Goal: Transaction & Acquisition: Purchase product/service

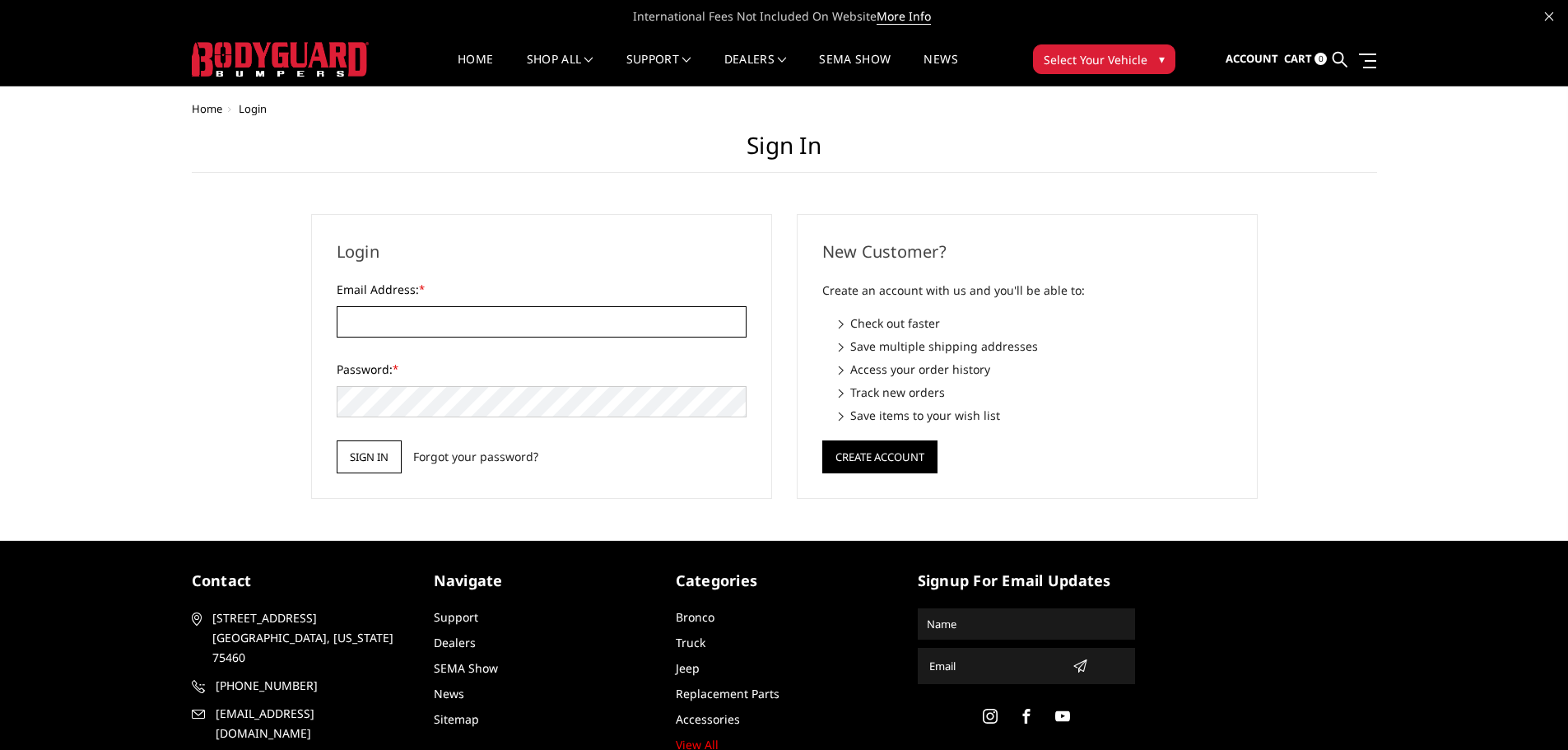
type input "[EMAIL_ADDRESS][DOMAIN_NAME]"
click at [373, 455] on input "Sign in" at bounding box center [369, 456] width 65 height 33
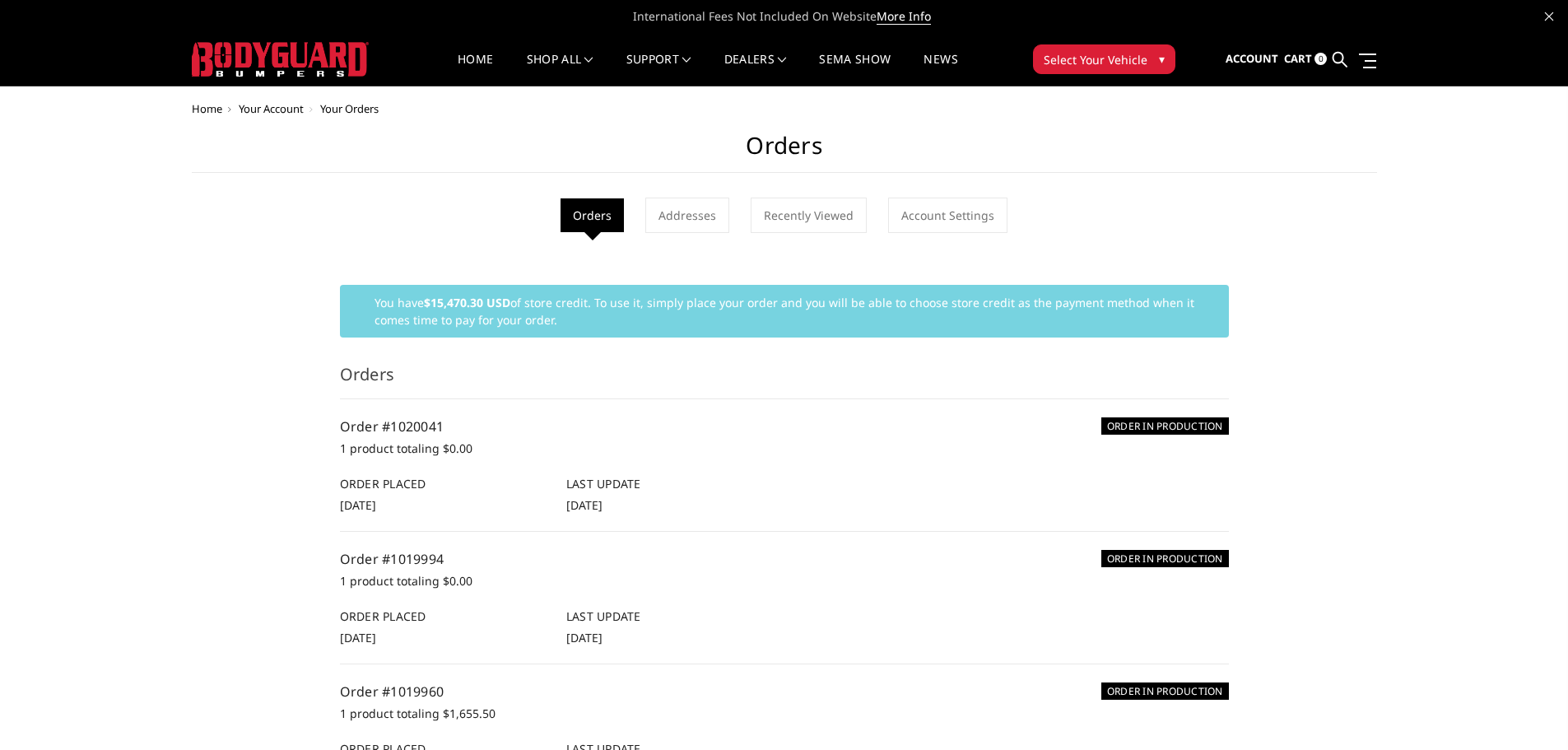
click at [1333, 58] on icon at bounding box center [1339, 58] width 14 height 14
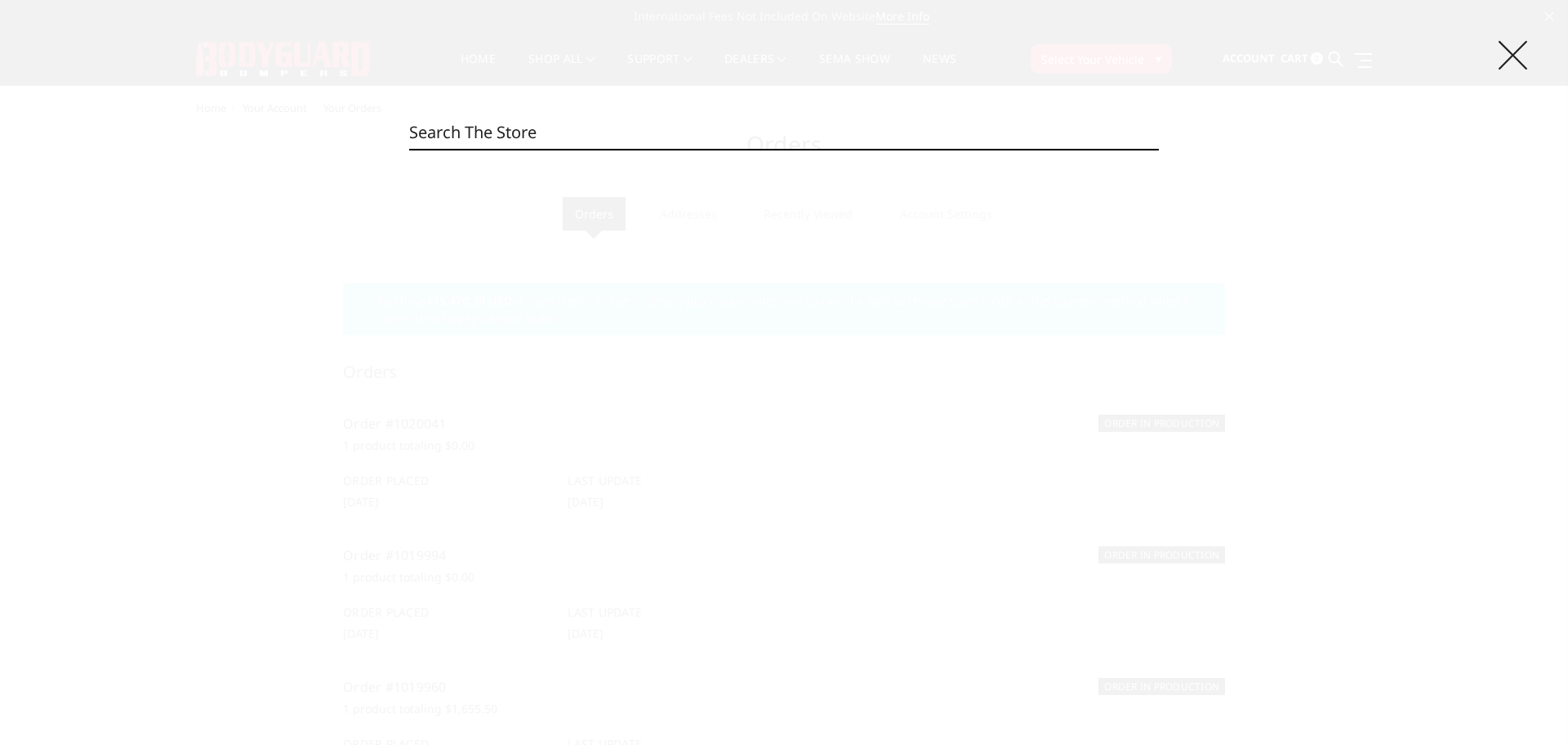
click at [1509, 53] on icon at bounding box center [1513, 55] width 28 height 29
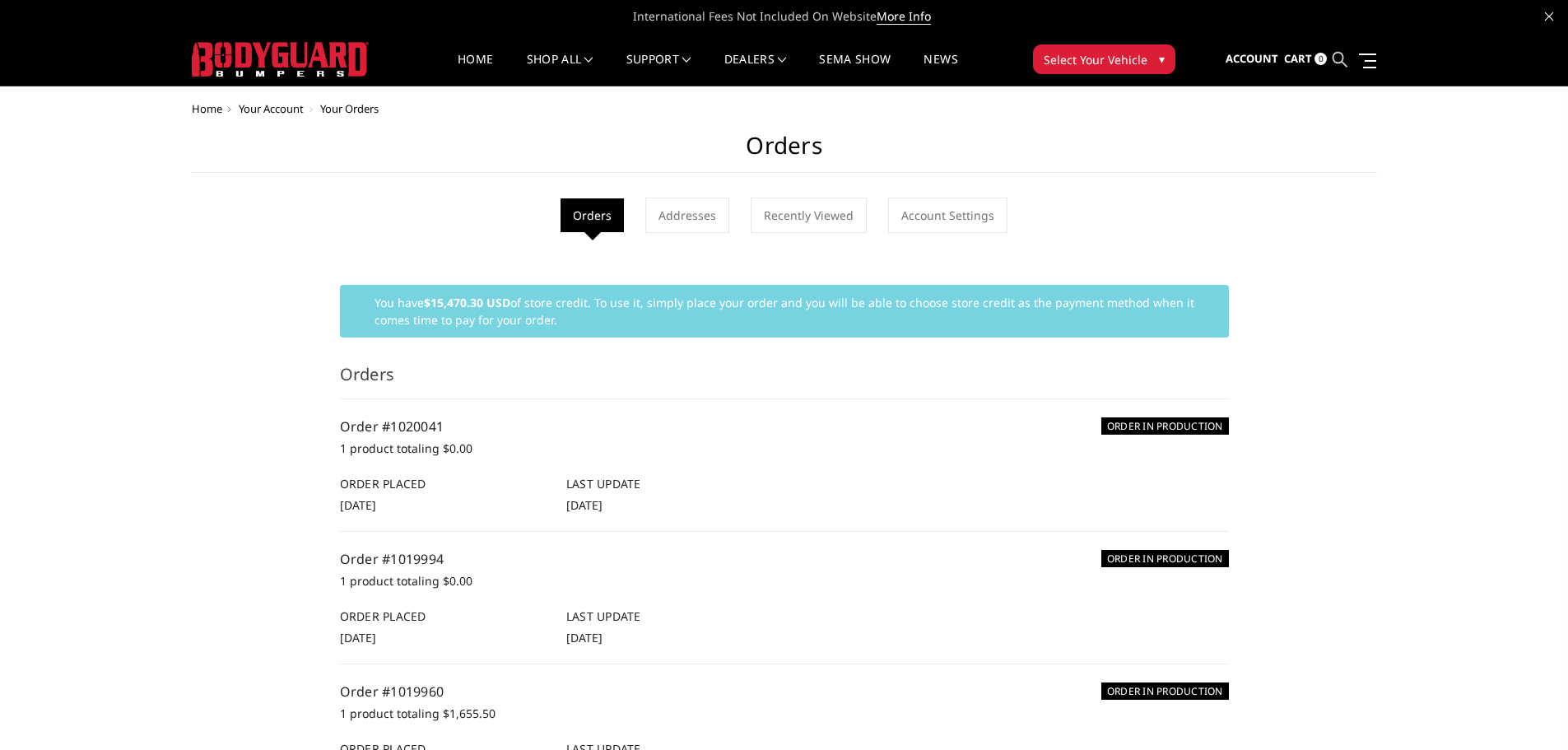
click at [1347, 63] on icon at bounding box center [1339, 58] width 14 height 14
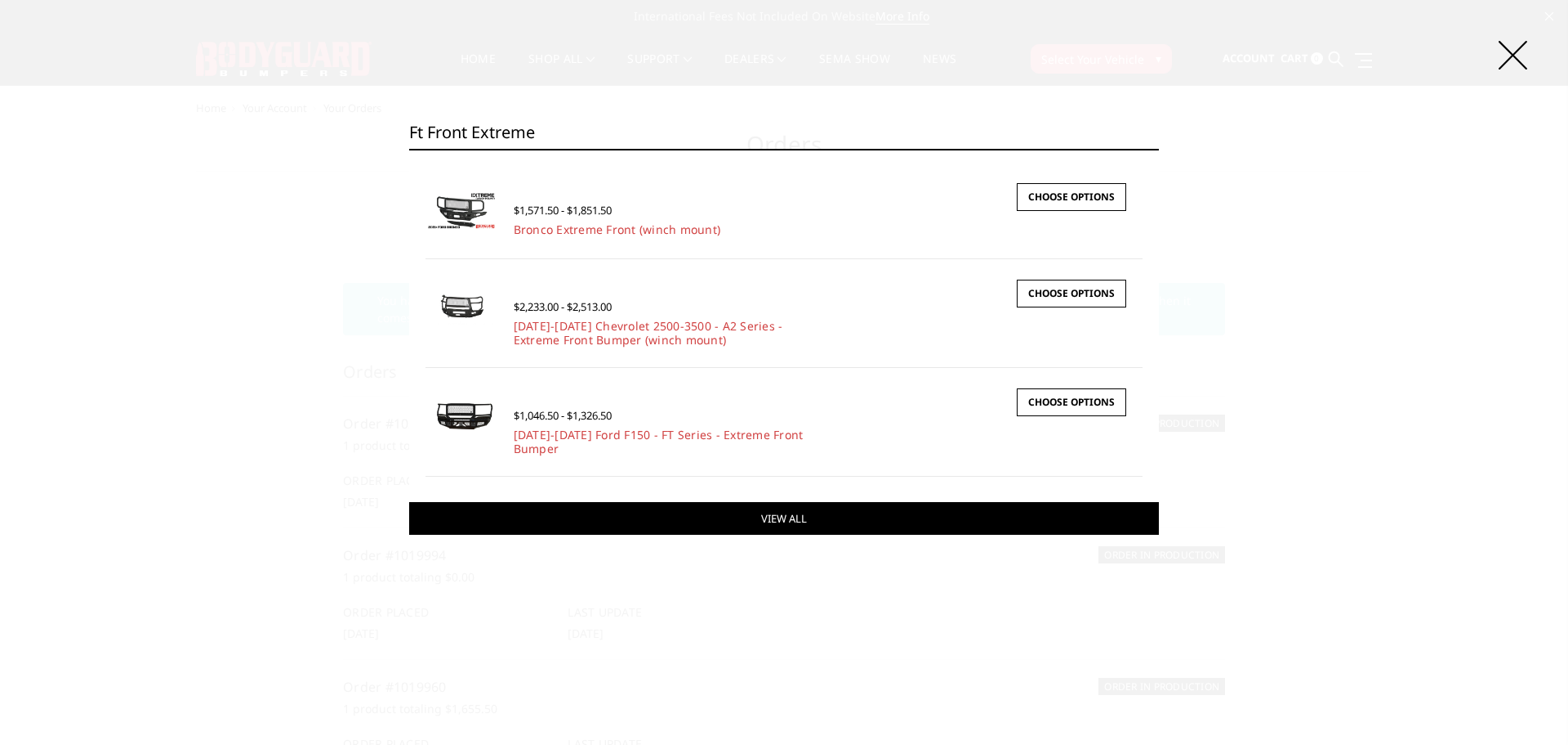
type input "ft front extreme"
click at [1036, 507] on link "View All" at bounding box center [784, 518] width 750 height 32
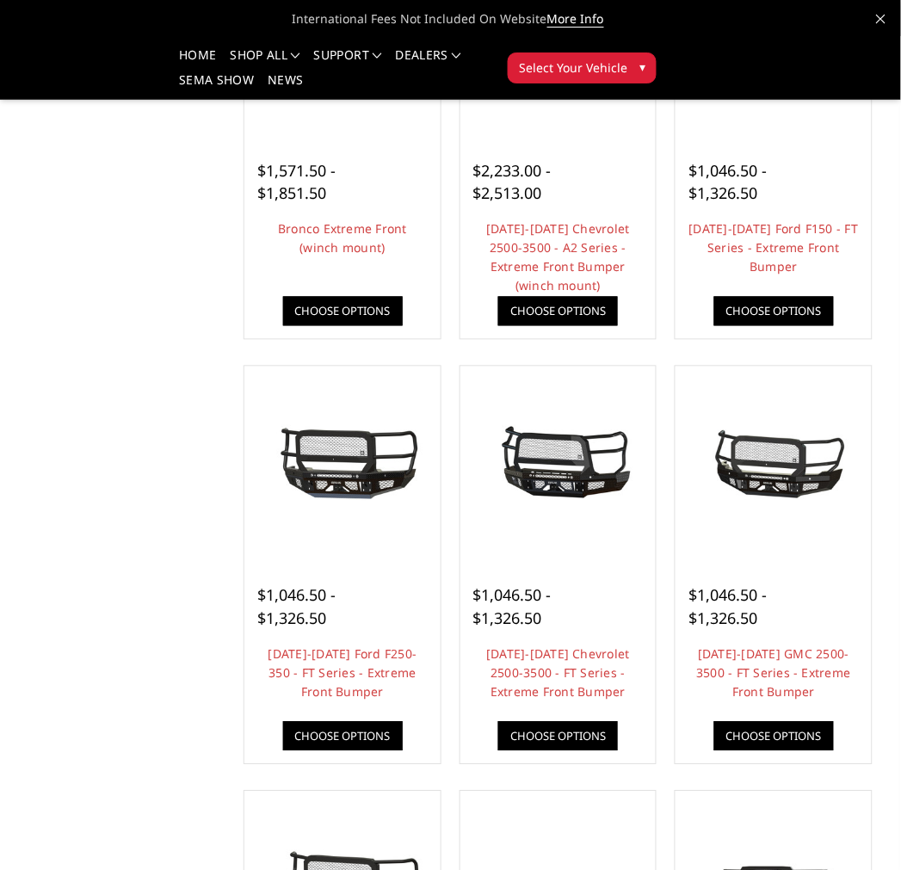
scroll to position [304, 0]
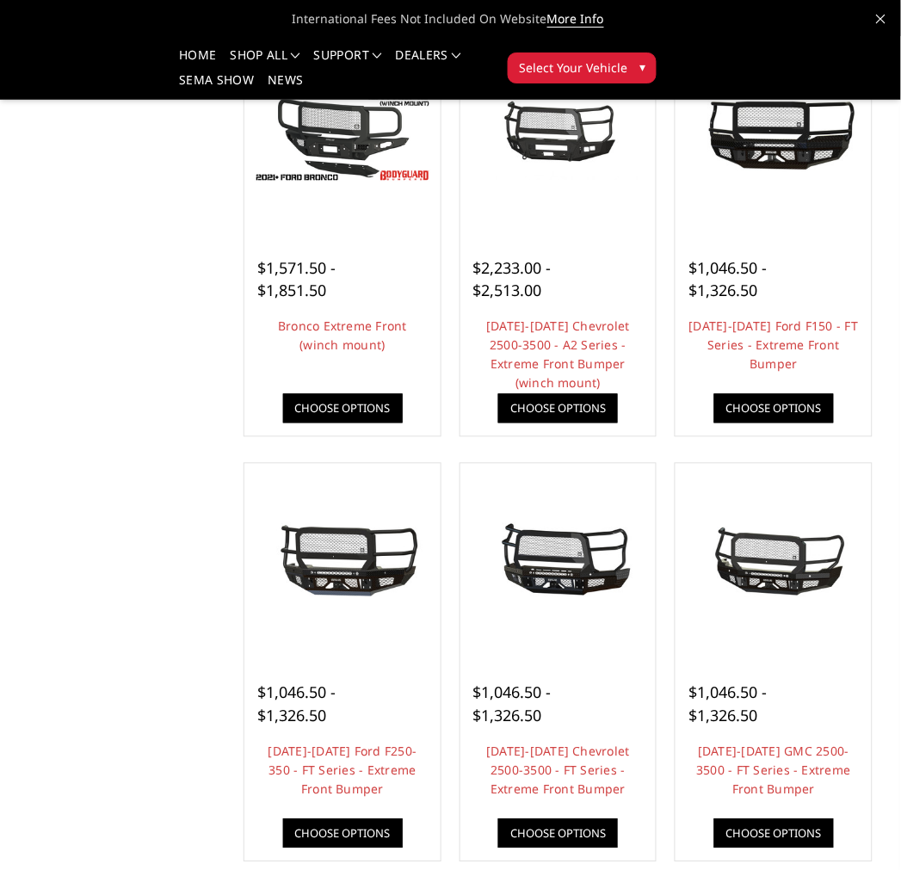
click at [647, 74] on button "Select Your Vehicle ▾" at bounding box center [581, 67] width 149 height 31
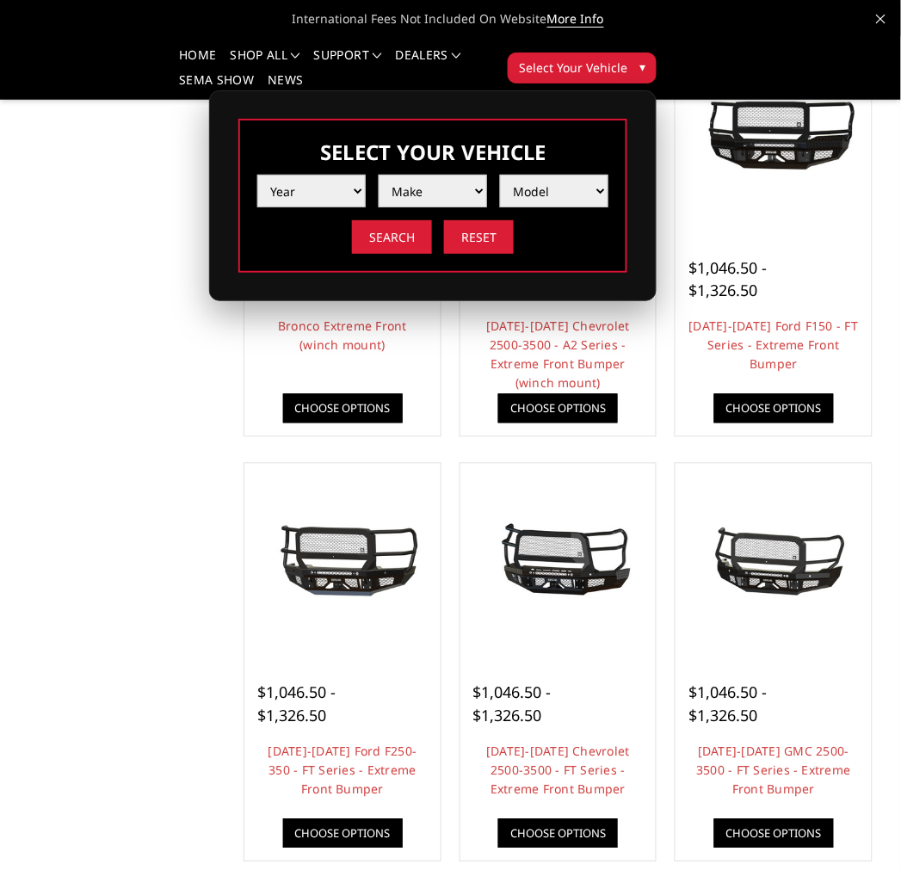
click at [287, 198] on select "Year 2025 2024 2023 2022 2021 2020 2019 2018 2017 2016 2015 2014 2013 2012 2011…" at bounding box center [311, 191] width 108 height 33
select select "yr_2022"
click at [257, 175] on select "Year 2025 2024 2023 2022 2021 2020 2019 2018 2017 2016 2015 2014 2013 2012 2011…" at bounding box center [311, 191] width 108 height 33
click at [424, 182] on select "Make Chevrolet Ford GMC Ram Toyota" at bounding box center [432, 191] width 108 height 33
select select "mk_ford"
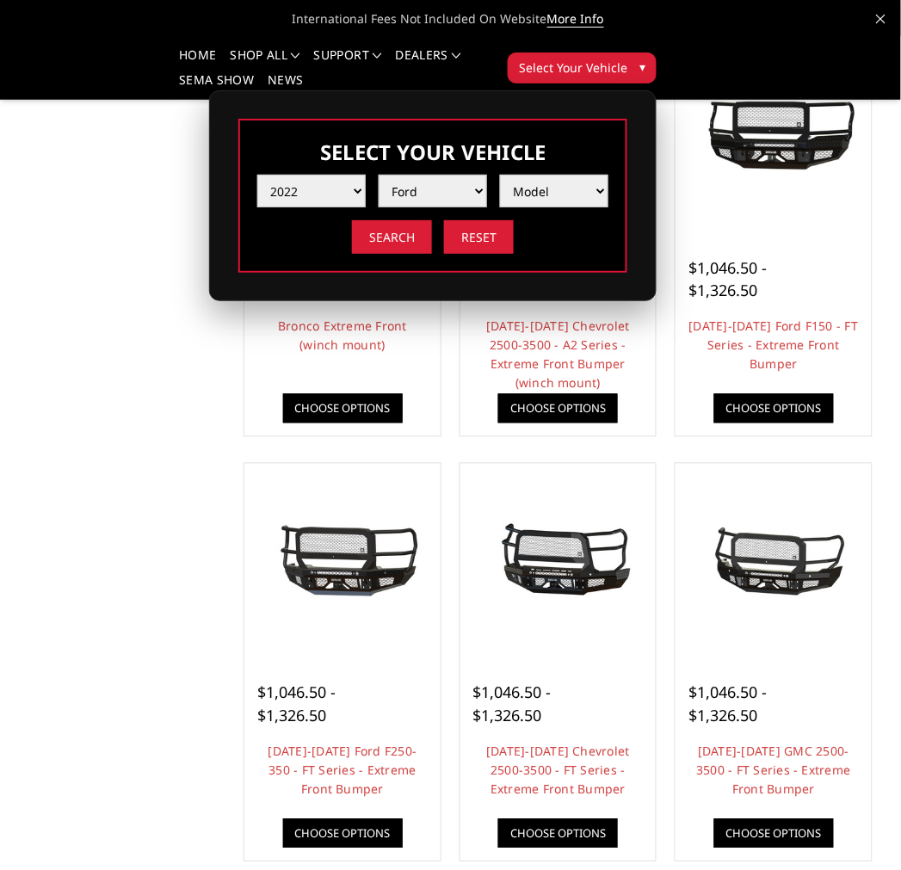
click at [378, 175] on select "Make Chevrolet Ford GMC Ram Toyota" at bounding box center [432, 191] width 108 height 33
click at [537, 191] on select "Model F150 F150 Raptor F250 / F350 F450 F550" at bounding box center [554, 191] width 108 height 33
select select "md_f150"
click at [501, 175] on select "Model F150 F150 Raptor F250 / F350 F450 F550" at bounding box center [554, 191] width 108 height 33
click at [390, 246] on input "Search" at bounding box center [392, 237] width 80 height 34
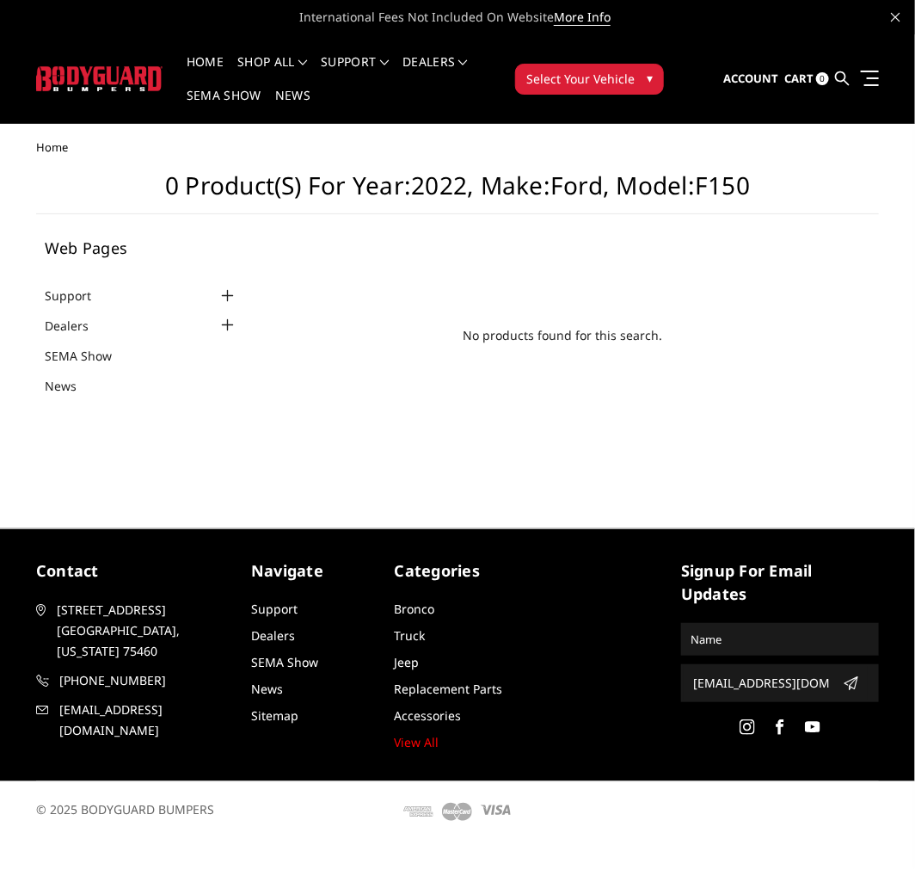
click at [600, 88] on button "Select Your Vehicle ▾" at bounding box center [589, 79] width 149 height 31
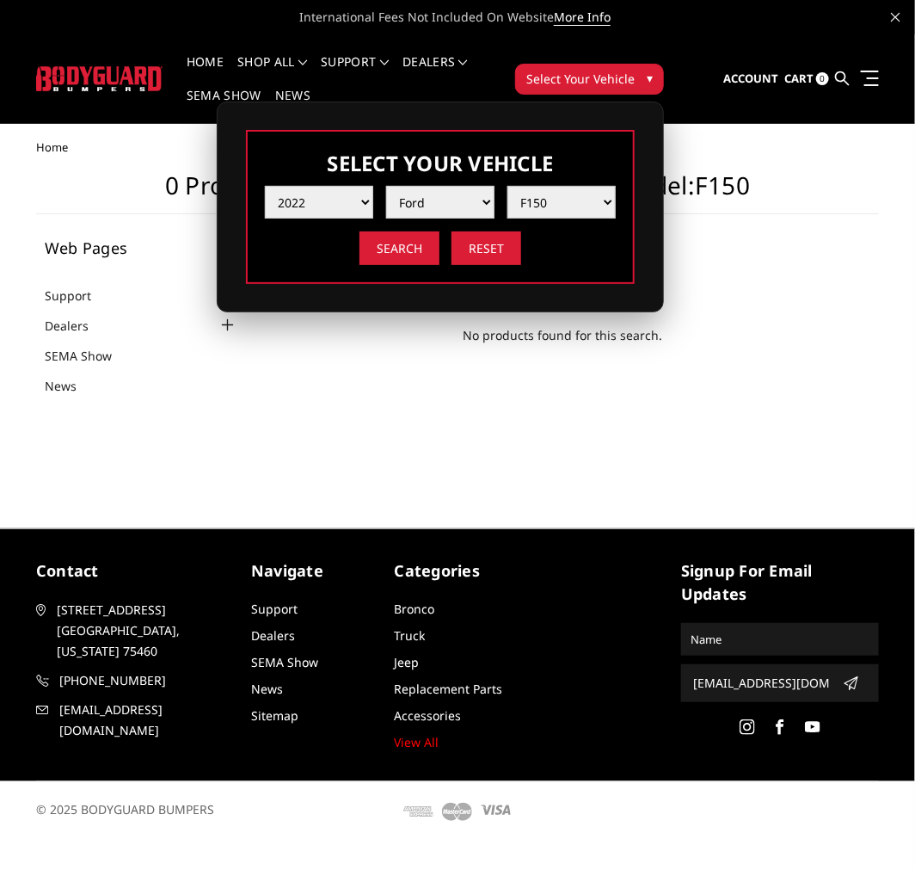
click at [552, 203] on select "Model F150 F150 Raptor F250 / F350 F450 F550" at bounding box center [561, 202] width 108 height 33
select select "md_f250-f350"
click at [507, 186] on select "Model F150 F150 Raptor F250 / F350 F450 F550" at bounding box center [561, 202] width 108 height 33
click at [422, 247] on input "Search" at bounding box center [400, 248] width 80 height 34
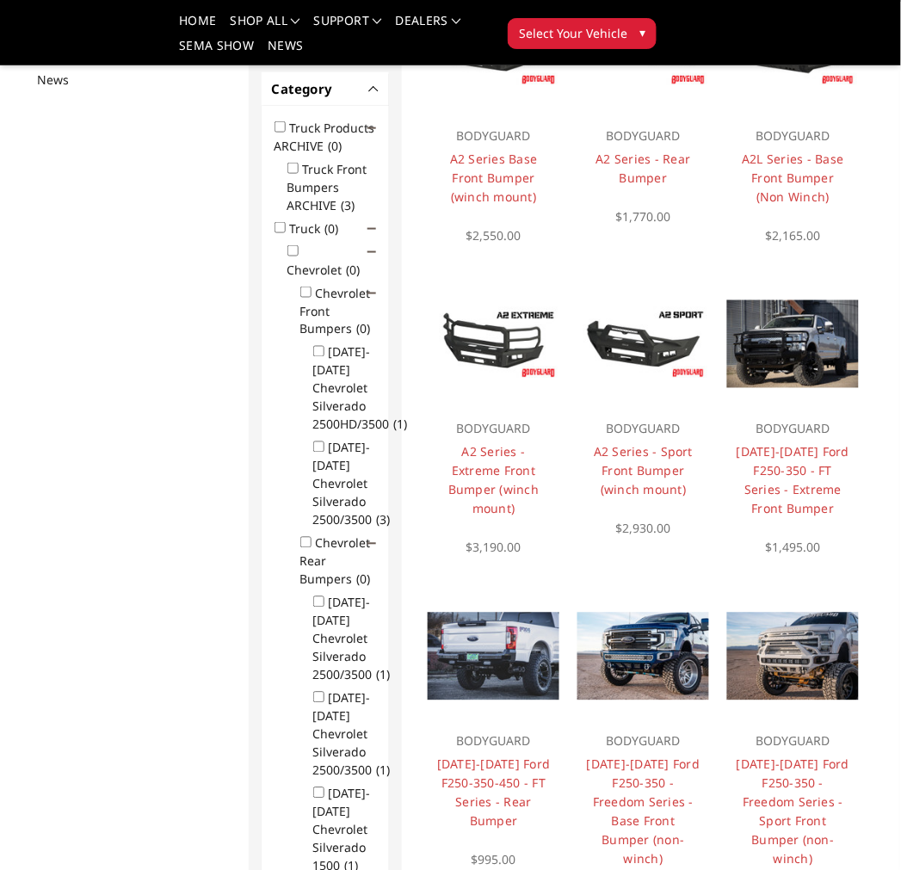
scroll to position [256, 0]
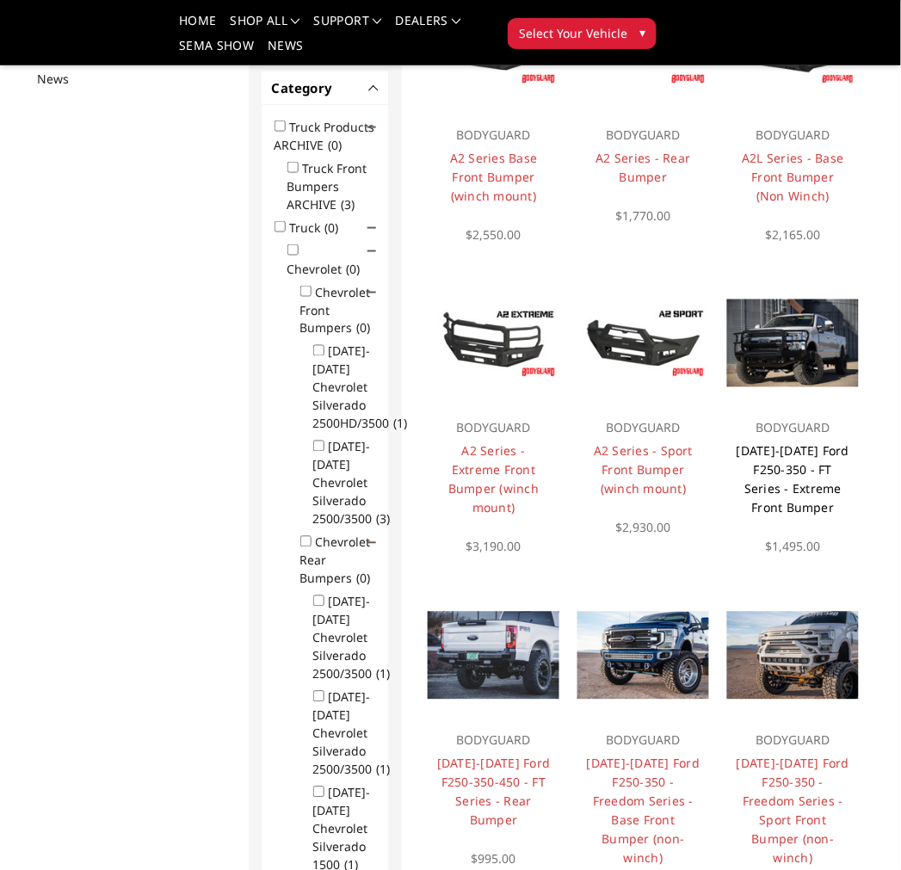
click at [829, 490] on link "[DATE]-[DATE] Ford F250-350 - FT Series - Extreme Front Bumper" at bounding box center [793, 479] width 114 height 73
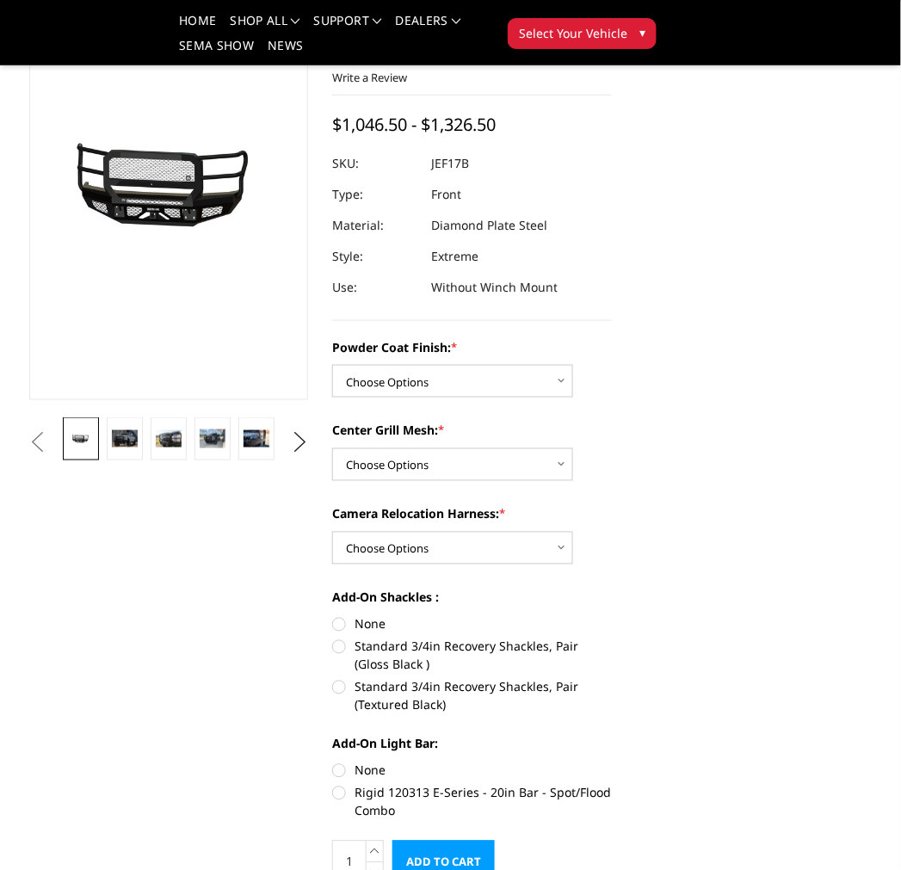
scroll to position [191, 0]
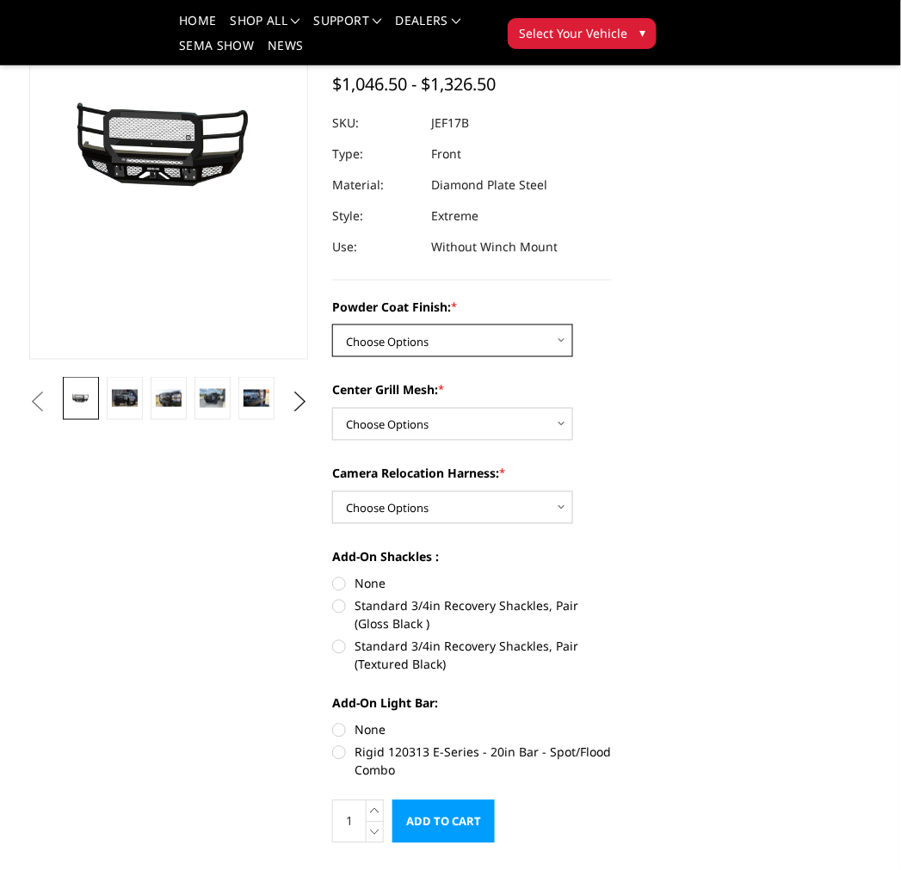
click at [495, 347] on select "Choose Options Bare Metal Gloss Black Powder Coat Textured Black Powder Coat" at bounding box center [452, 340] width 241 height 33
select select "3222"
click at [332, 324] on select "Choose Options Bare Metal Gloss Black Powder Coat Textured Black Powder Coat" at bounding box center [452, 340] width 241 height 33
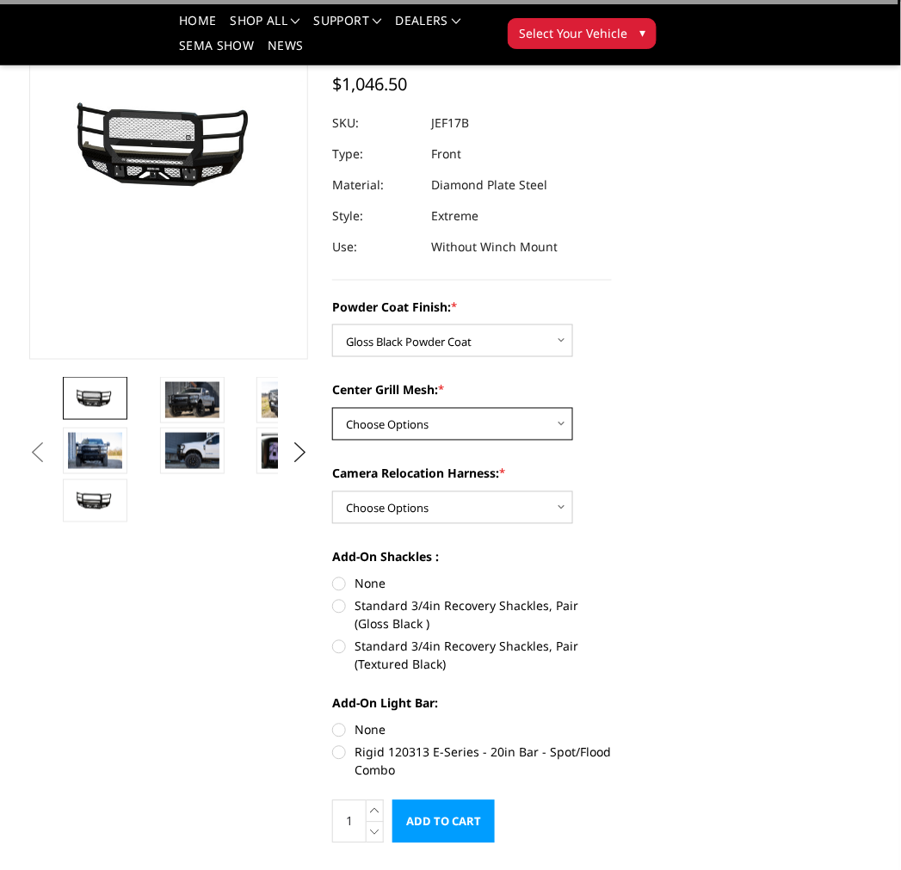
click at [473, 421] on select "Choose Options WITH Expanded Metal in Center Grill WITHOUT Expanded Metal in Ce…" at bounding box center [452, 424] width 241 height 33
select select "3224"
click at [332, 408] on select "Choose Options WITH Expanded Metal in Center Grill WITHOUT Expanded Metal in Ce…" at bounding box center [452, 424] width 241 height 33
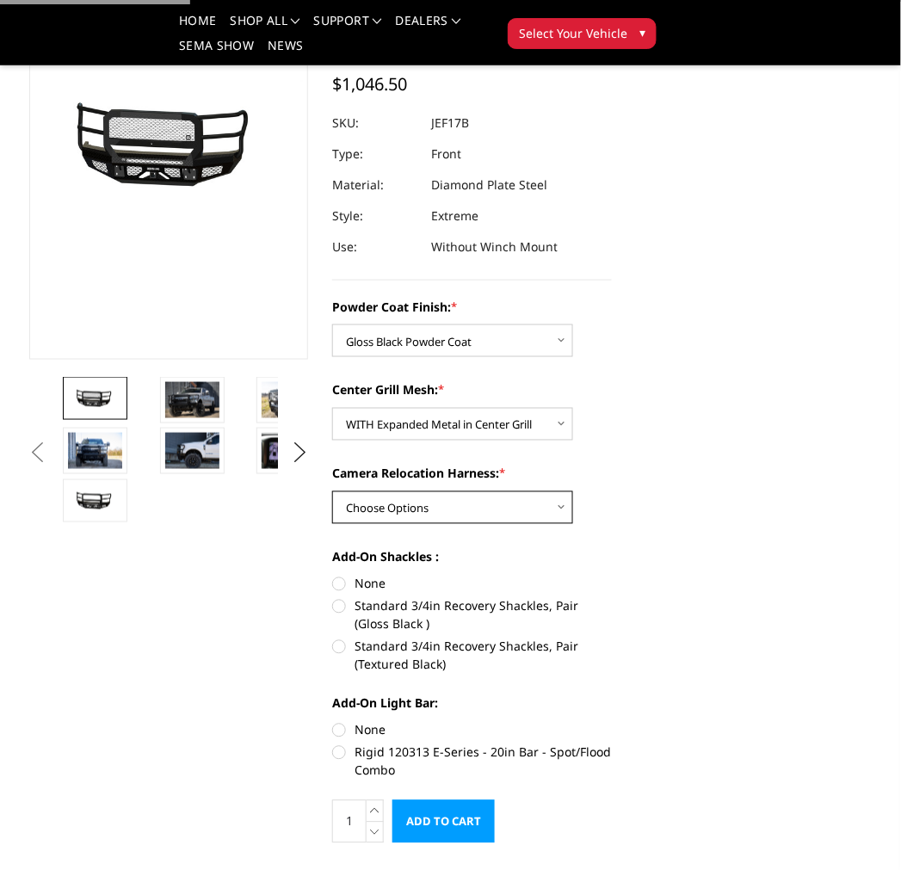
click at [444, 508] on select "Choose Options WITH Camera Relocation Harness WITHOUT Camera Relocation Harness" at bounding box center [452, 507] width 241 height 33
select select "3227"
click at [332, 491] on select "Choose Options WITH Camera Relocation Harness WITHOUT Camera Relocation Harness" at bounding box center [452, 507] width 241 height 33
click at [390, 575] on label "None" at bounding box center [472, 584] width 280 height 18
click at [333, 575] on input "None" at bounding box center [332, 575] width 1 height 1
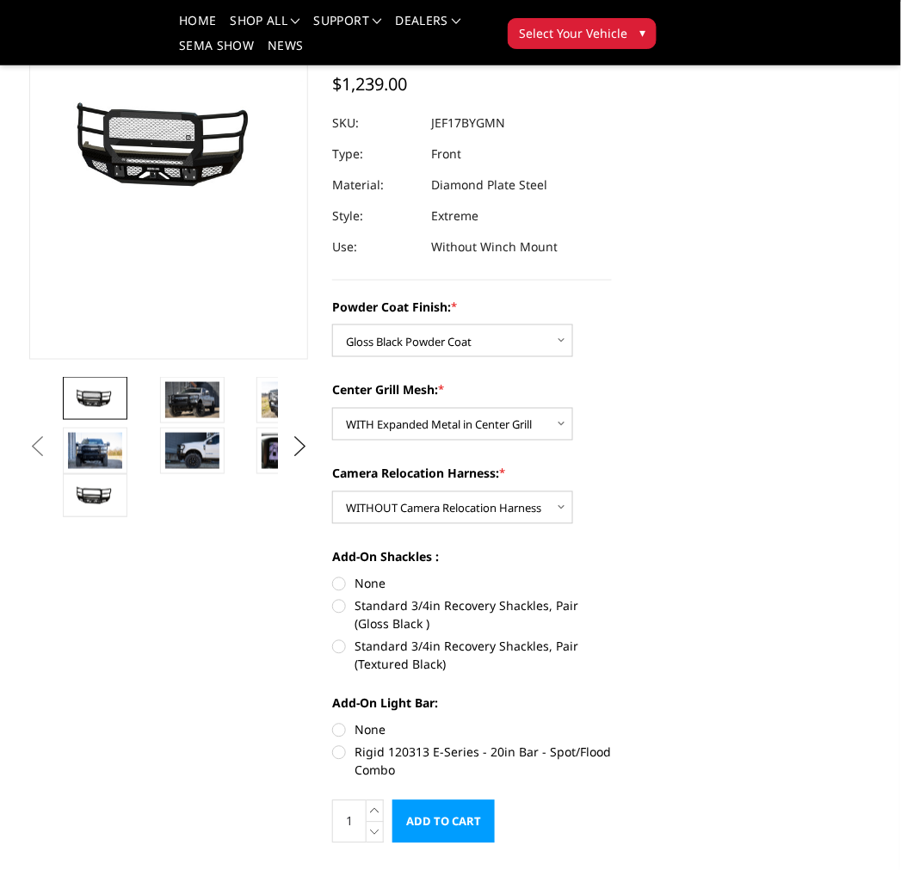
radio input "true"
click at [382, 728] on label "None" at bounding box center [472, 730] width 280 height 18
click at [333, 722] on input "None" at bounding box center [332, 721] width 1 height 1
radio input "true"
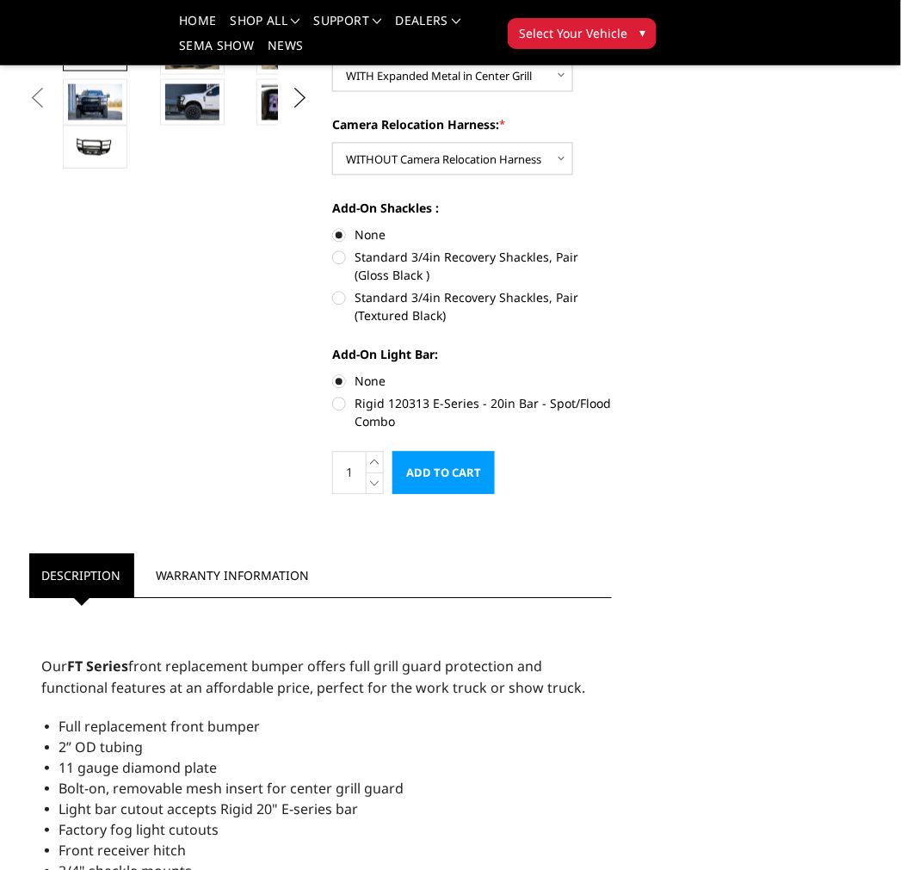
scroll to position [573, 0]
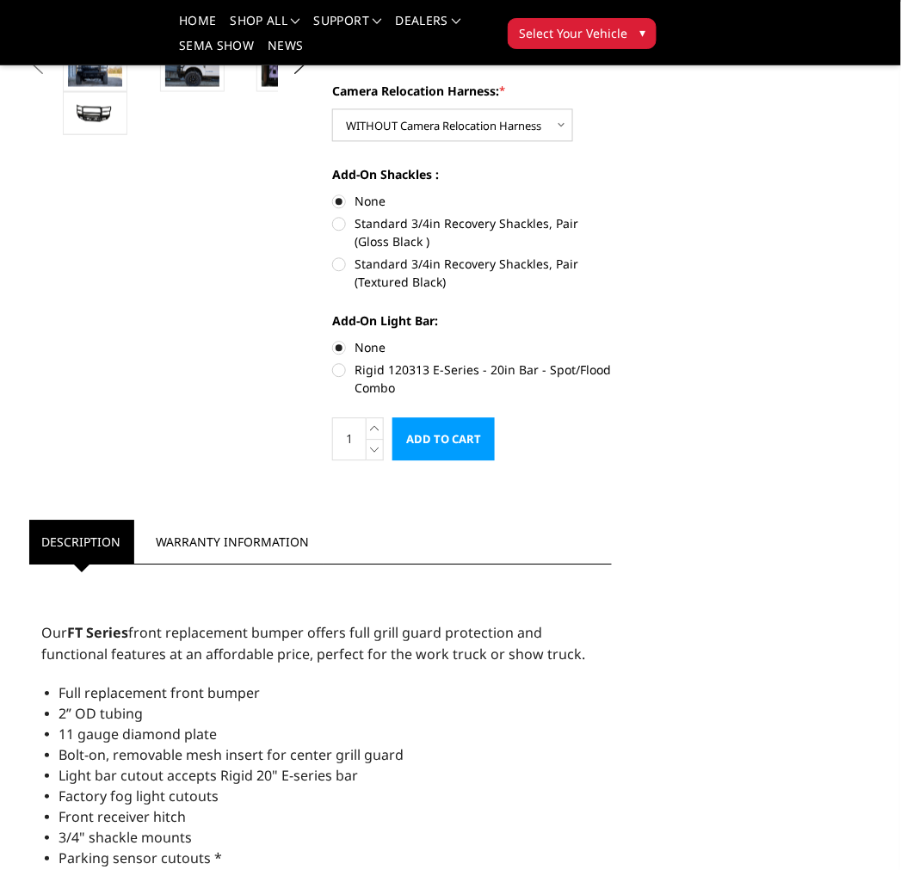
click at [483, 444] on input "Add to Cart" at bounding box center [443, 439] width 102 height 43
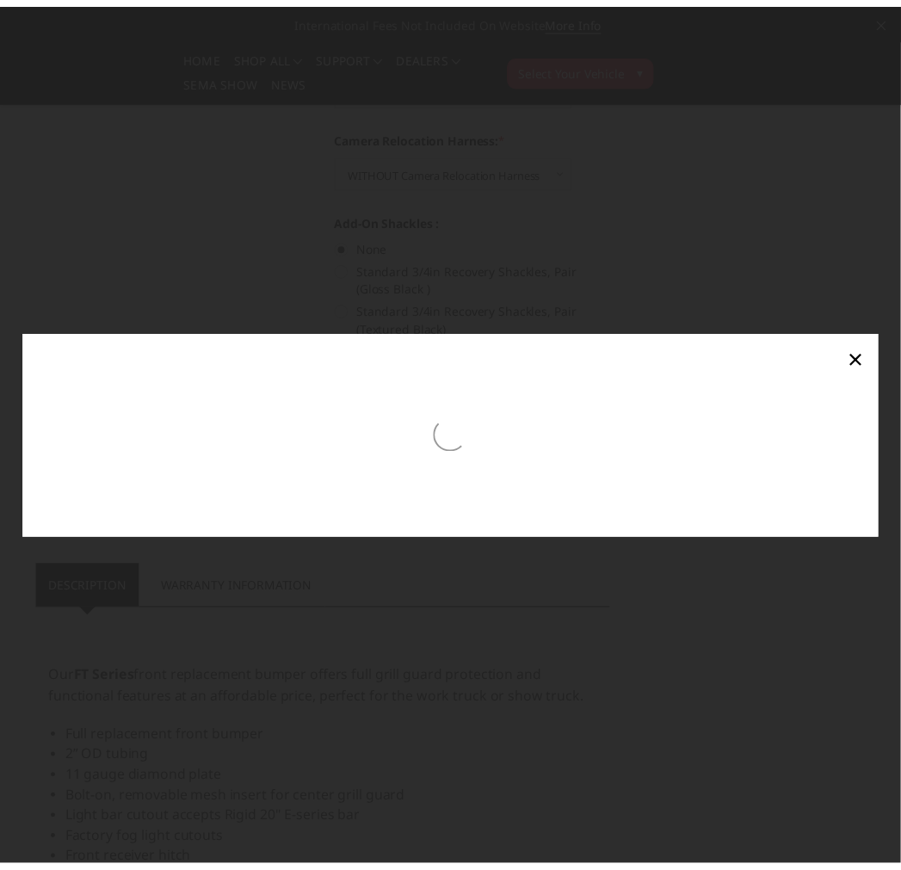
scroll to position [580, 0]
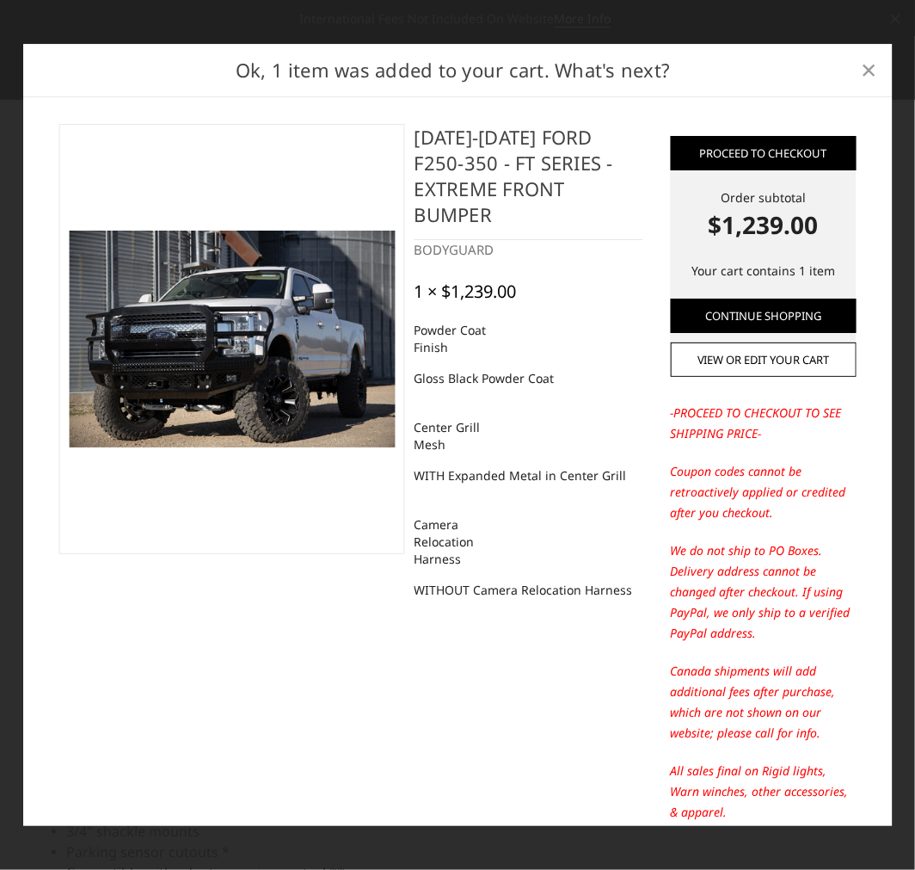
click at [865, 65] on span "×" at bounding box center [869, 69] width 15 height 37
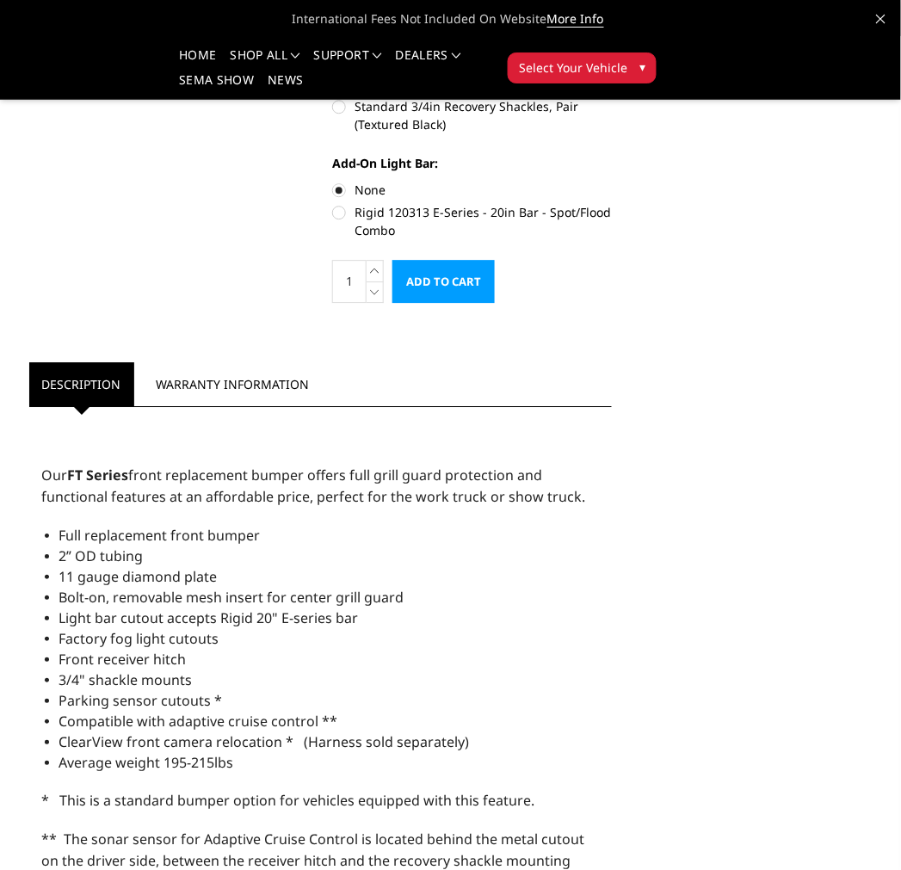
scroll to position [764, 0]
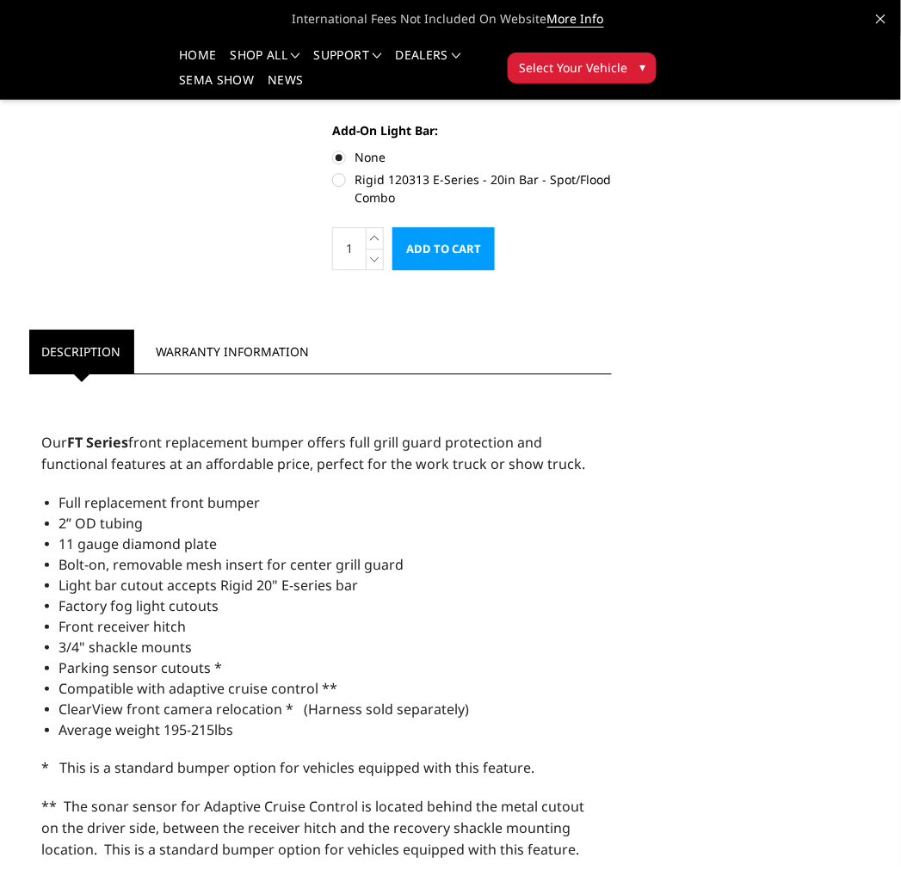
drag, startPoint x: 469, startPoint y: 255, endPoint x: 483, endPoint y: 250, distance: 15.5
click at [469, 255] on input "Add to Cart" at bounding box center [443, 248] width 102 height 43
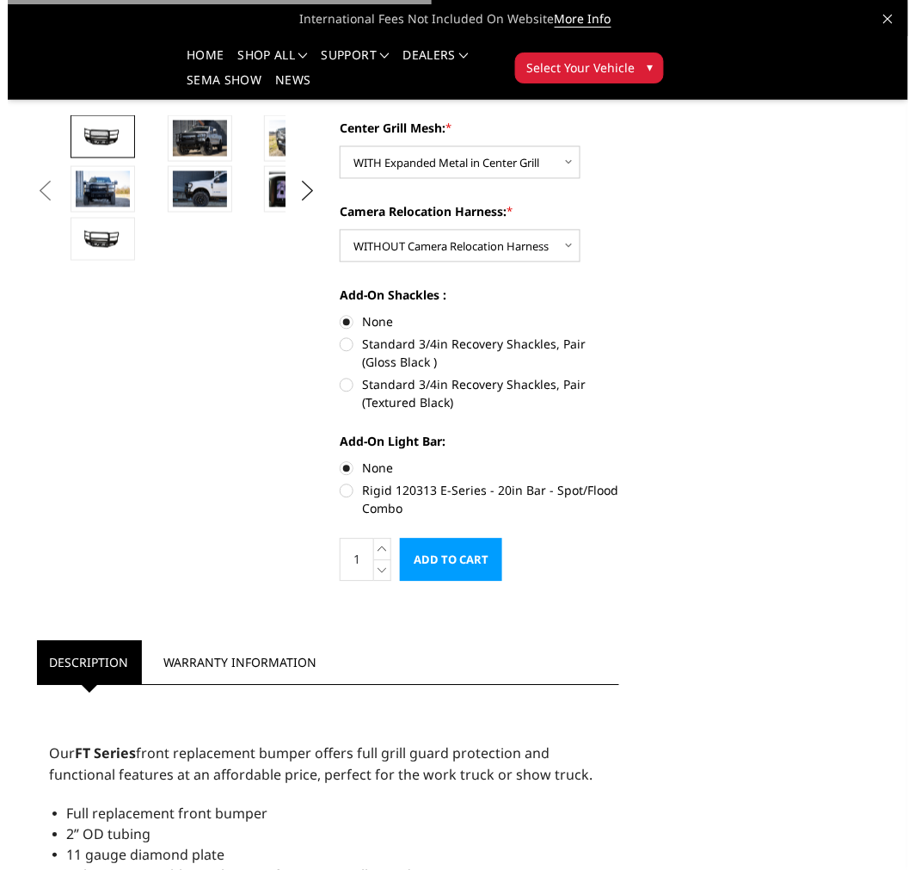
scroll to position [0, 0]
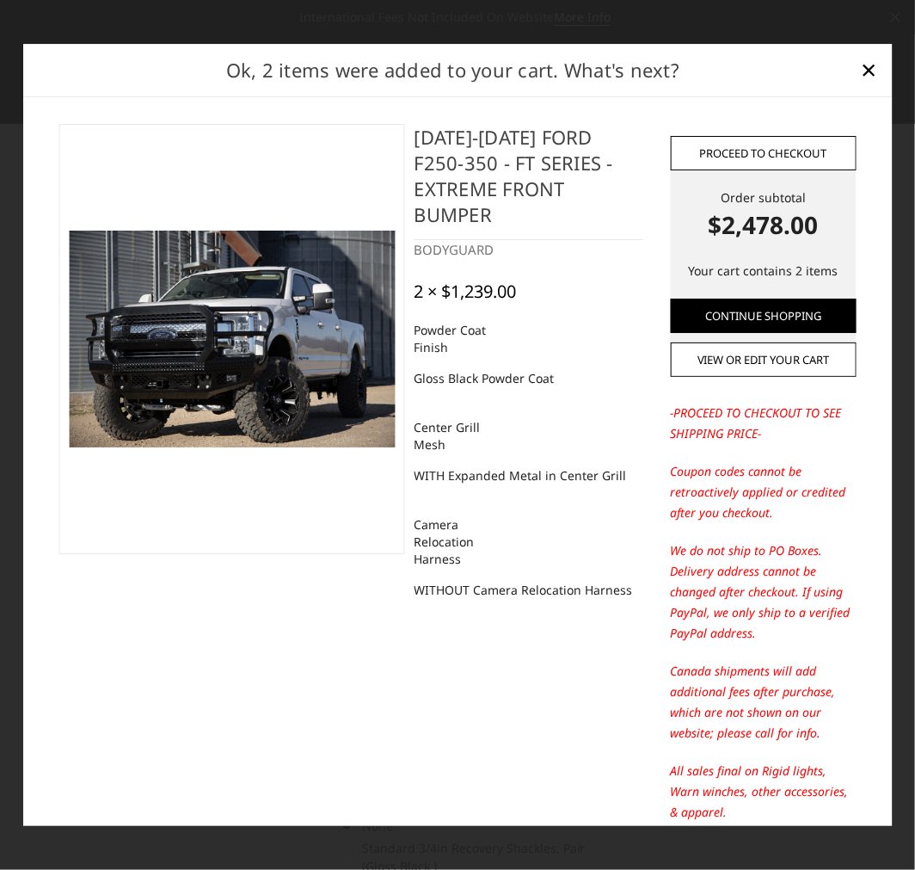
click at [763, 146] on link "Proceed to checkout" at bounding box center [763, 153] width 186 height 34
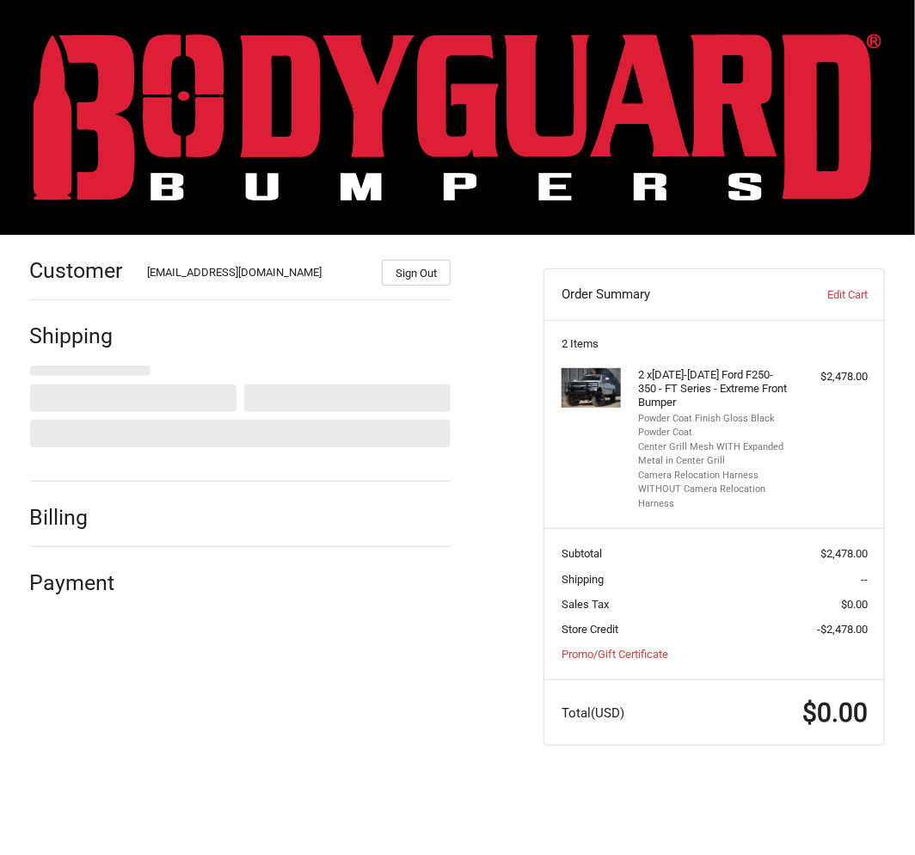
select select "US"
select select "KS"
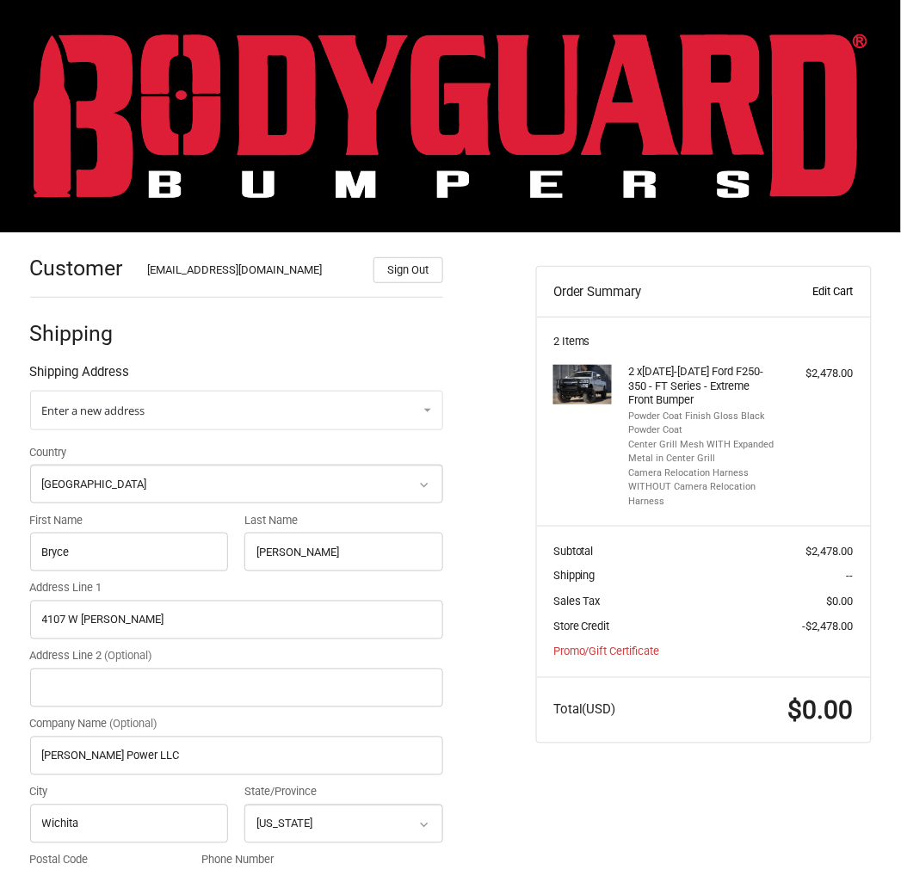
click at [835, 291] on link "Edit Cart" at bounding box center [806, 291] width 94 height 17
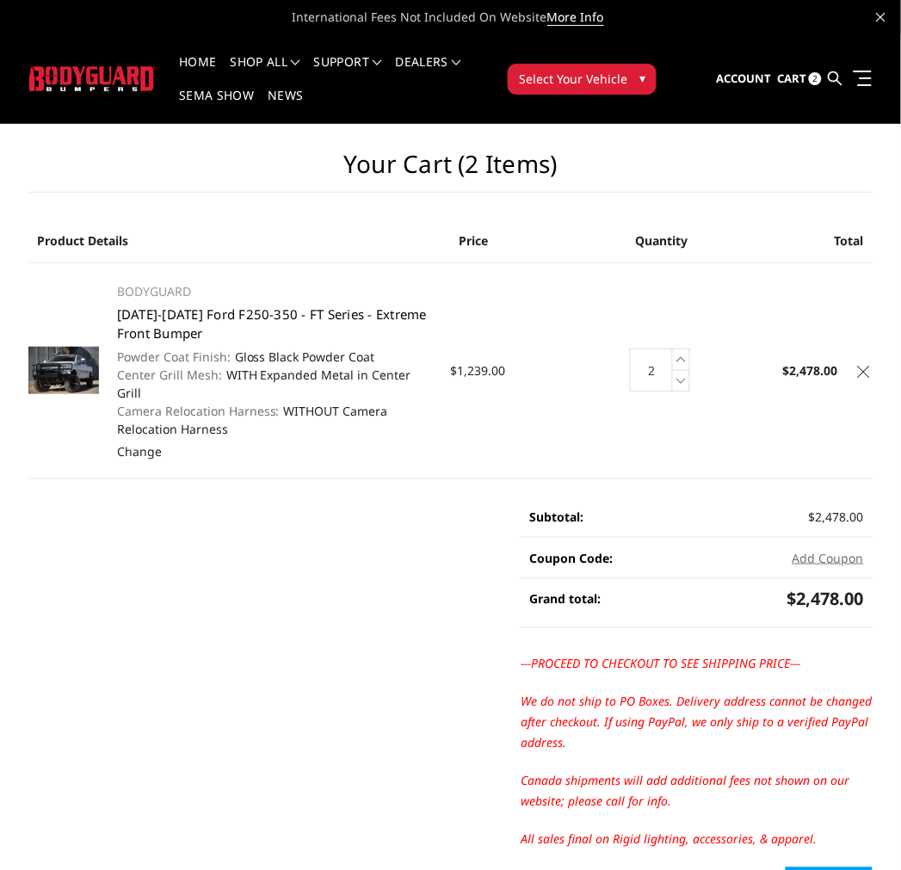
click at [153, 314] on link "[DATE]-[DATE] Ford F250-350 - FT Series - Extreme Front Bumper" at bounding box center [272, 323] width 310 height 37
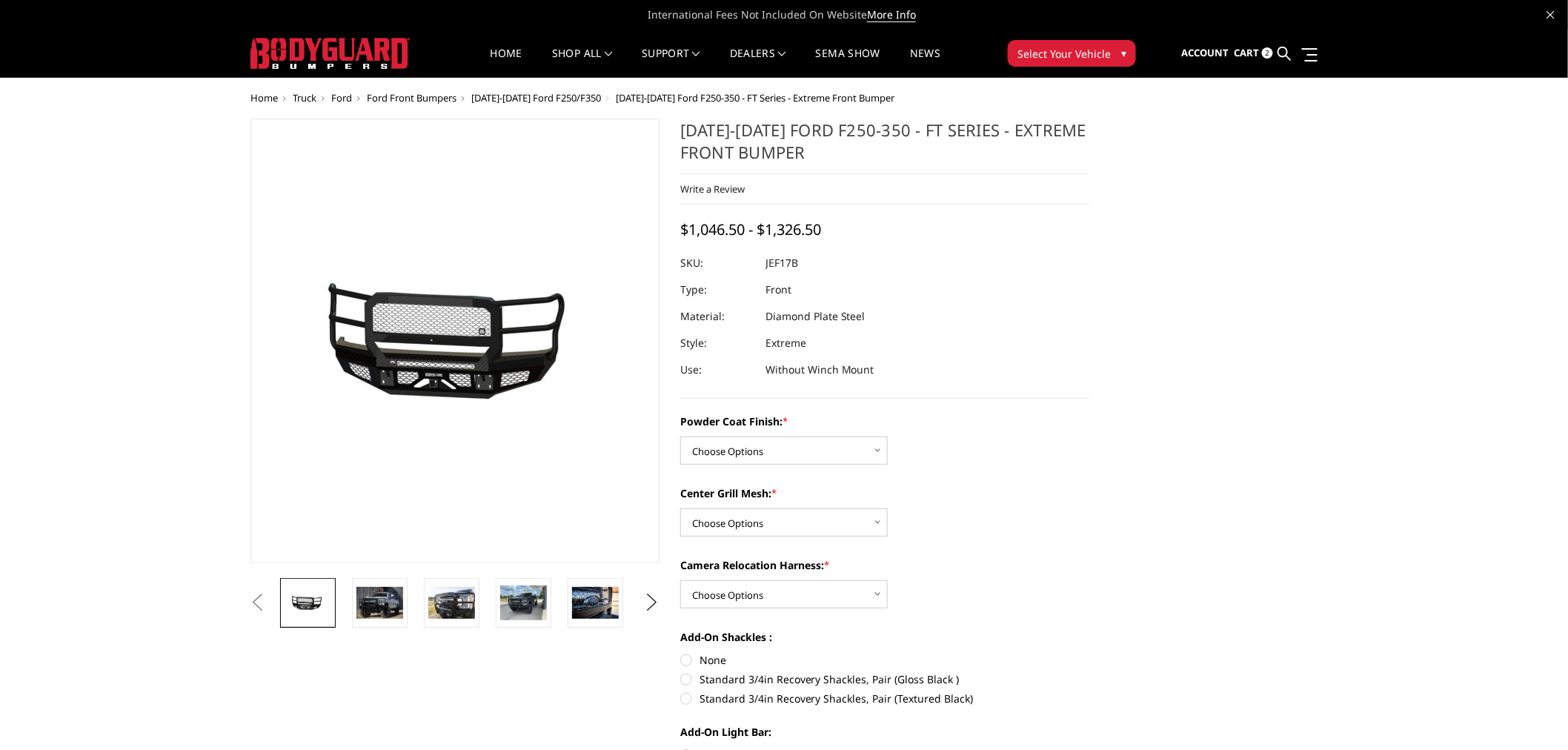
drag, startPoint x: 810, startPoint y: 262, endPoint x: 764, endPoint y: 263, distance: 46.0
click at [764, 263] on div at bounding box center [885, 263] width 409 height 27
click at [775, 50] on icon at bounding box center [1285, 53] width 13 height 13
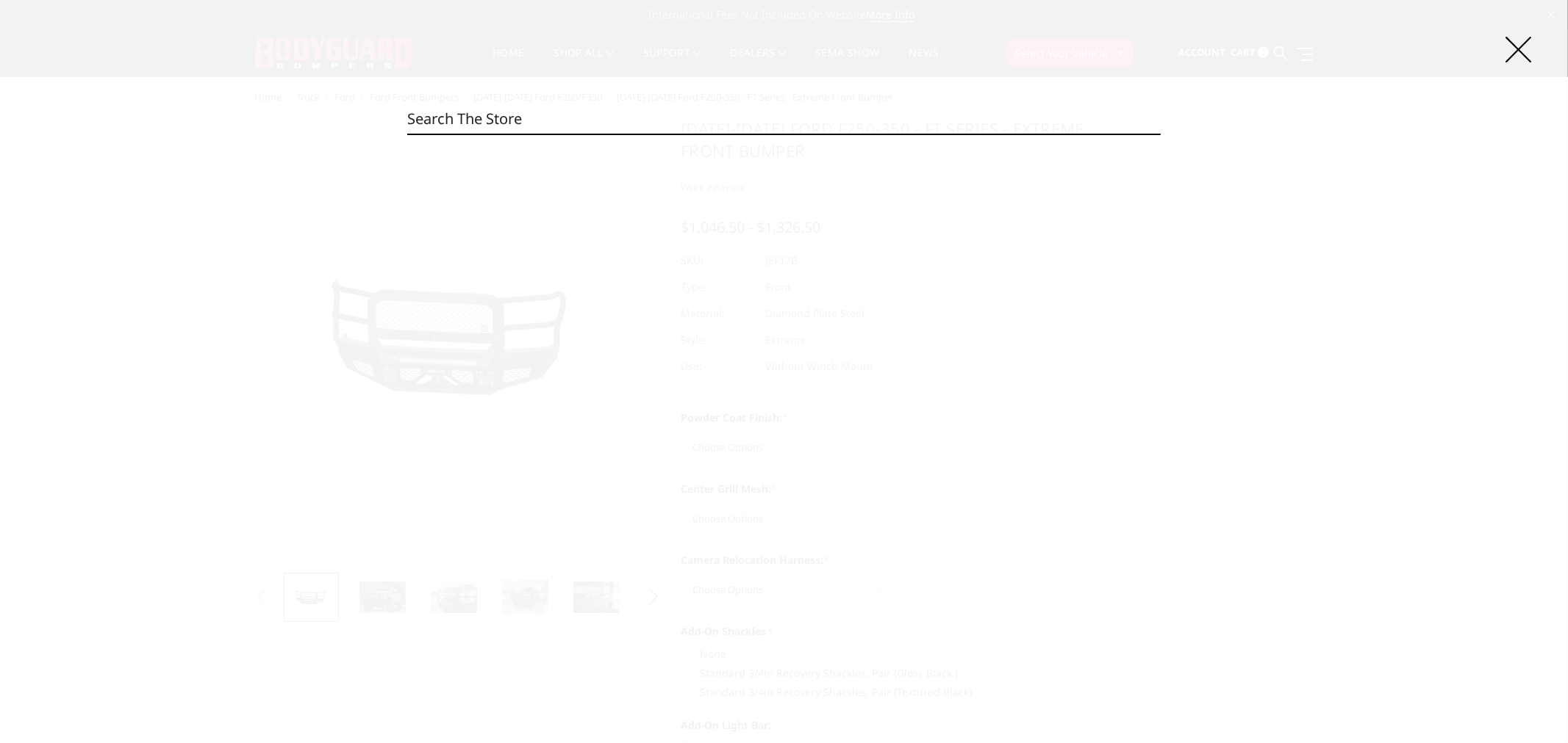
paste input "JEF17B"
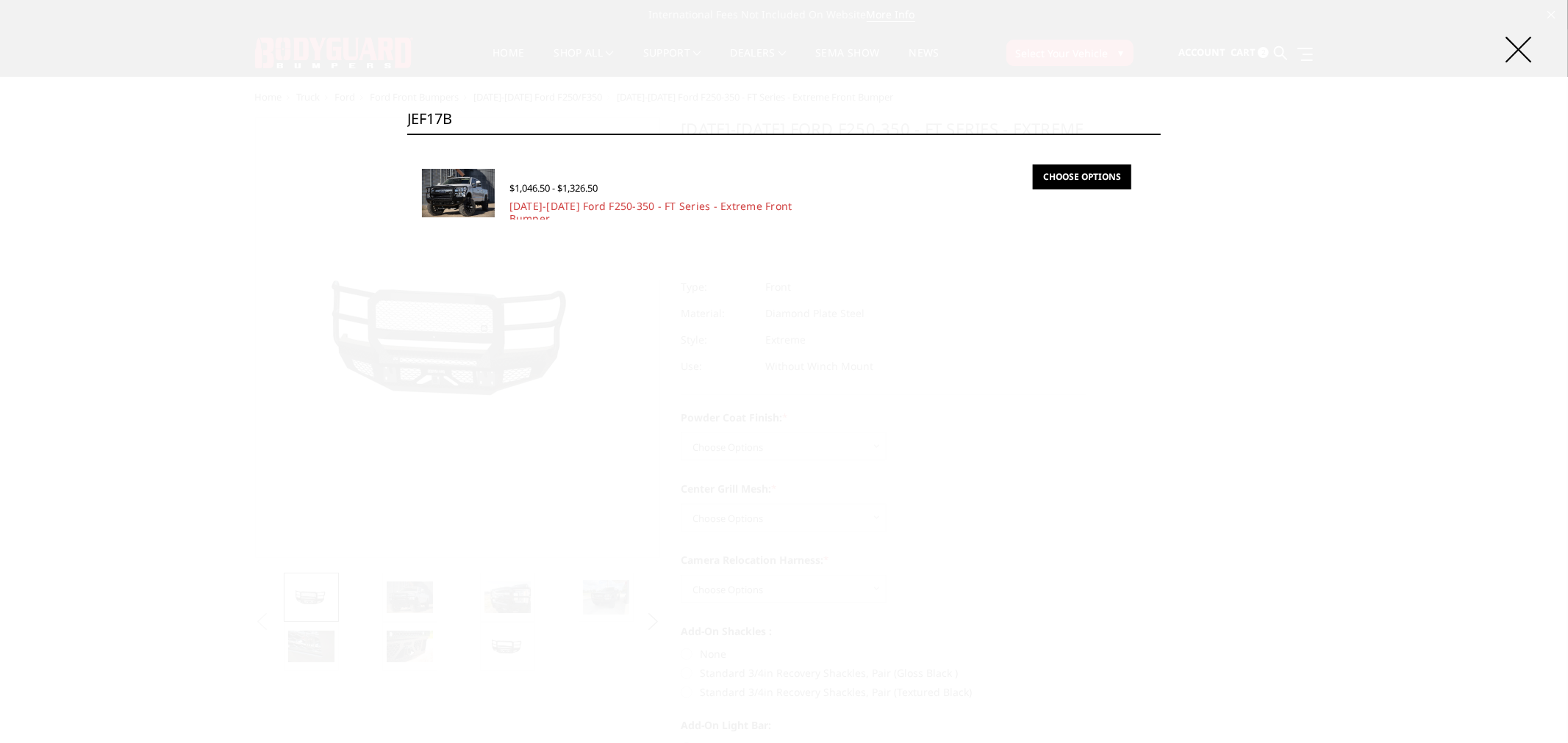
type input "JEF17B"
click at [769, 184] on link "Choose Options" at bounding box center [1081, 177] width 98 height 25
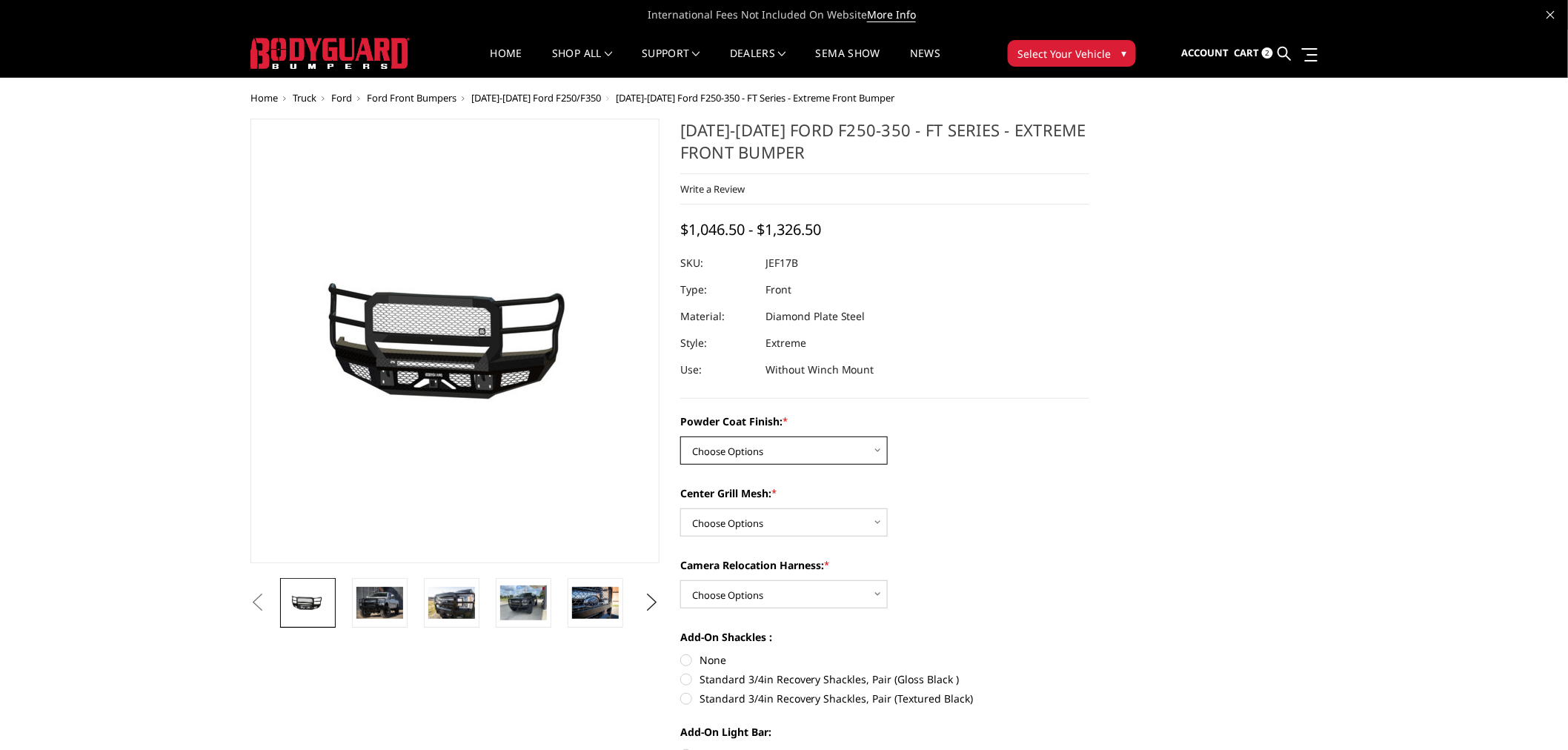
click at [804, 458] on select "Choose Options Bare Metal Gloss Black Powder Coat Textured Black Powder Coat" at bounding box center [784, 451] width 208 height 28
select select "3222"
click at [681, 437] on select "Choose Options Bare Metal Gloss Black Powder Coat Textured Black Powder Coat" at bounding box center [784, 451] width 208 height 28
click at [796, 533] on select "Choose Options WITH Expanded Metal in Center Grill WITHOUT Expanded Metal in Ce…" at bounding box center [784, 522] width 208 height 28
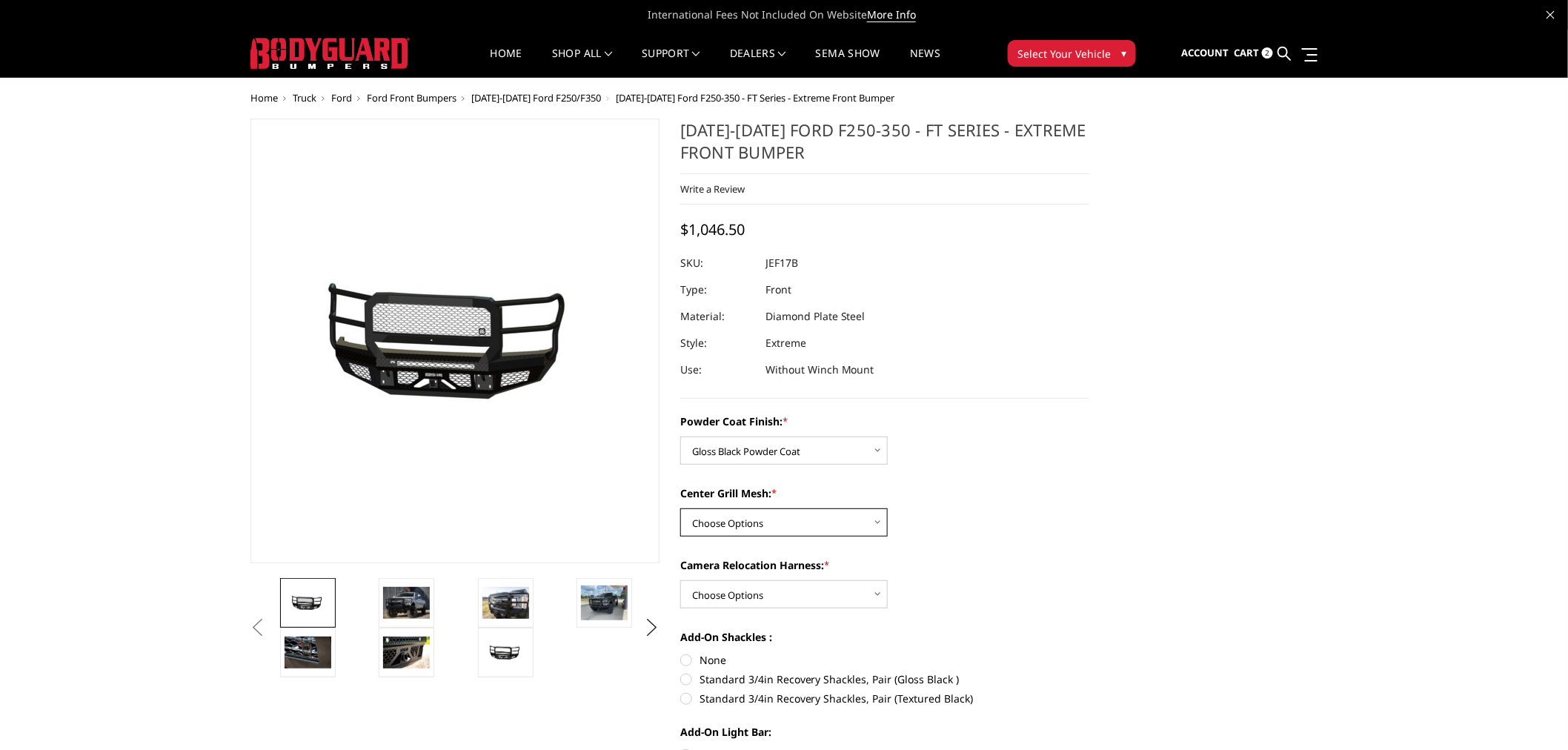
select select "3224"
click at [681, 509] on select "Choose Options WITH Expanded Metal in Center Grill WITHOUT Expanded Metal in Ce…" at bounding box center [784, 522] width 208 height 28
click at [793, 597] on select "Choose Options WITH Camera Relocation Harness WITHOUT Camera Relocation Harness" at bounding box center [784, 594] width 208 height 28
select select "3227"
click at [681, 580] on select "Choose Options WITH Camera Relocation Harness WITHOUT Camera Relocation Harness" at bounding box center [784, 594] width 208 height 28
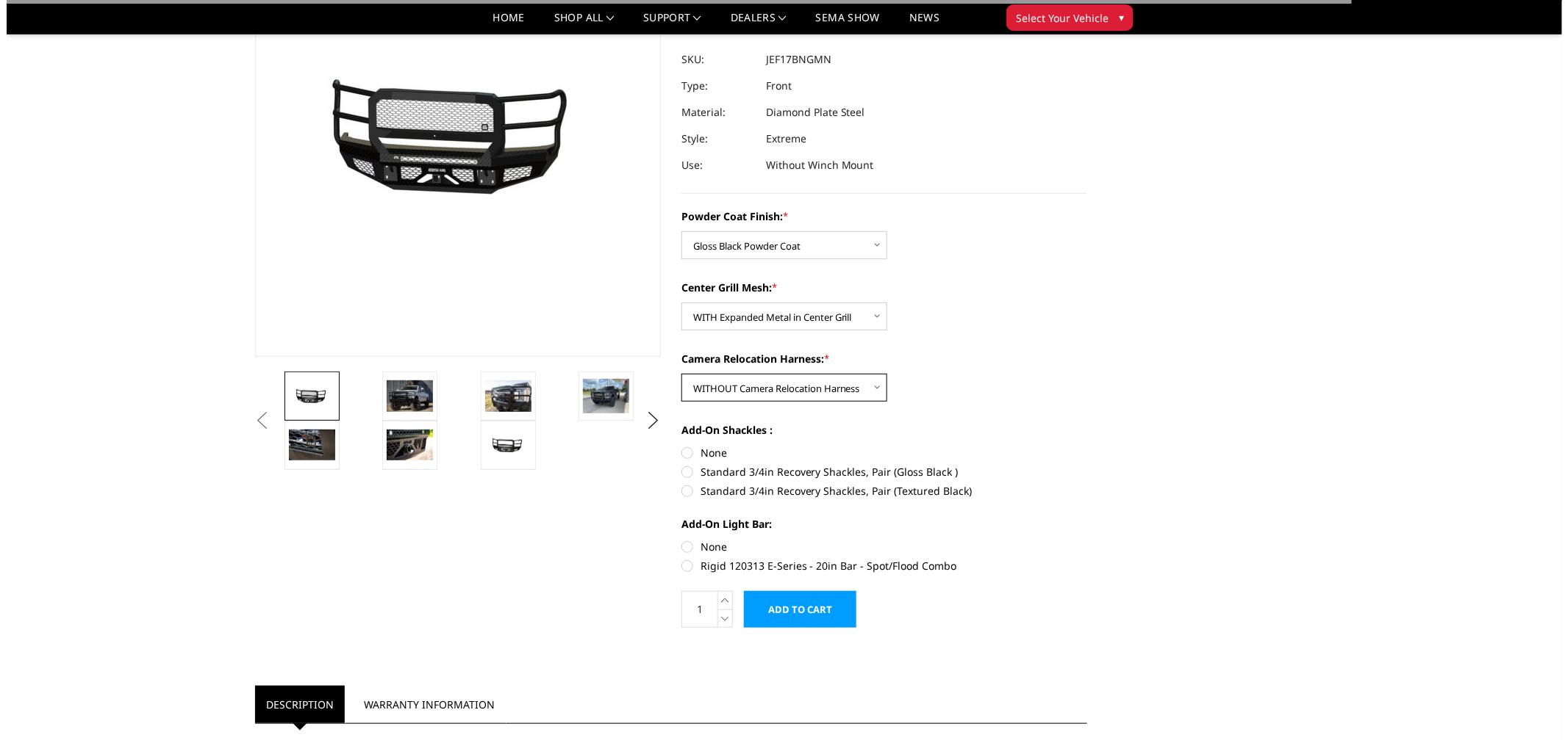
scroll to position [163, 0]
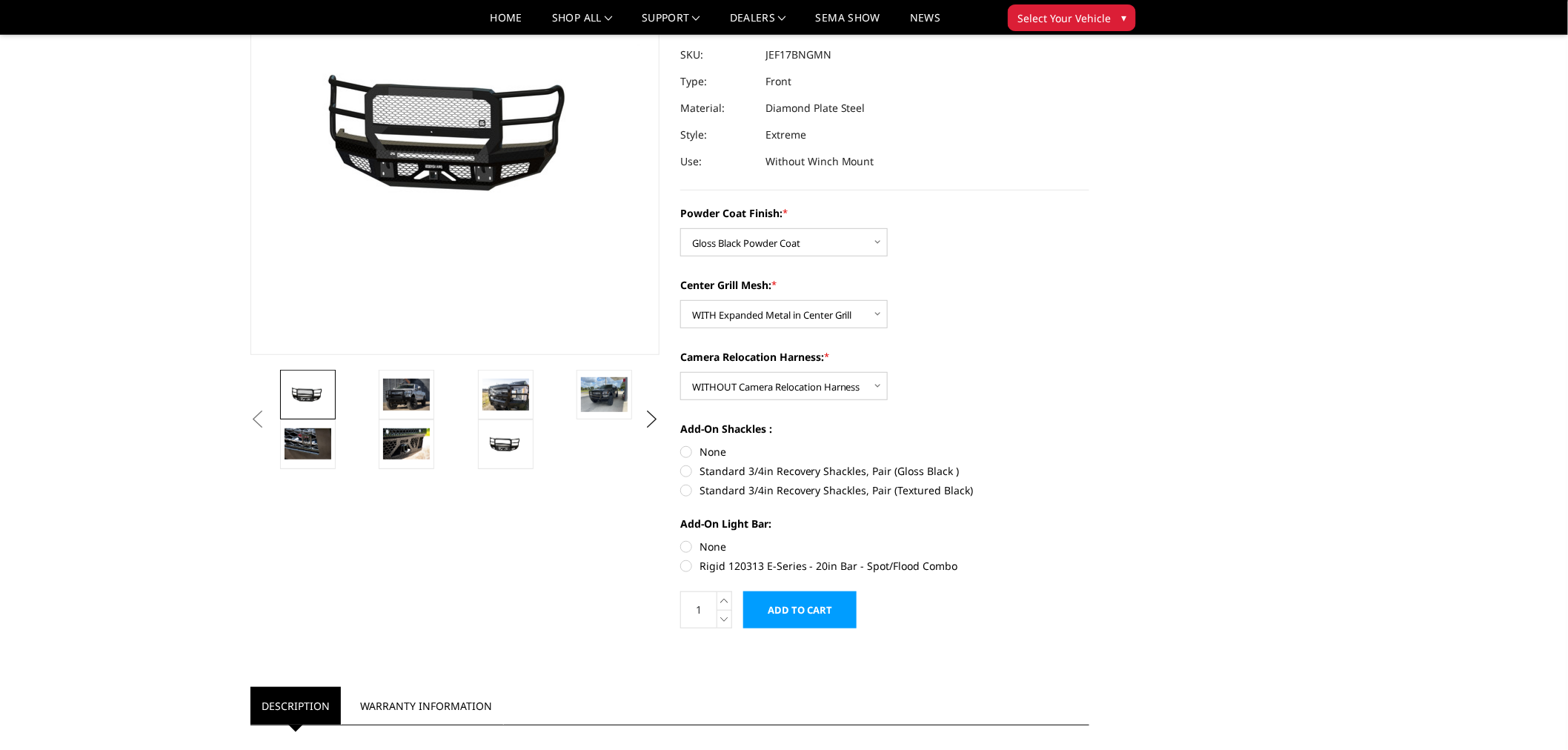
click at [719, 453] on label "None" at bounding box center [885, 452] width 409 height 16
click at [681, 445] on input "None" at bounding box center [681, 444] width 1 height 1
radio input "true"
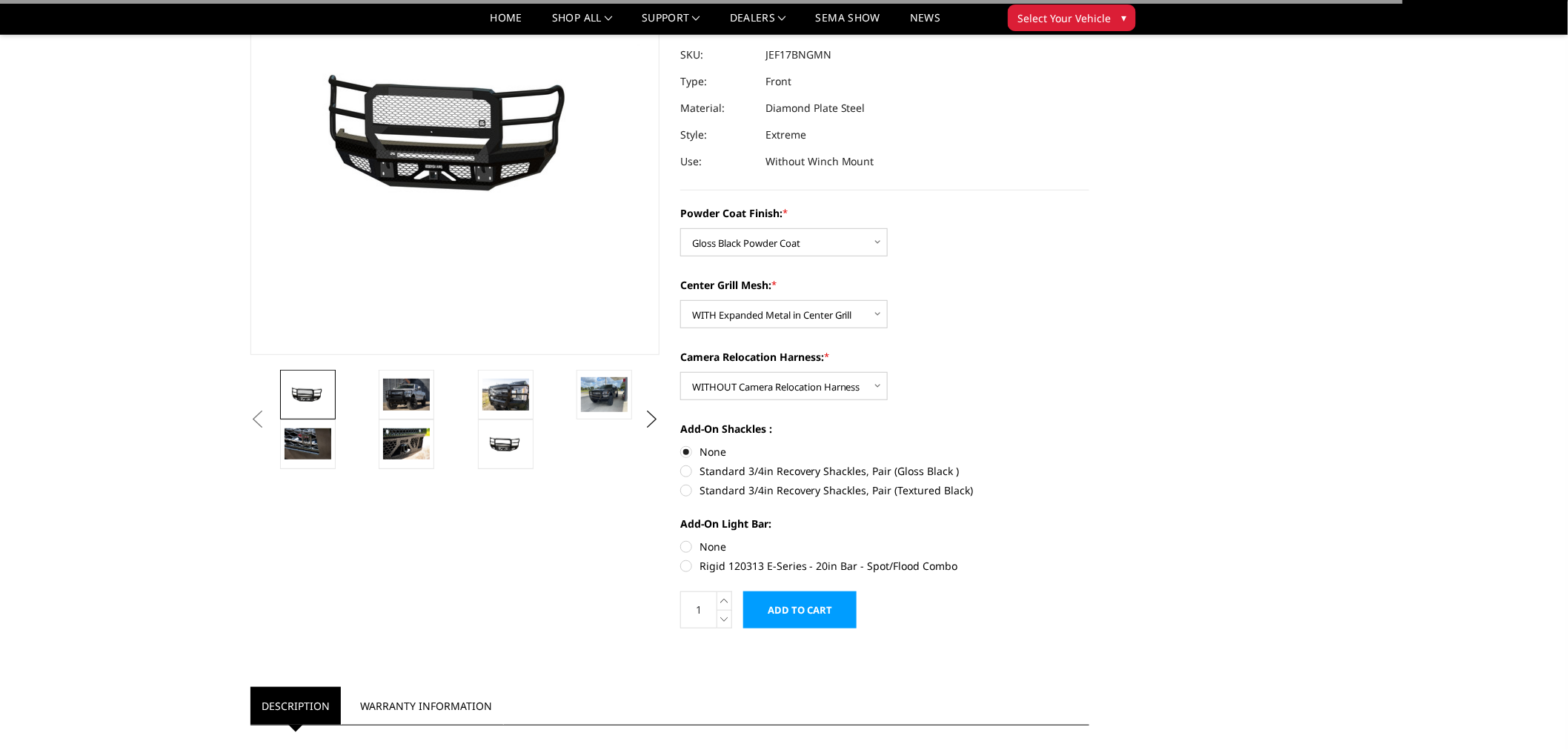
click at [709, 546] on label "None" at bounding box center [885, 547] width 409 height 16
click at [681, 540] on input "None" at bounding box center [681, 539] width 1 height 1
radio input "true"
click at [772, 603] on input "Add to Cart" at bounding box center [800, 609] width 114 height 37
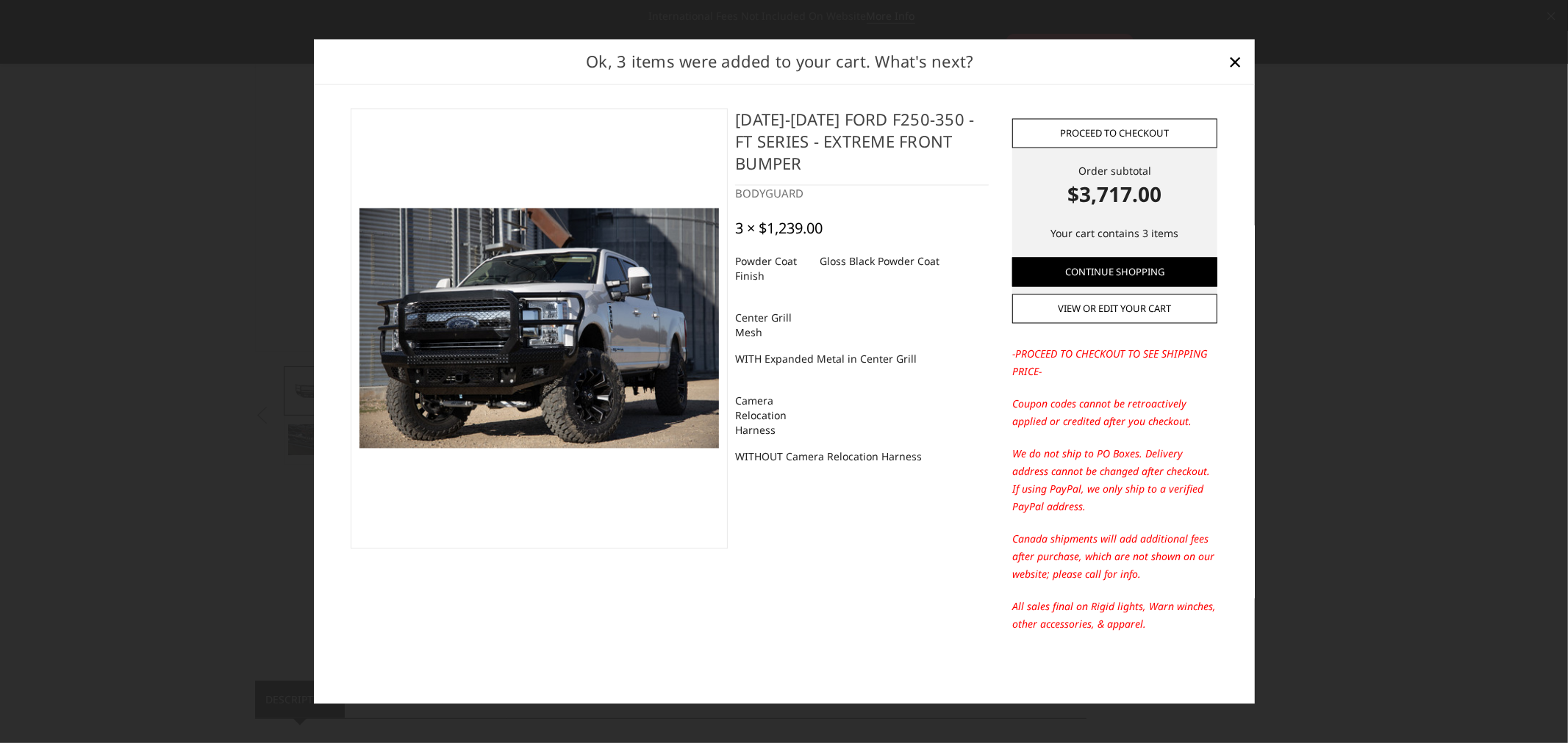
click at [1161, 121] on link "Proceed to checkout" at bounding box center [1114, 132] width 205 height 29
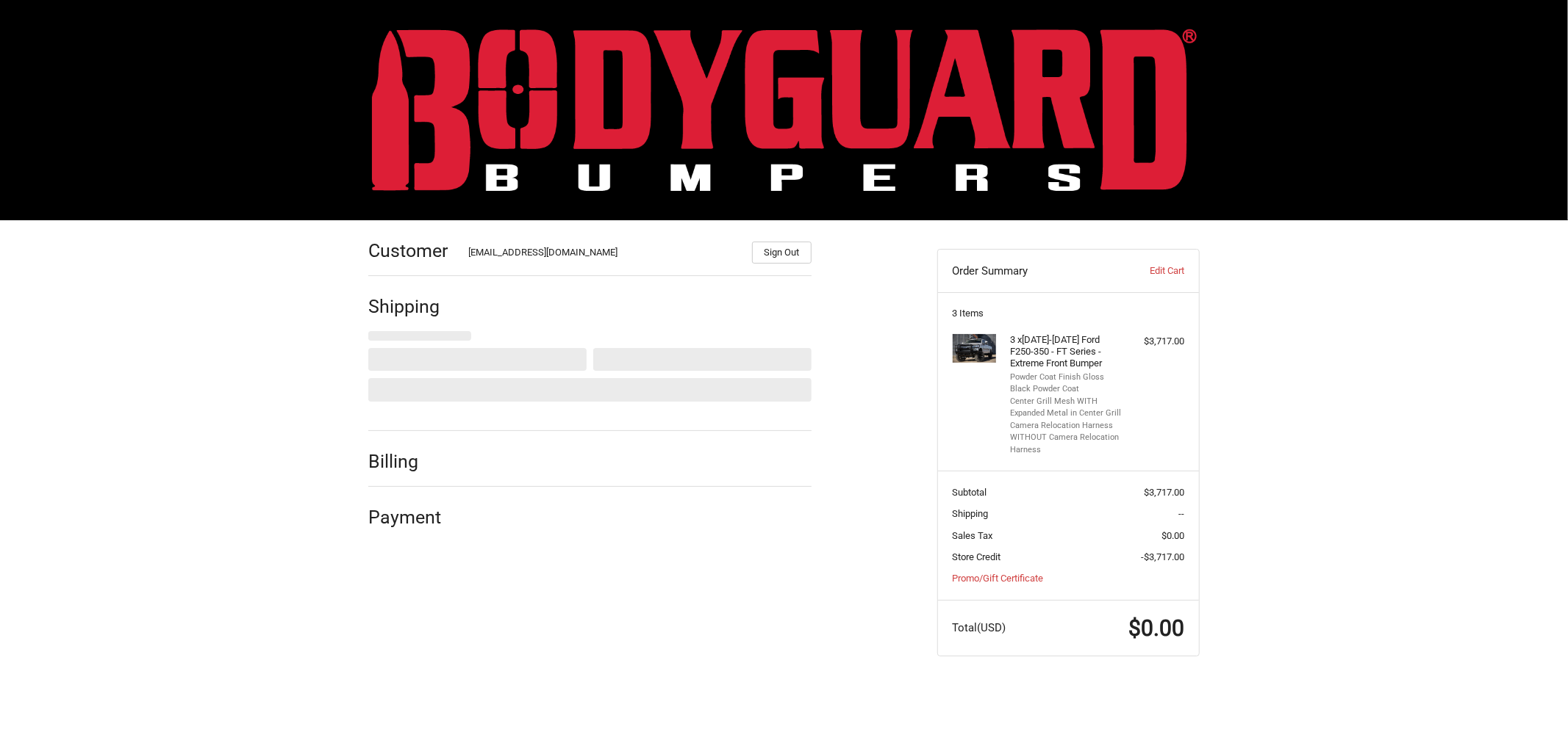
select select "US"
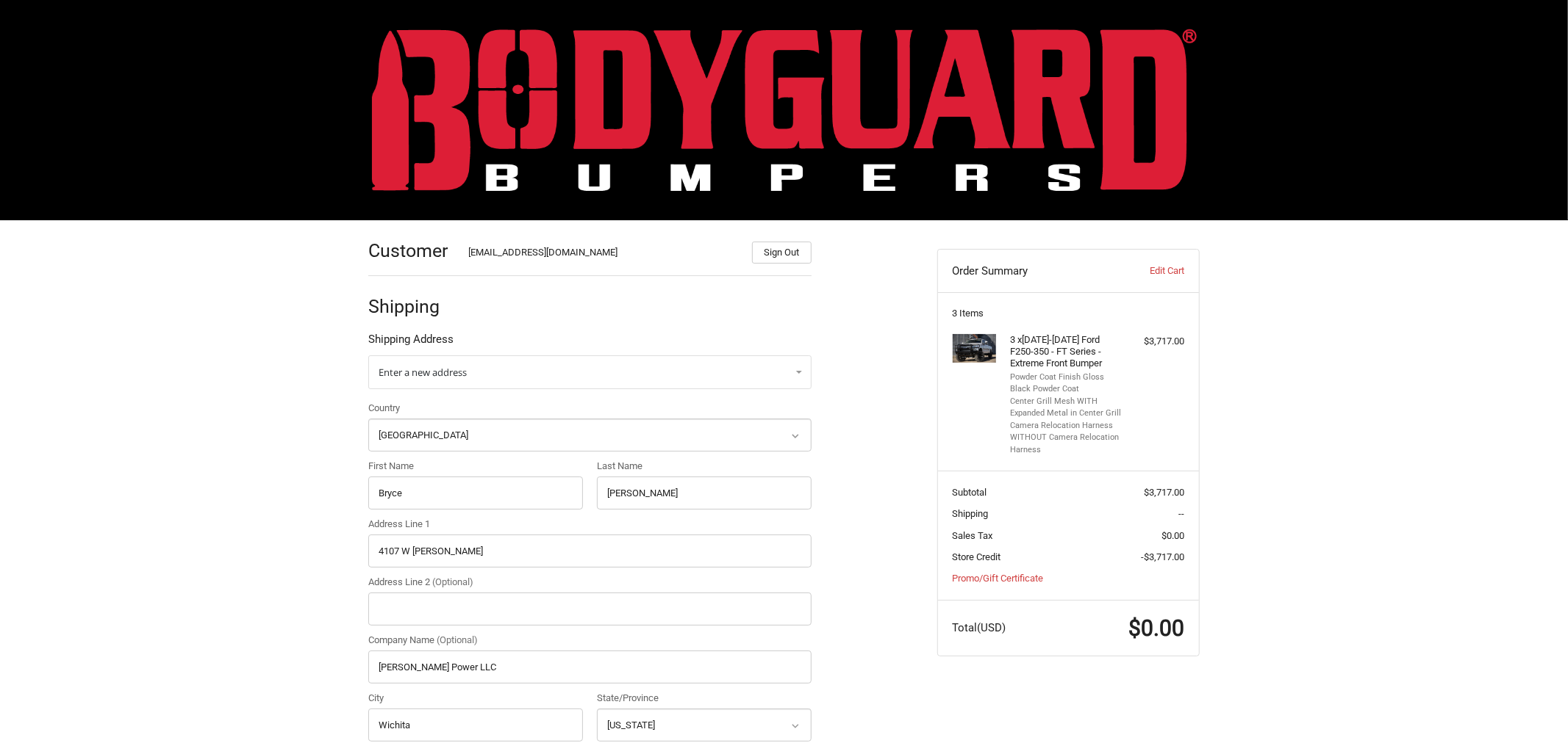
select select "KS"
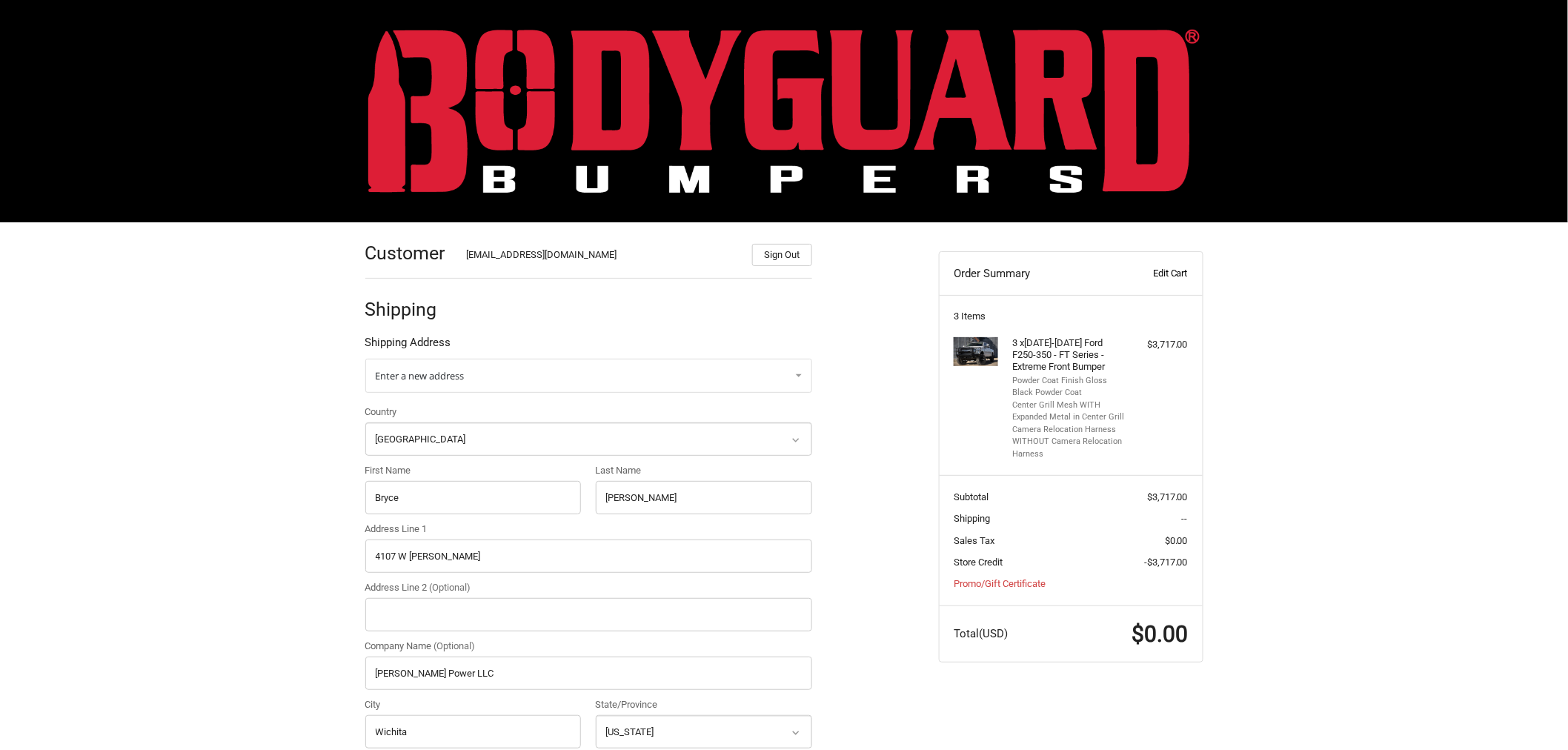
click at [1171, 270] on link "Edit Cart" at bounding box center [1151, 273] width 73 height 15
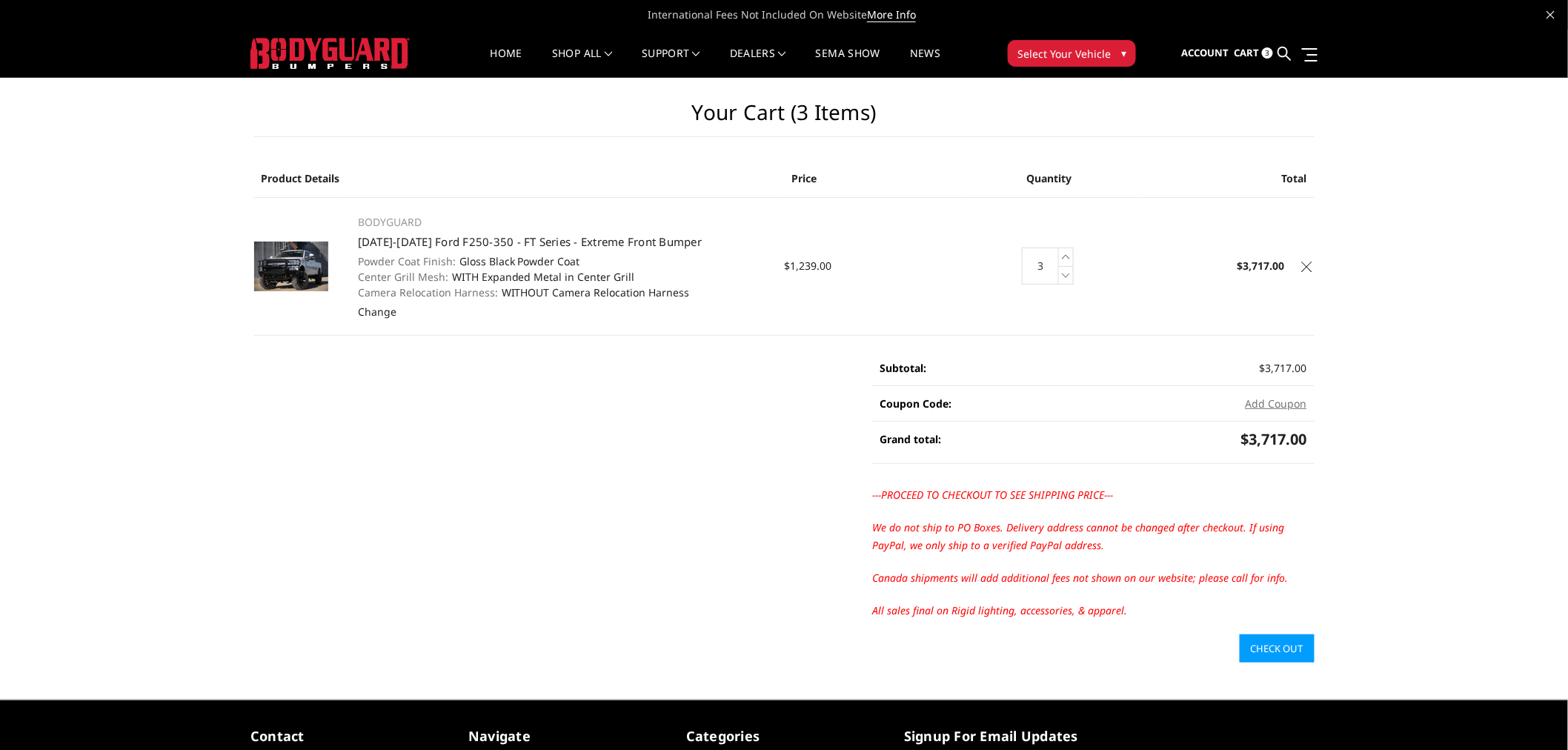
click at [1064, 279] on icon at bounding box center [1066, 276] width 15 height 19
click at [1285, 654] on link "Check out" at bounding box center [1277, 648] width 75 height 28
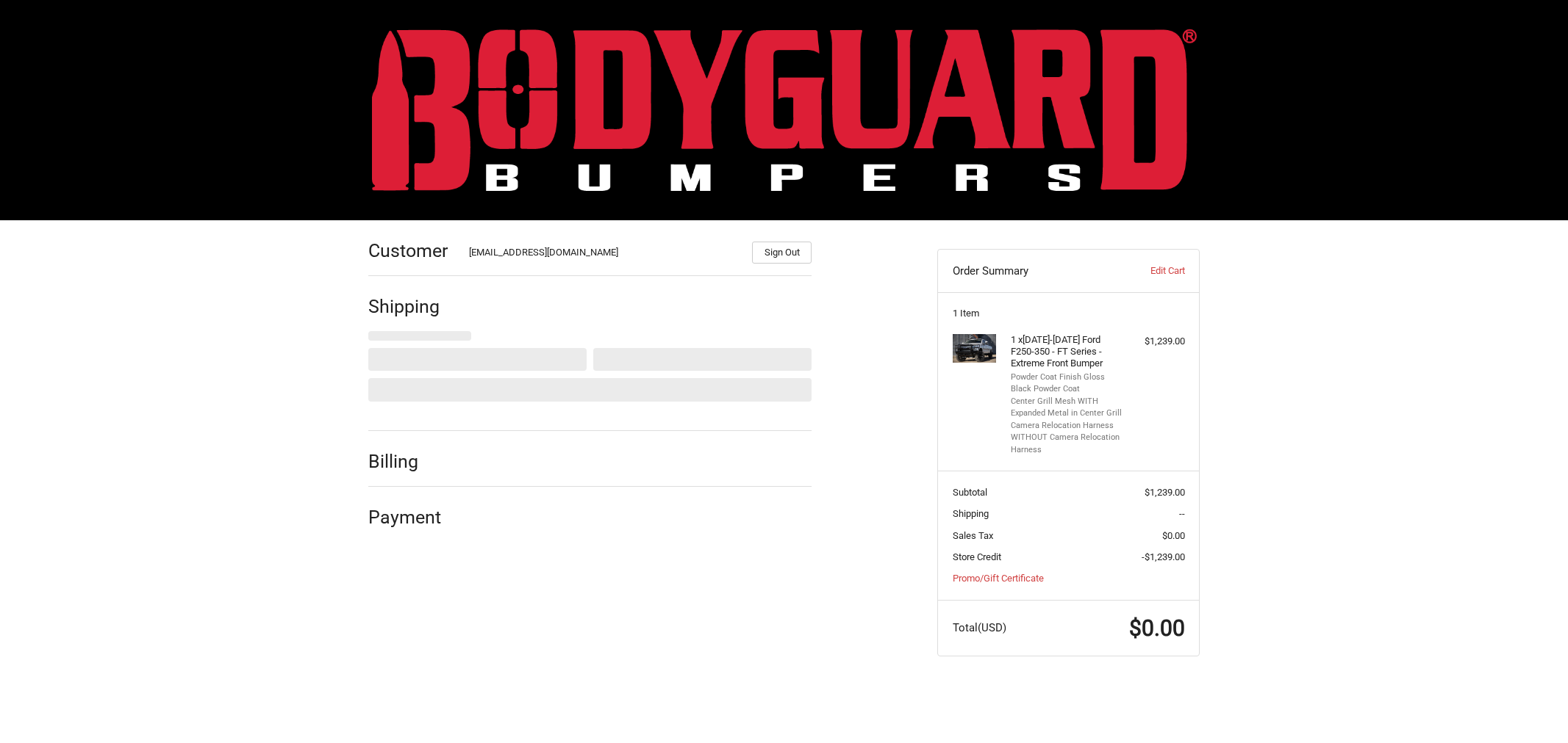
select select "US"
select select "KS"
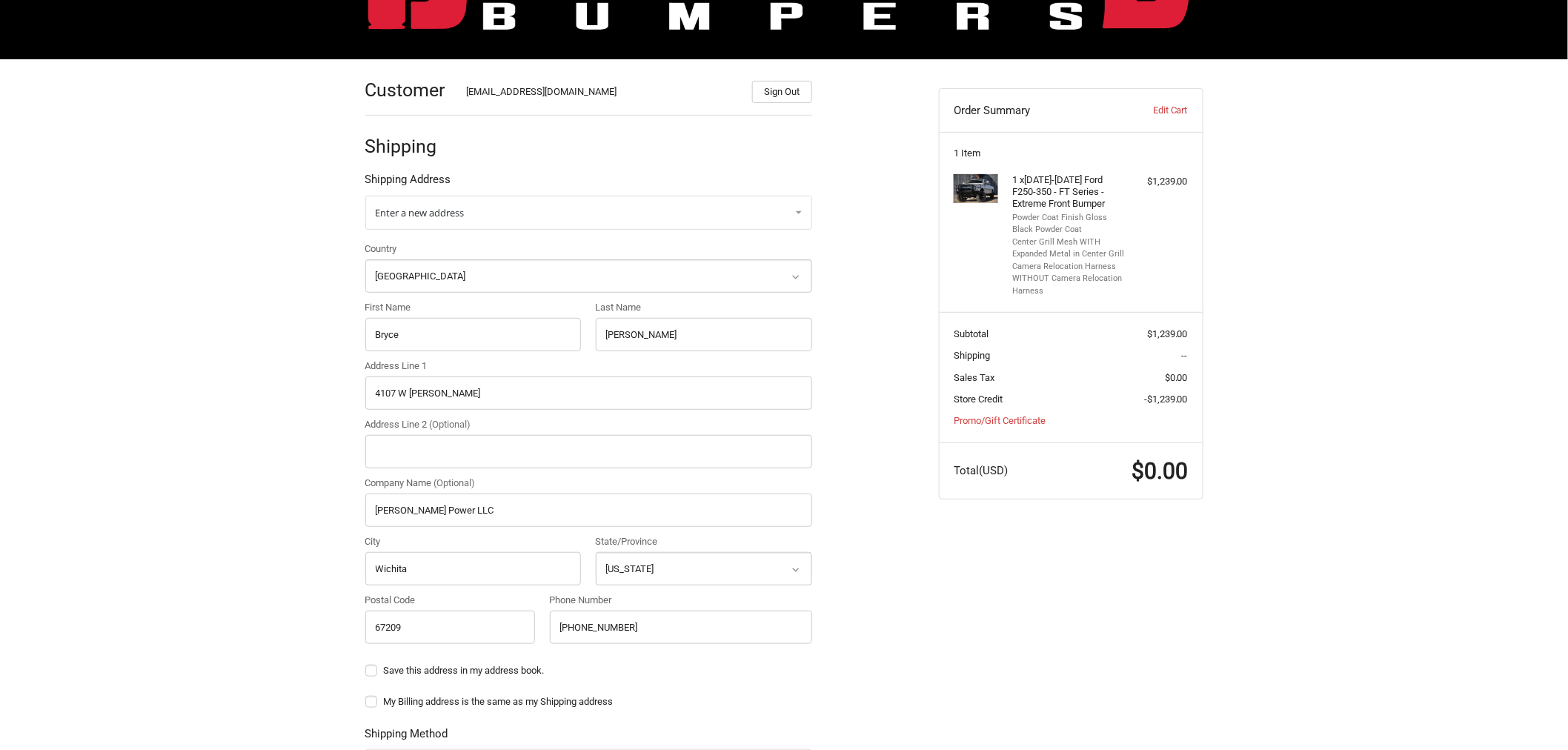
scroll to position [165, 0]
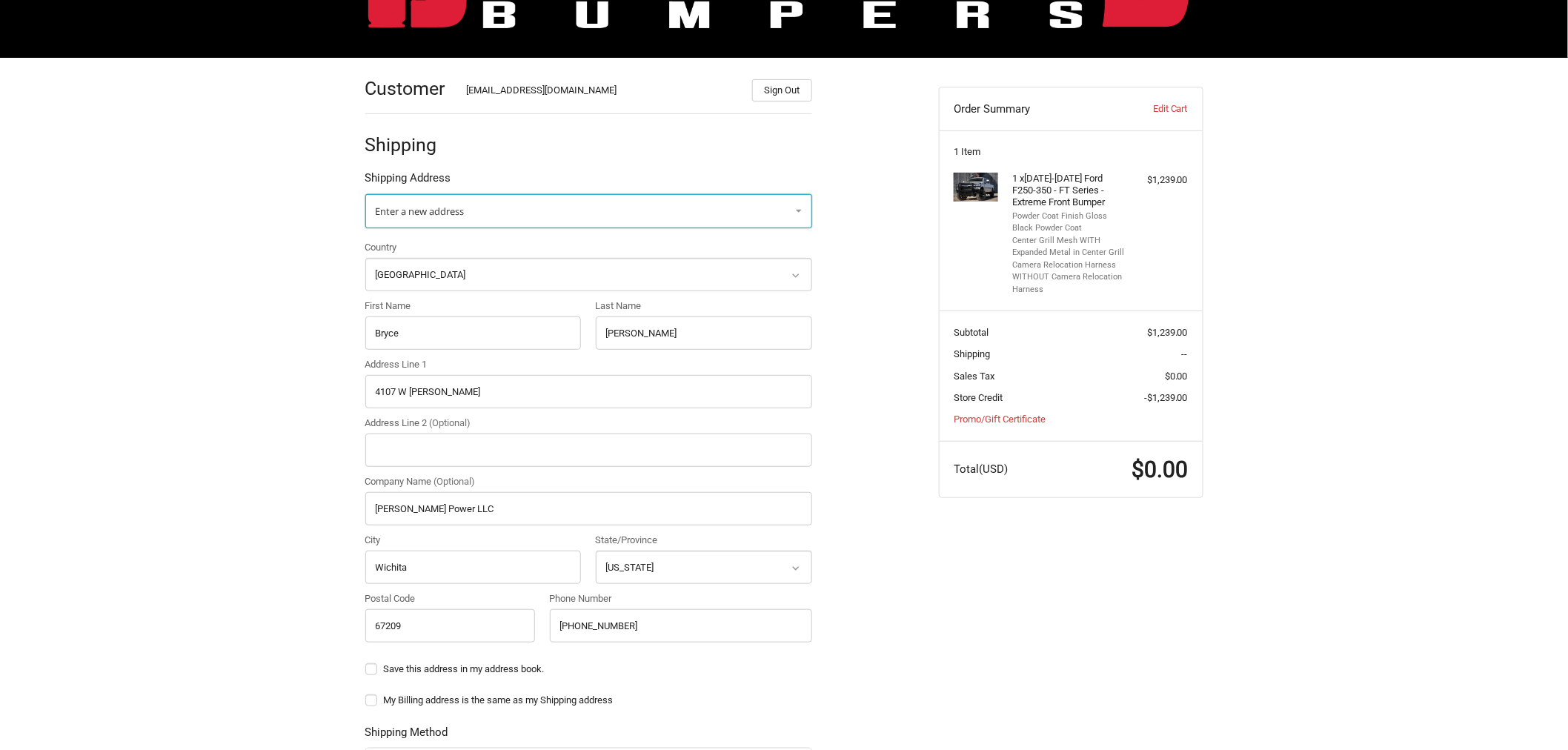
click at [479, 218] on link "Enter a new address" at bounding box center [588, 211] width 447 height 34
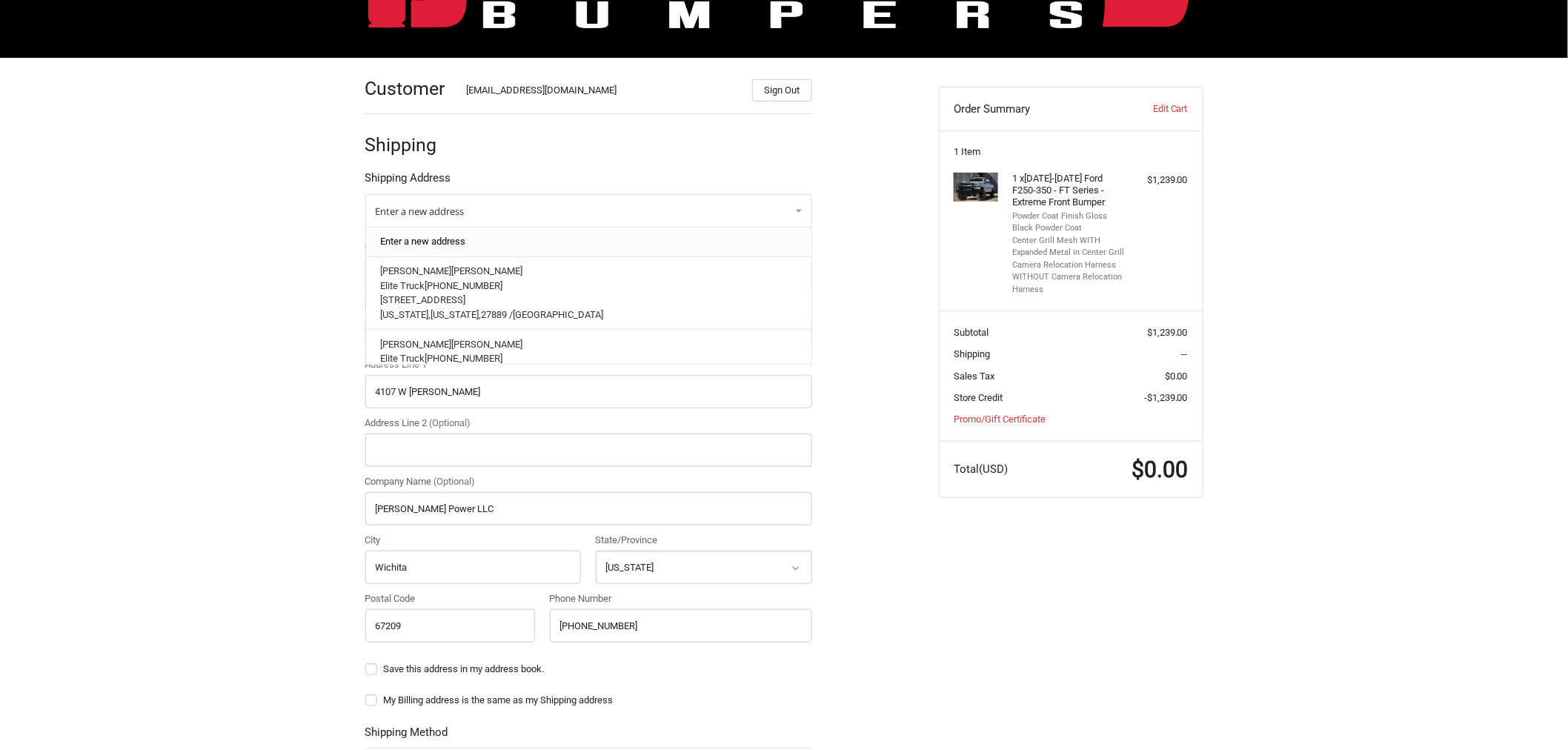
click at [479, 241] on link "Enter a new address" at bounding box center [588, 242] width 432 height 29
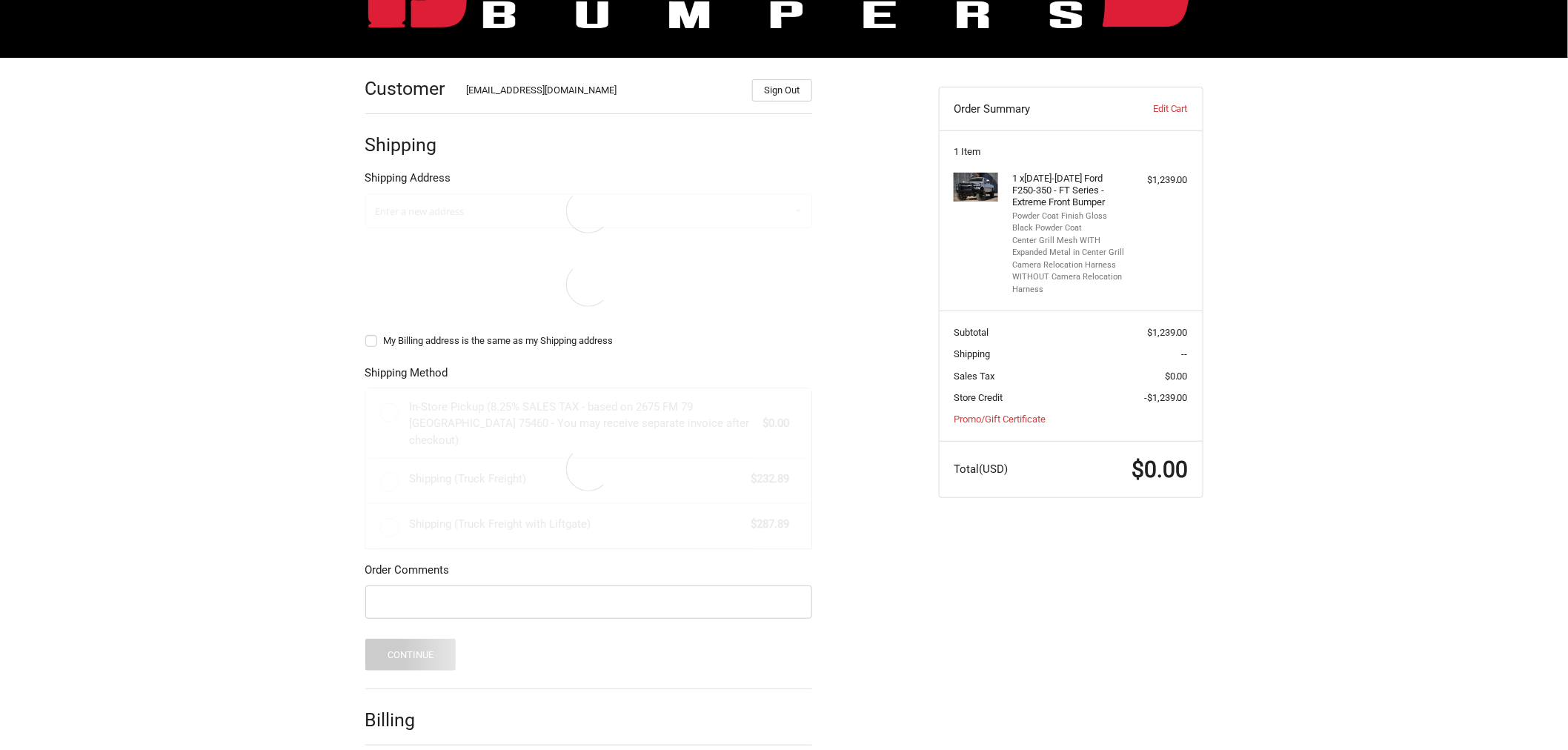
select select "US"
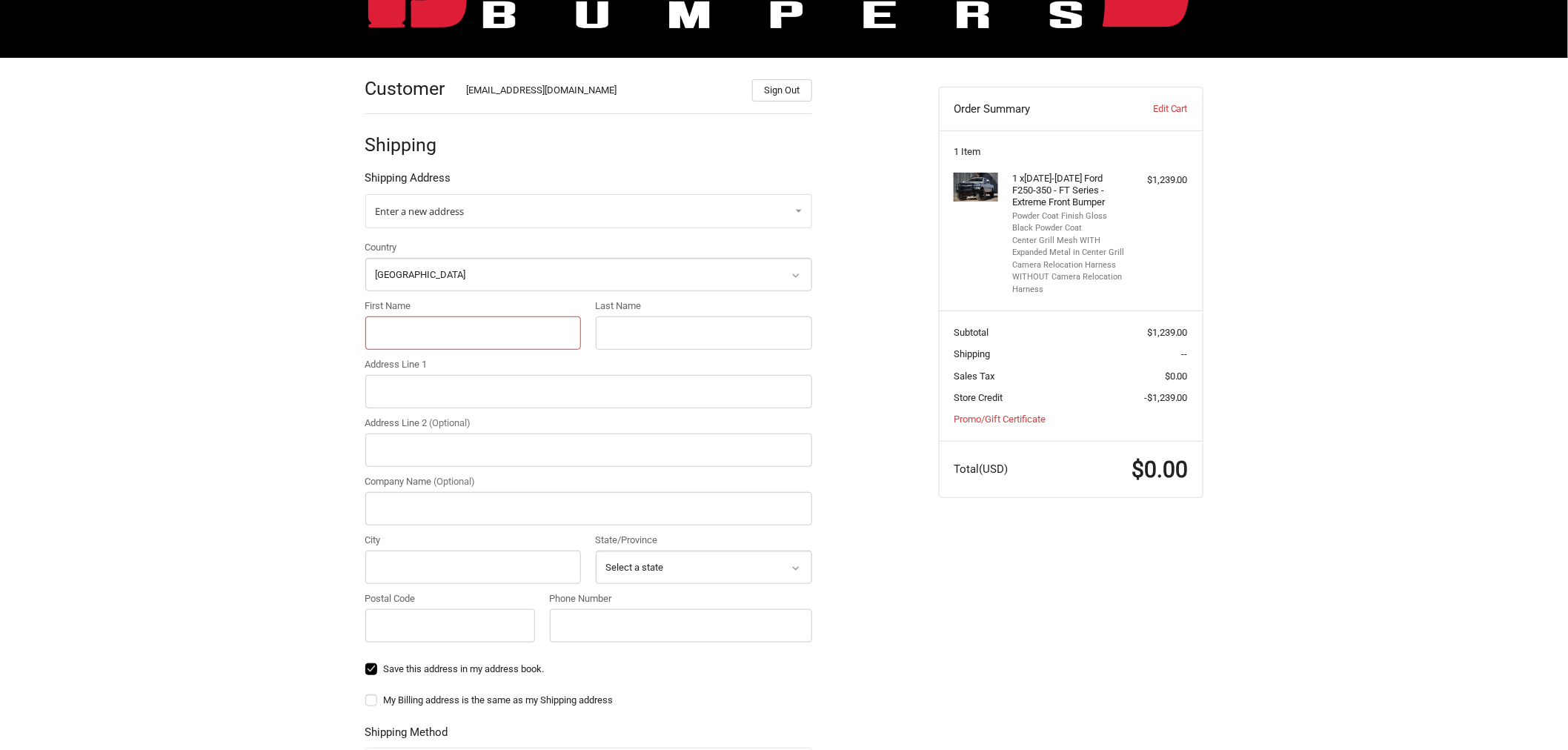
drag, startPoint x: 420, startPoint y: 335, endPoint x: 536, endPoint y: 331, distance: 116.1
click at [420, 335] on input "First Name" at bounding box center [473, 333] width 216 height 34
paste input "[PERSON_NAME]"
type input "[PERSON_NAME]"
drag, startPoint x: 675, startPoint y: 341, endPoint x: 1519, endPoint y: 387, distance: 845.3
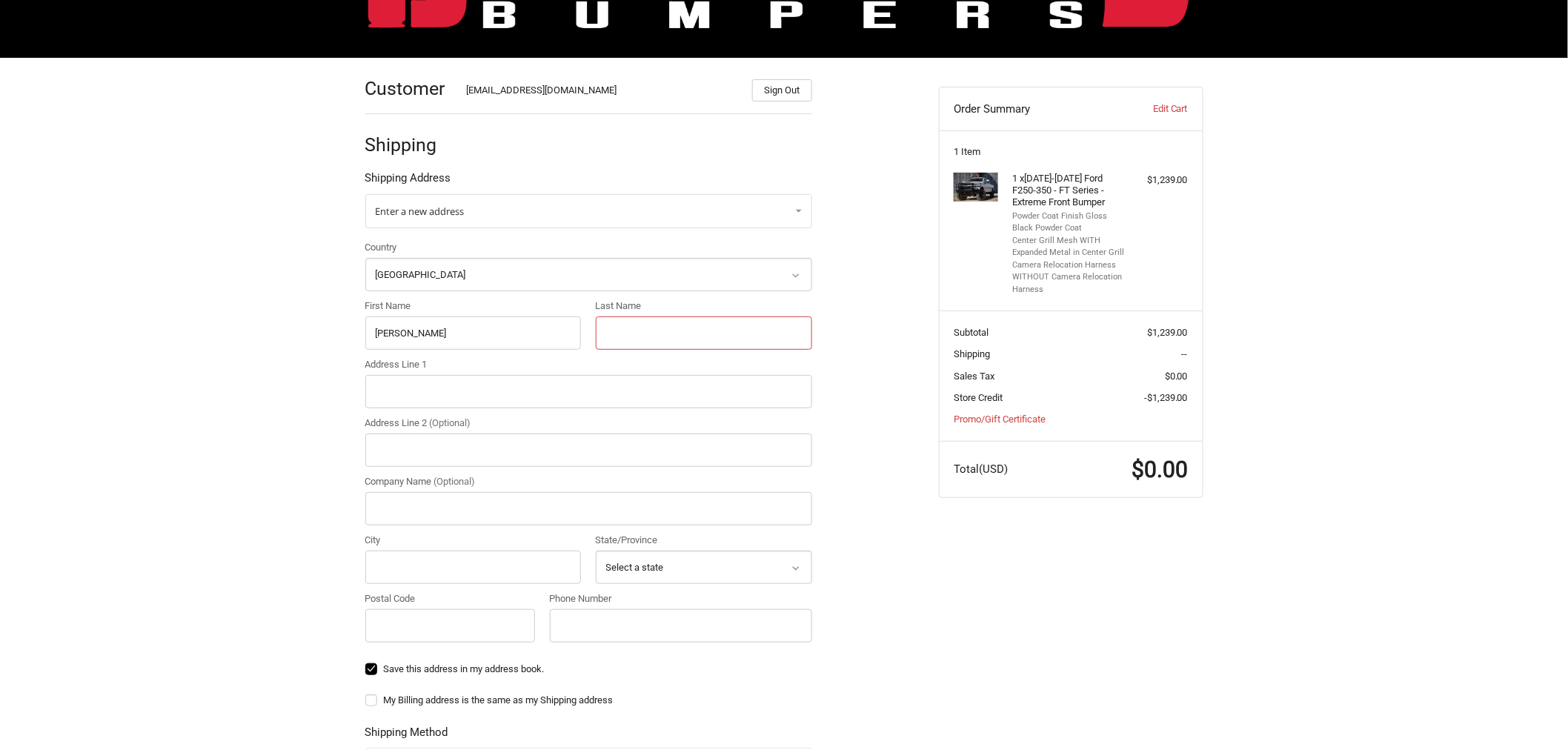
click at [675, 341] on input "Last Name" at bounding box center [704, 333] width 216 height 34
paste input "[PERSON_NAME]"
type input "[PERSON_NAME]"
click at [575, 397] on input "Address Line 1" at bounding box center [588, 391] width 447 height 34
paste input "2071 LOOP 500 EAST"
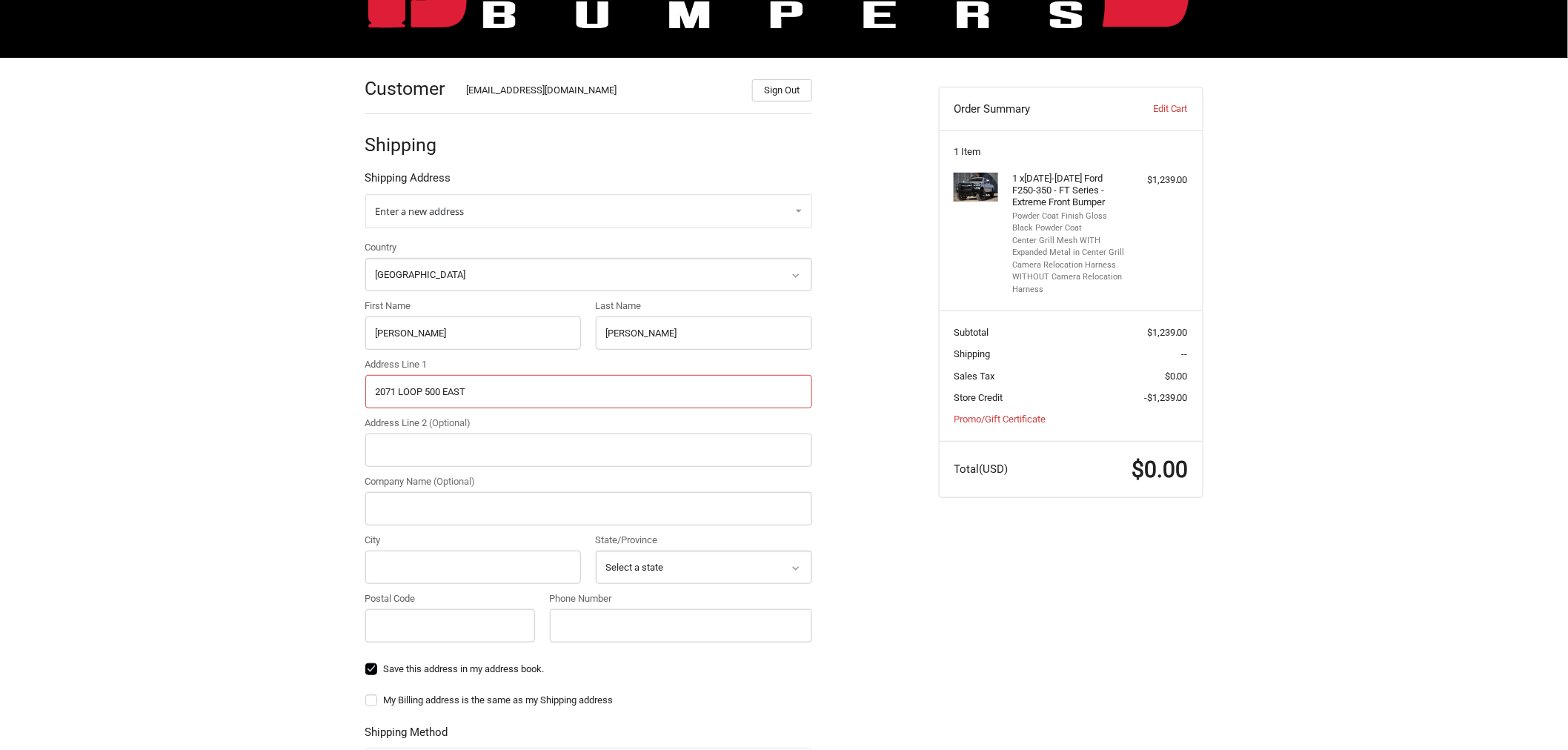
type input "2071 LOOP 500 EAST"
click at [423, 513] on input "Company Name (Optional)" at bounding box center [588, 509] width 447 height 34
paste input "EAST [US_STATE] COLLISION CENTER"
type input "EAST [US_STATE] COLLISION CENTER"
click at [440, 569] on input "City" at bounding box center [473, 567] width 216 height 34
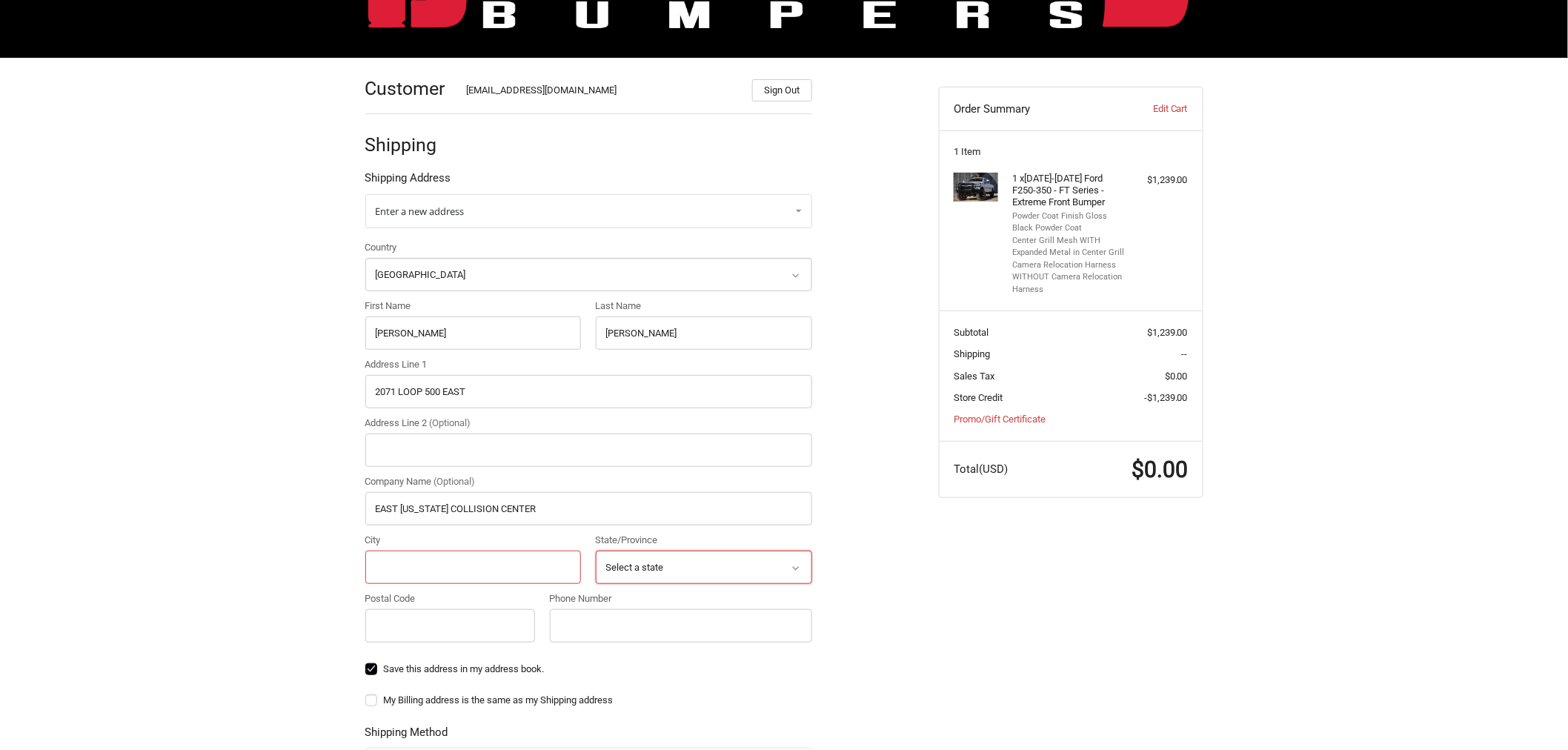
paste input "Center"
type input "Center"
click at [633, 561] on select "Select a state Alabama Alaska American Samoa Arizona Arkansas Armed Forces Amer…" at bounding box center [704, 567] width 216 height 34
select select "TX"
click at [596, 551] on select "Select a state Alabama Alaska American Samoa Arizona Arkansas Armed Forces Amer…" at bounding box center [704, 567] width 216 height 34
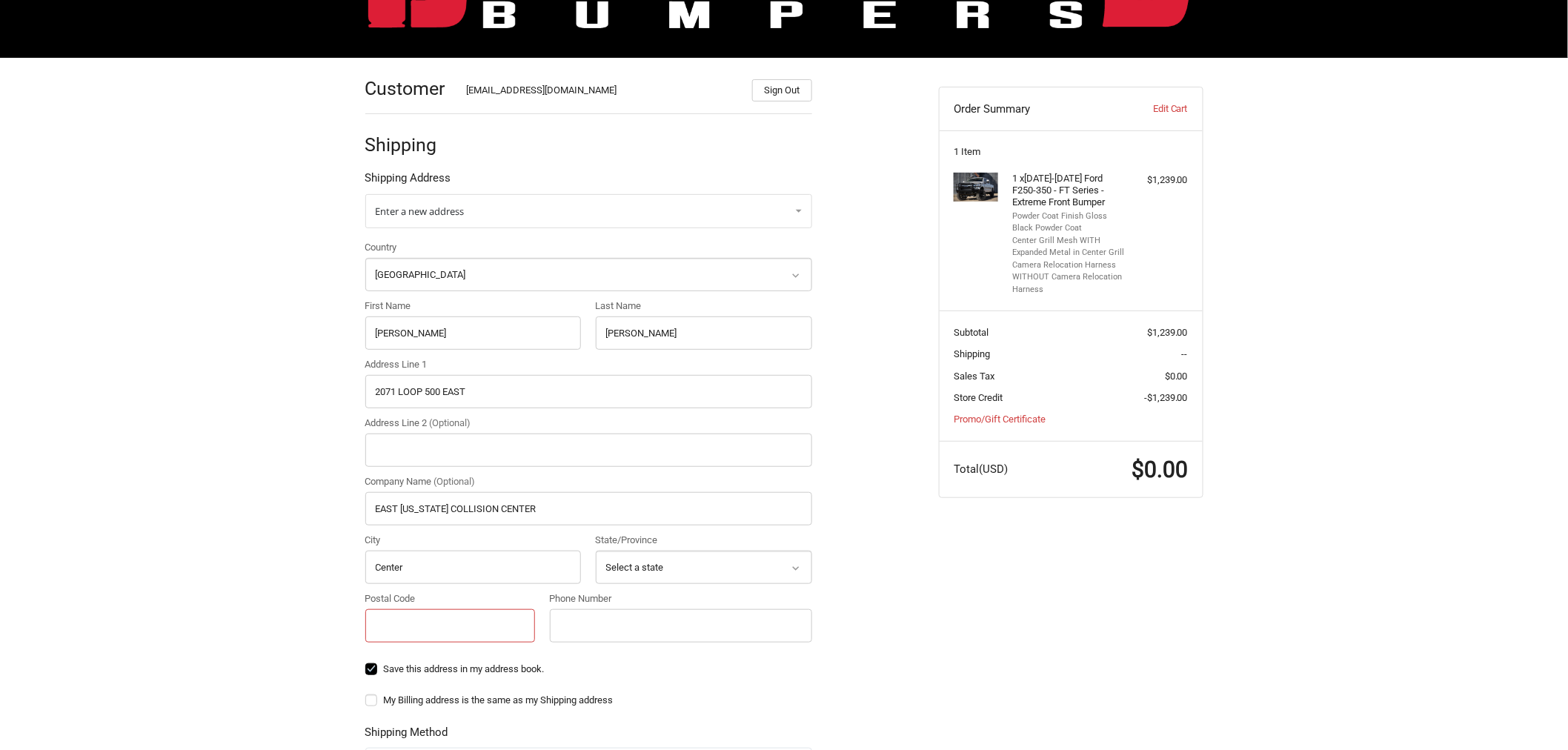
click at [457, 611] on input "Postal Code" at bounding box center [451, 626] width 171 height 34
paste input "75935"
type input "75935"
drag, startPoint x: 709, startPoint y: 617, endPoint x: 745, endPoint y: 621, distance: 36.2
click at [709, 617] on input "Phone Number" at bounding box center [681, 626] width 262 height 34
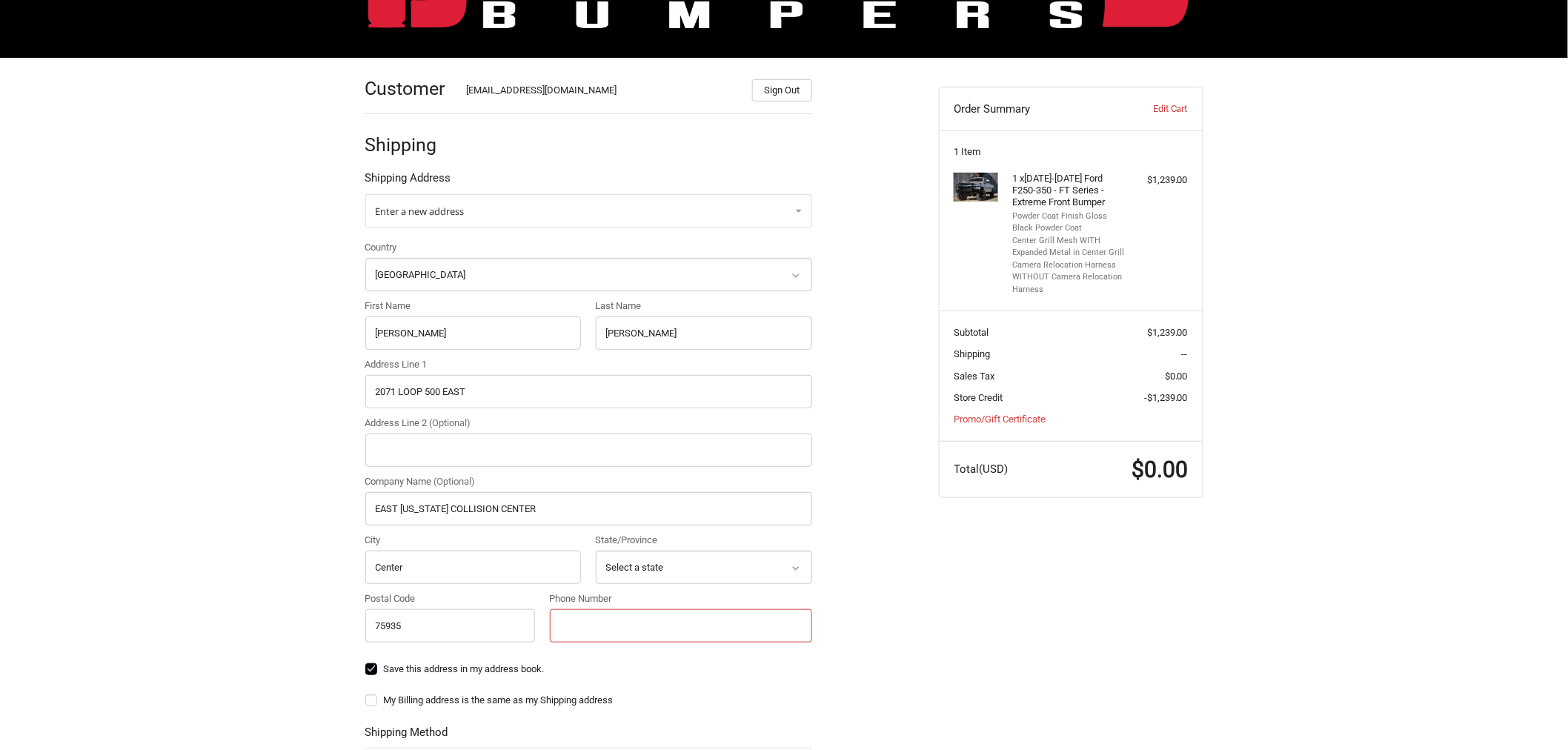
paste input "936-332-3097"
type input "936-332-3097"
click at [967, 624] on div "Customer vendor@elitetruck.com Sign Out Shipping Shipping Address Enter a new a…" at bounding box center [784, 560] width 889 height 1005
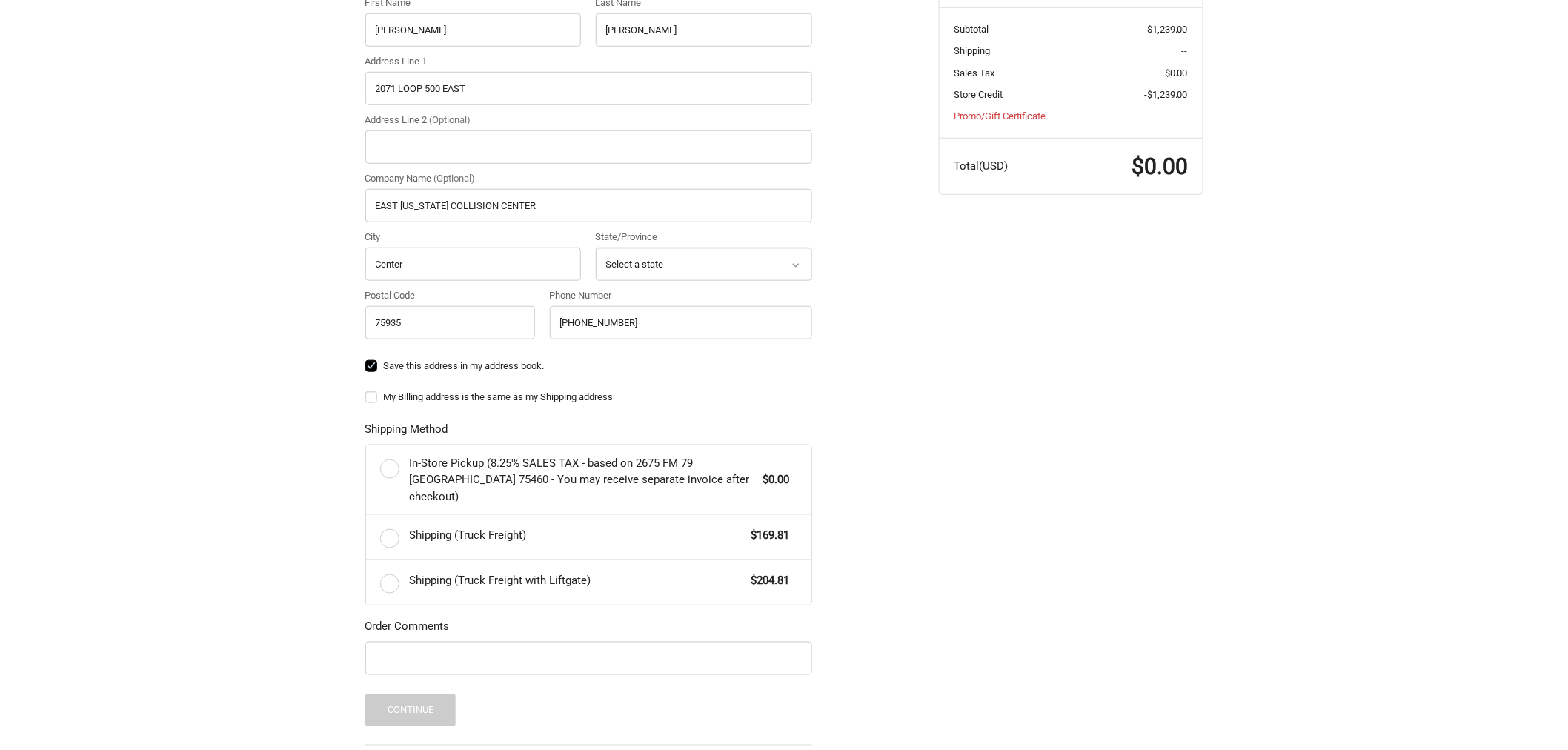
scroll to position [494, 0]
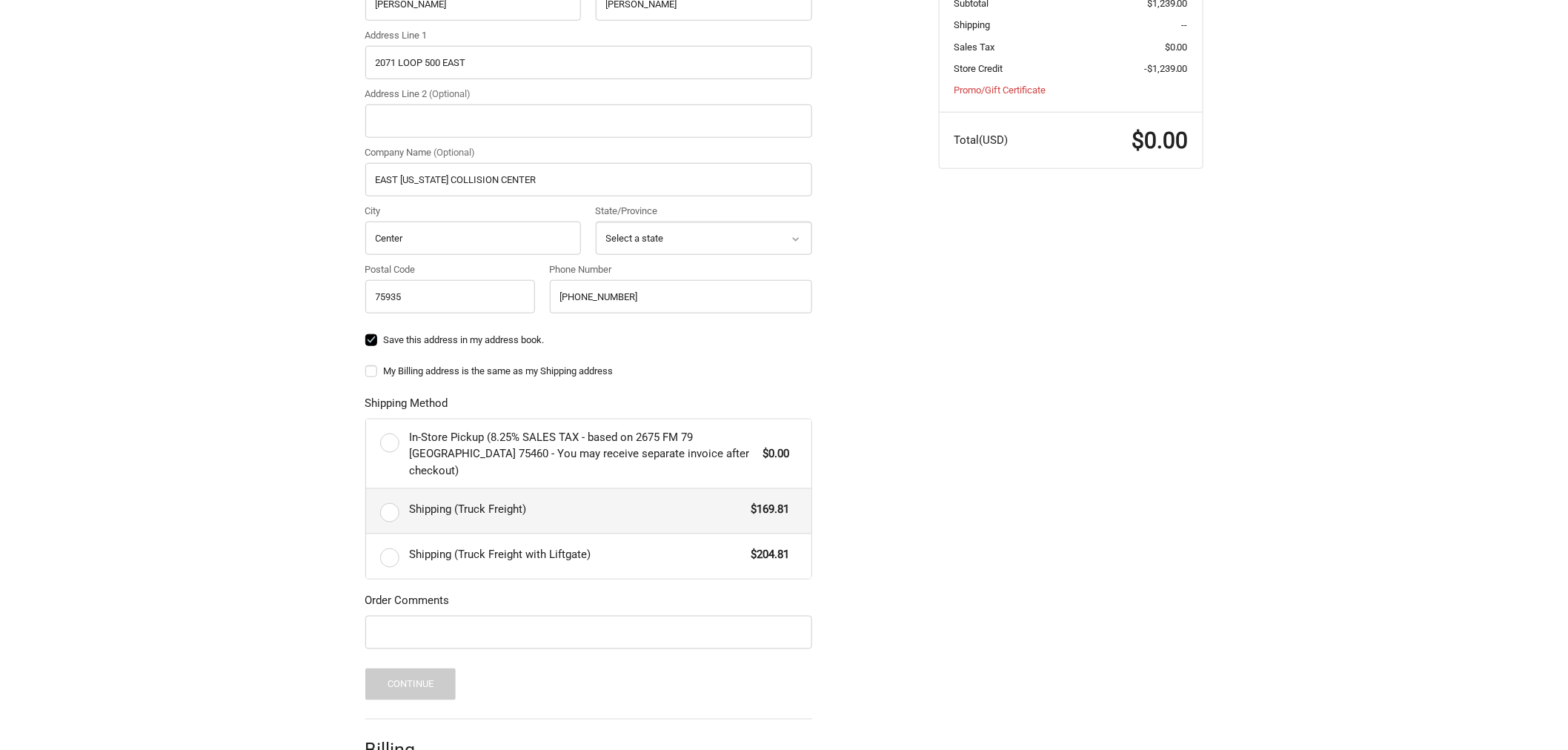
click at [507, 502] on label "Shipping (Truck Freight) $169.81" at bounding box center [588, 512] width 445 height 45
click at [367, 491] on input "Shipping (Truck Freight) $169.81" at bounding box center [366, 490] width 1 height 1
radio input "true"
click at [630, 616] on input "Order Comments" at bounding box center [588, 633] width 447 height 34
paste input "85379"
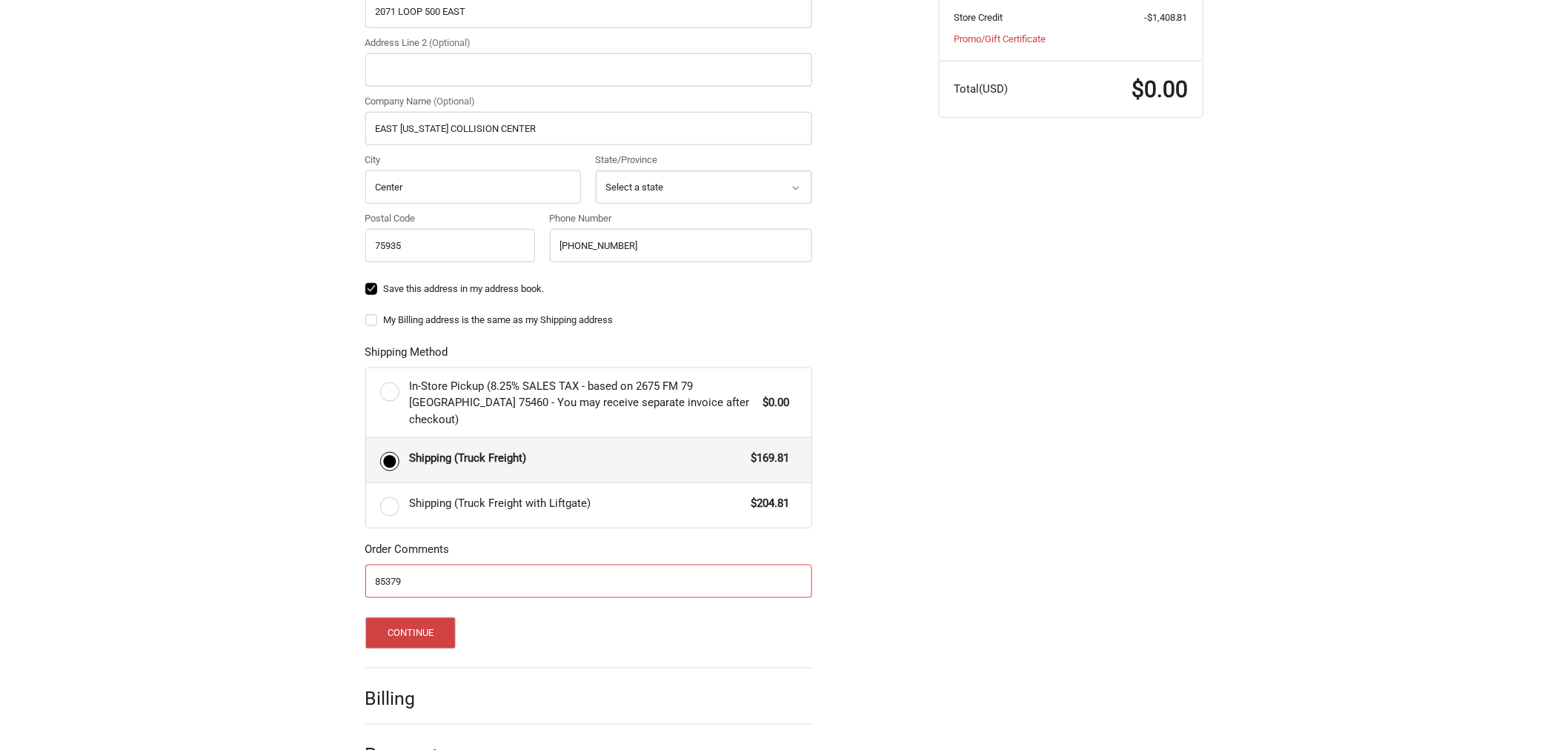
scroll to position [573, 0]
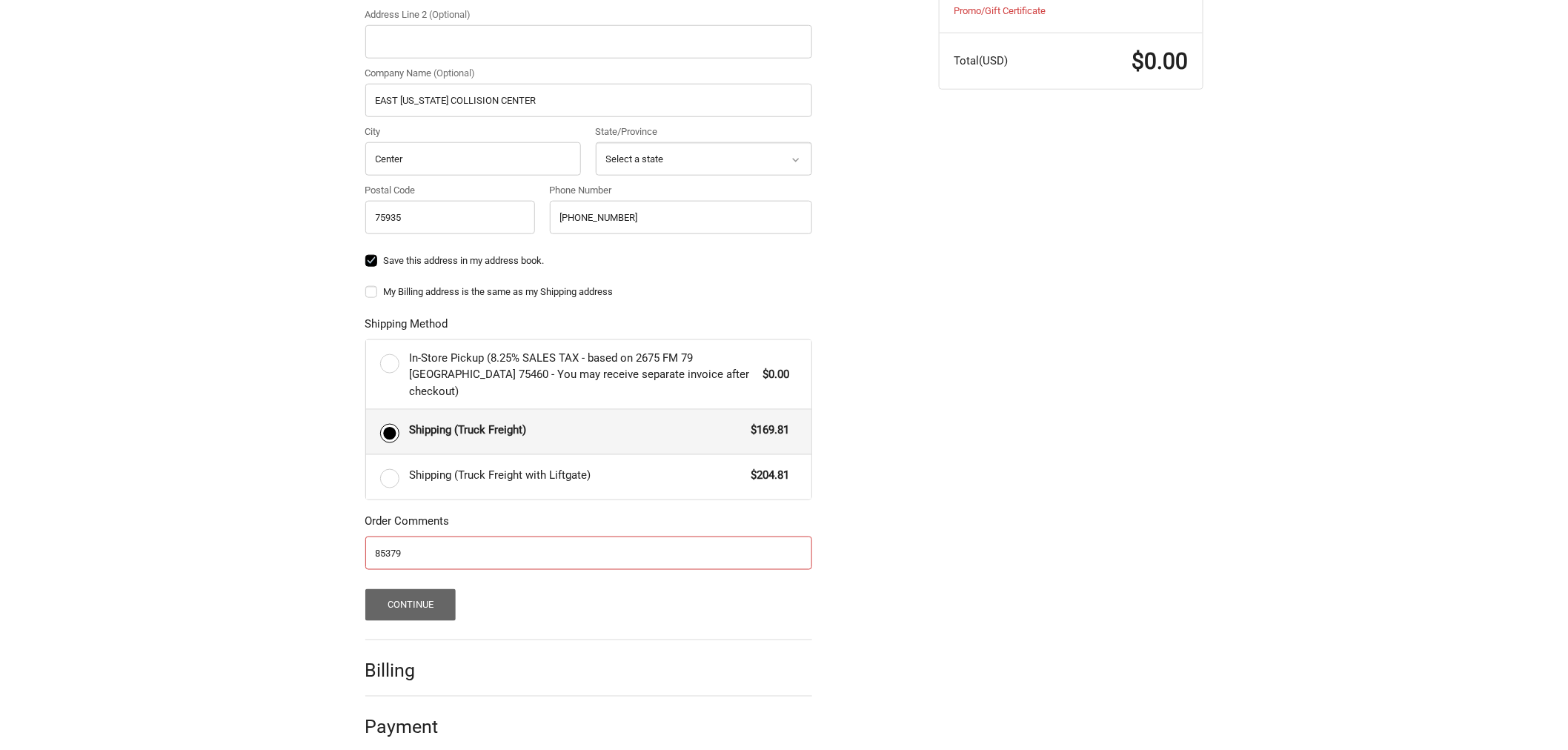
type input "85379"
click at [412, 590] on button "Continue" at bounding box center [411, 605] width 91 height 32
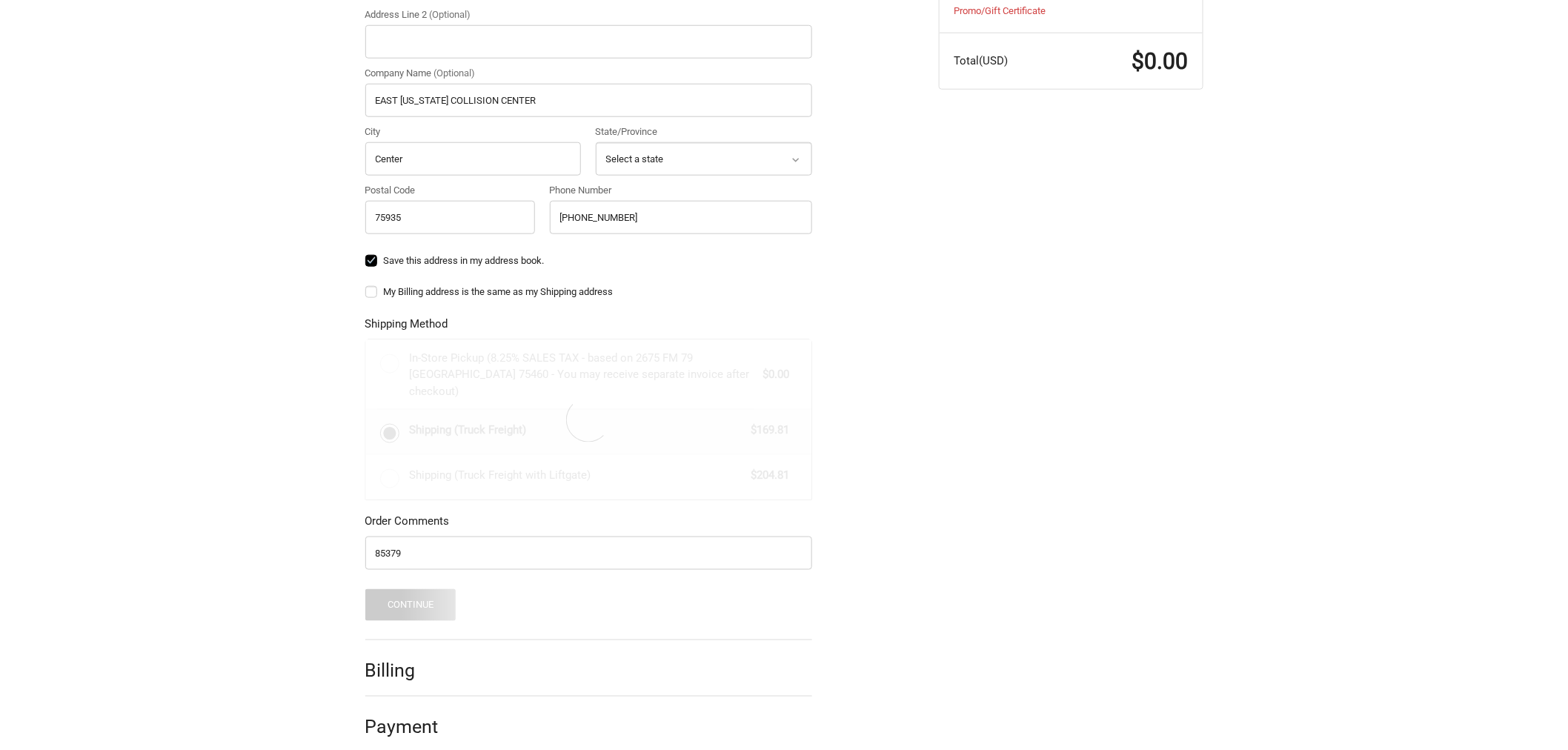
scroll to position [0, 0]
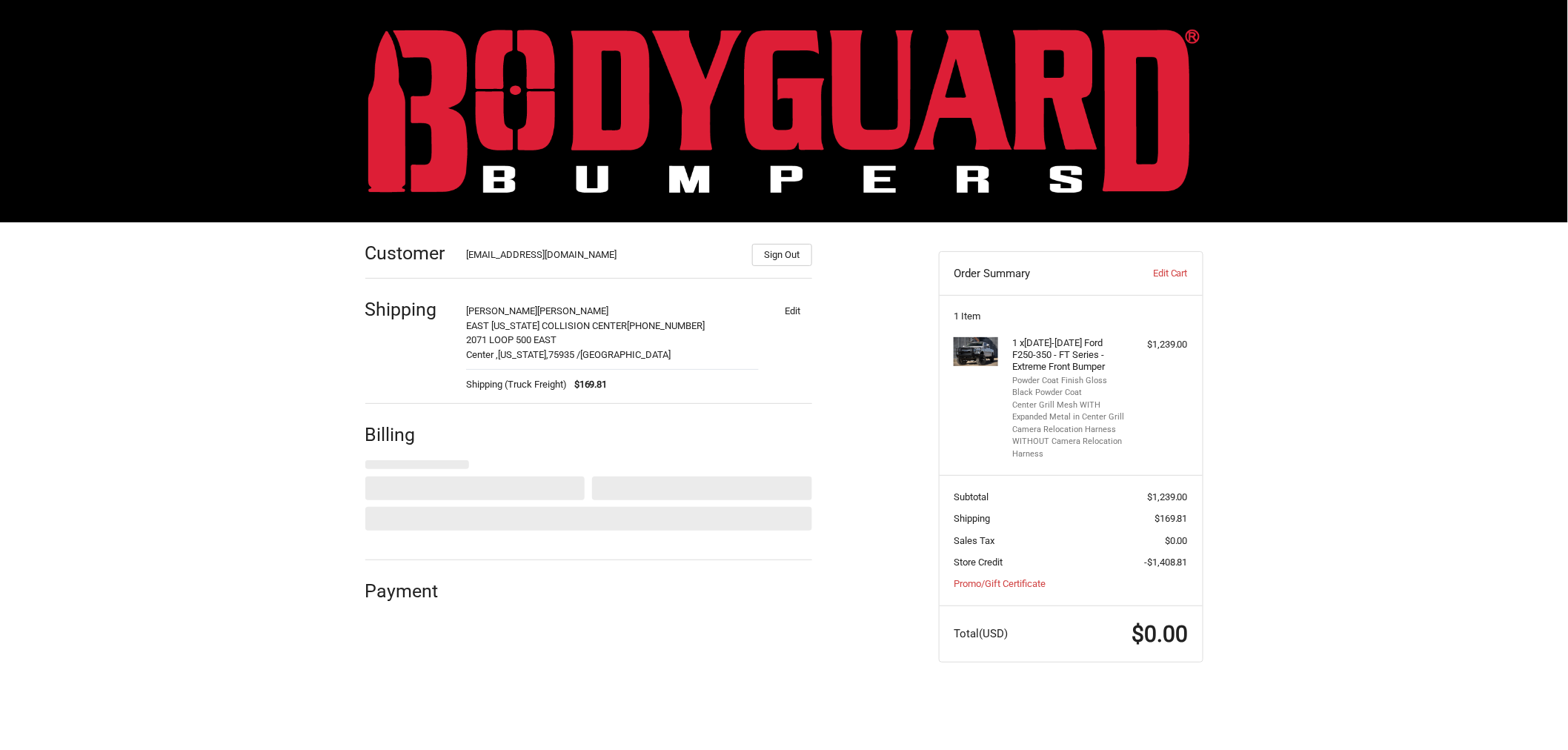
select select "US"
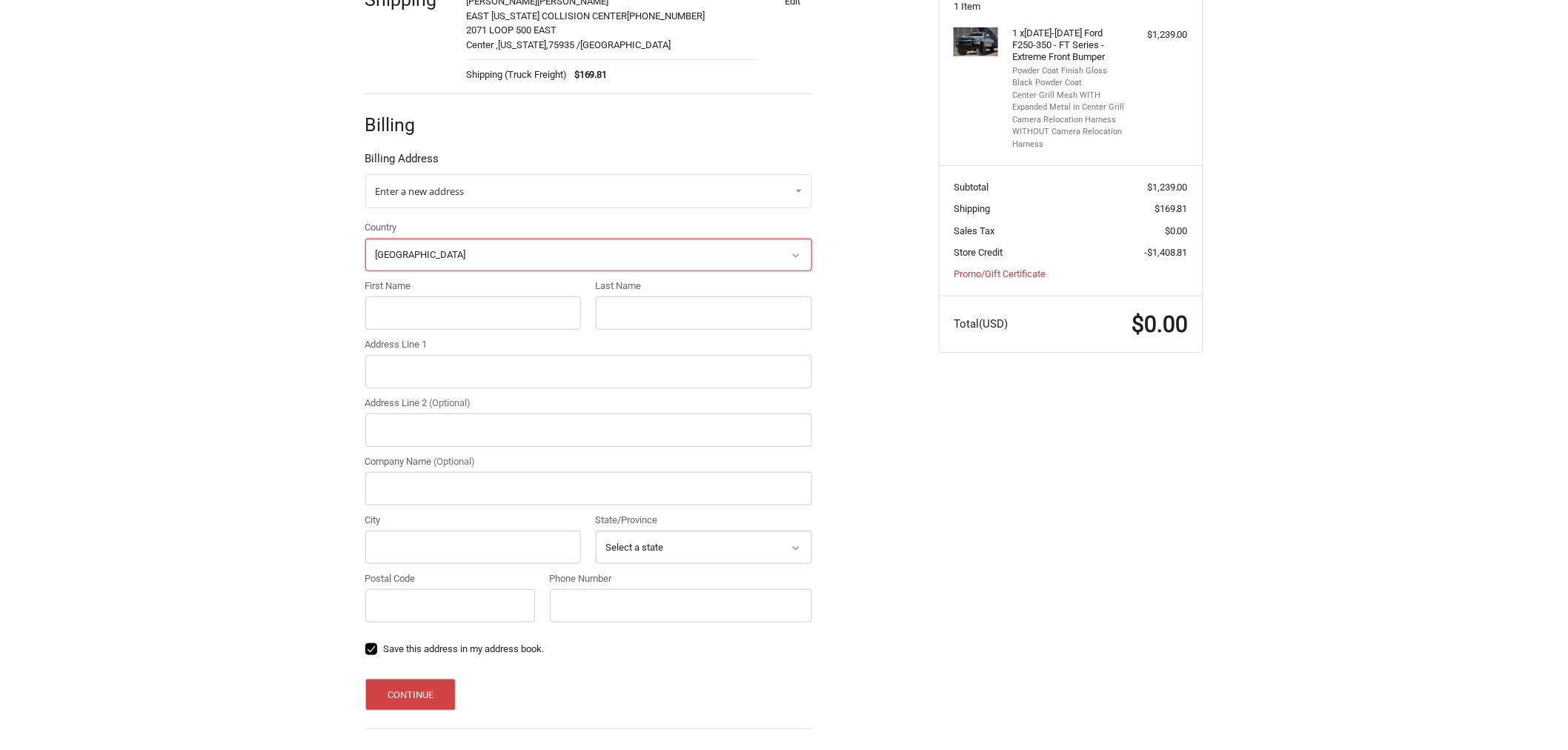
scroll to position [359, 0]
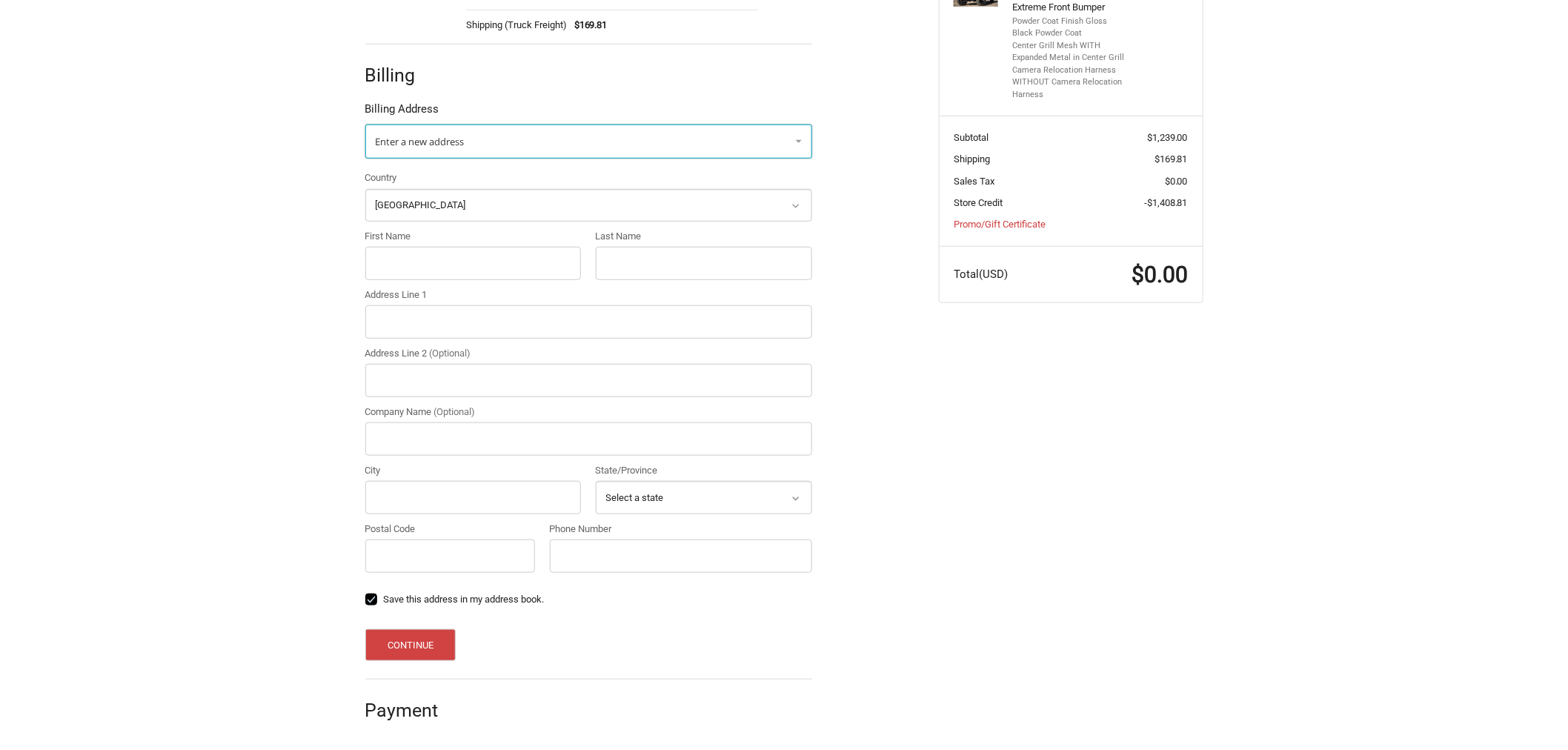
click at [507, 145] on link "Enter a new address" at bounding box center [588, 141] width 447 height 34
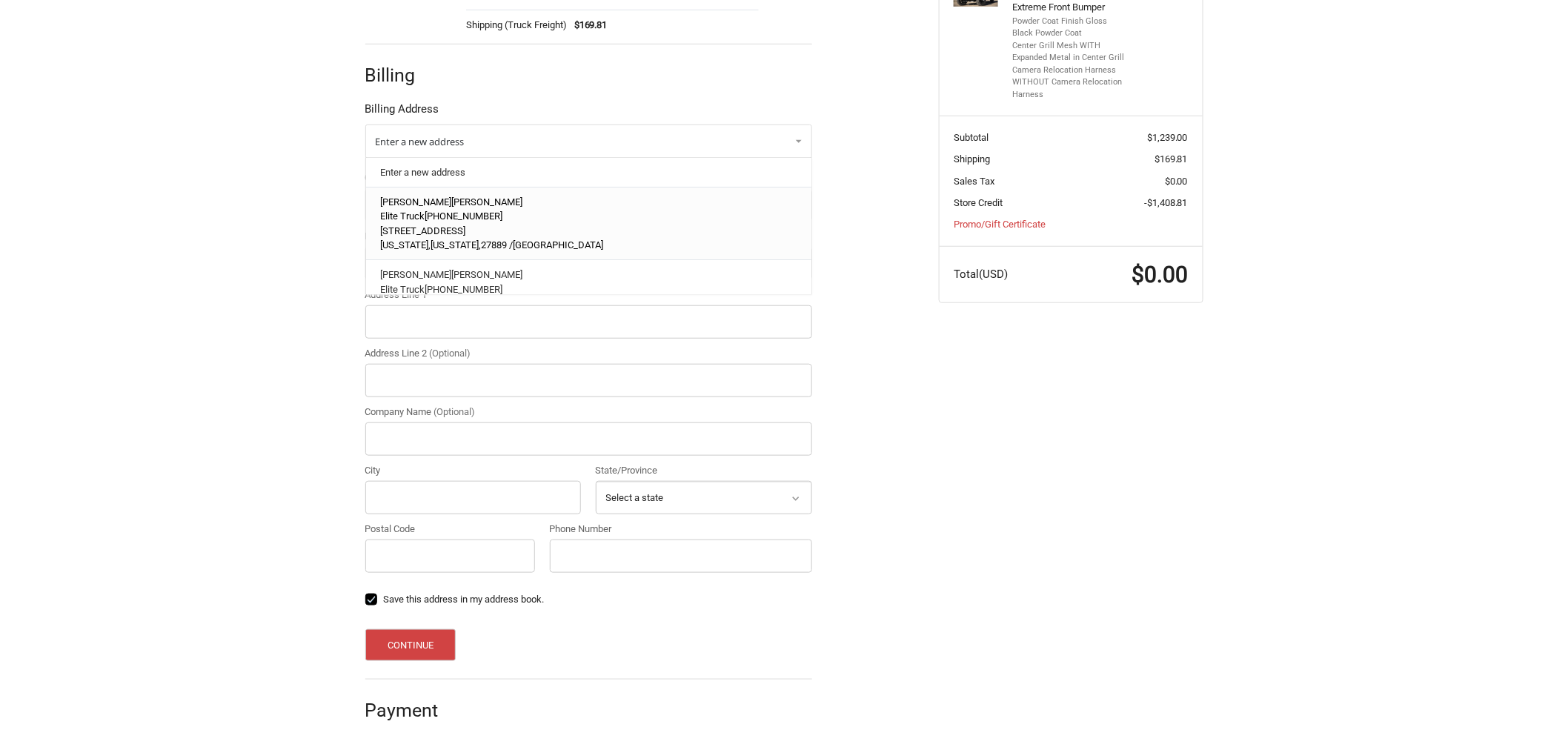
click at [504, 209] on p "Harrison Boyd" at bounding box center [588, 202] width 416 height 15
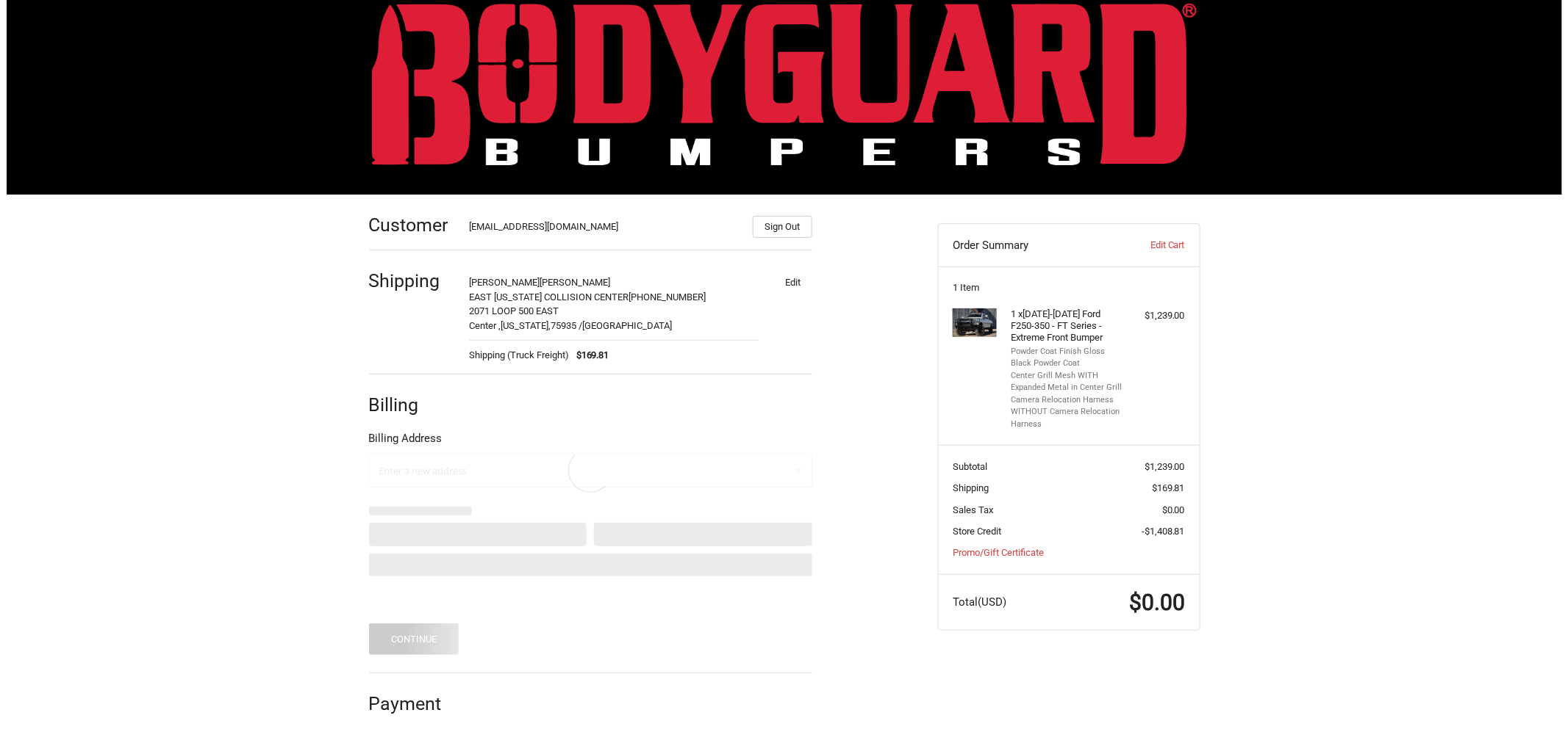
scroll to position [0, 0]
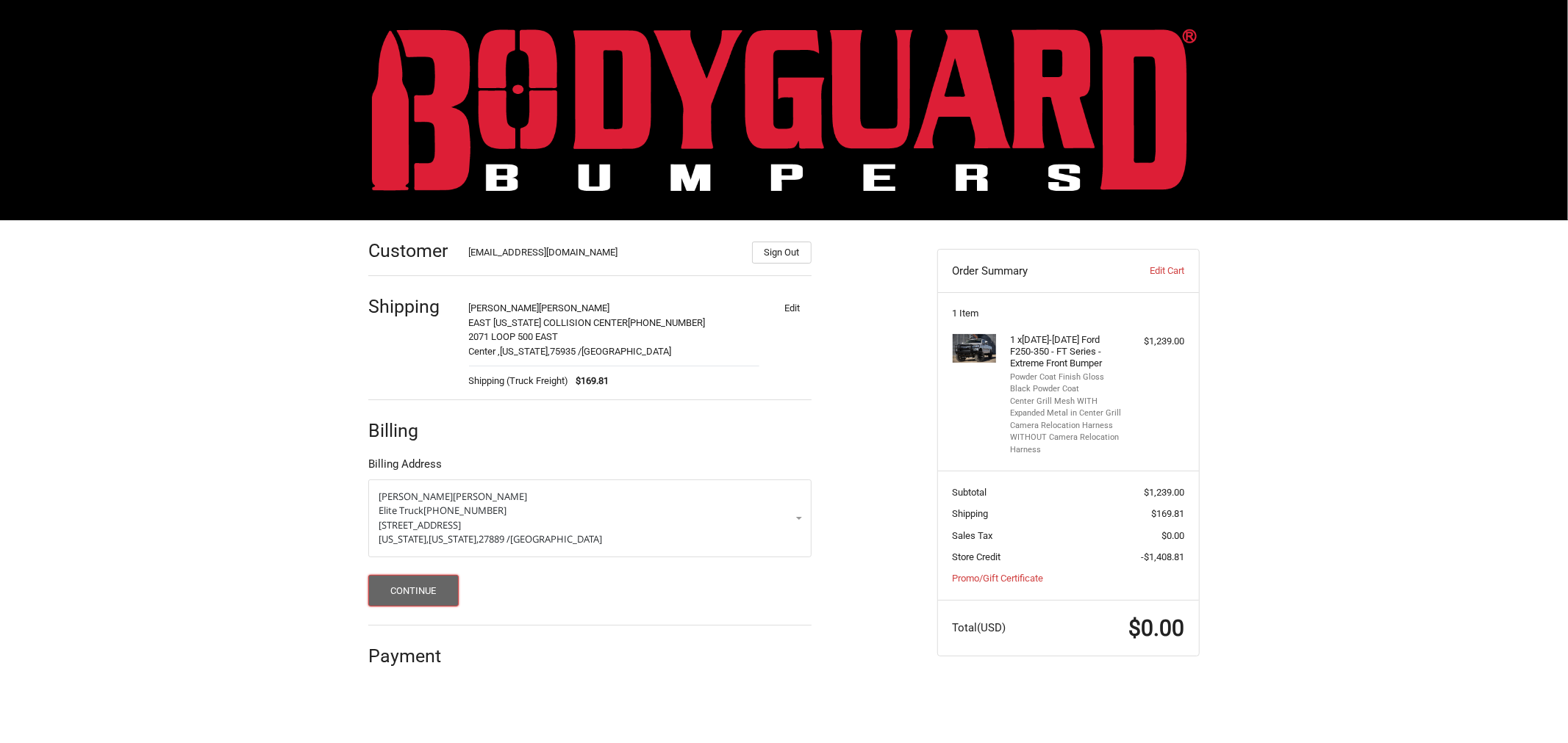
click at [423, 597] on button "Continue" at bounding box center [414, 590] width 91 height 32
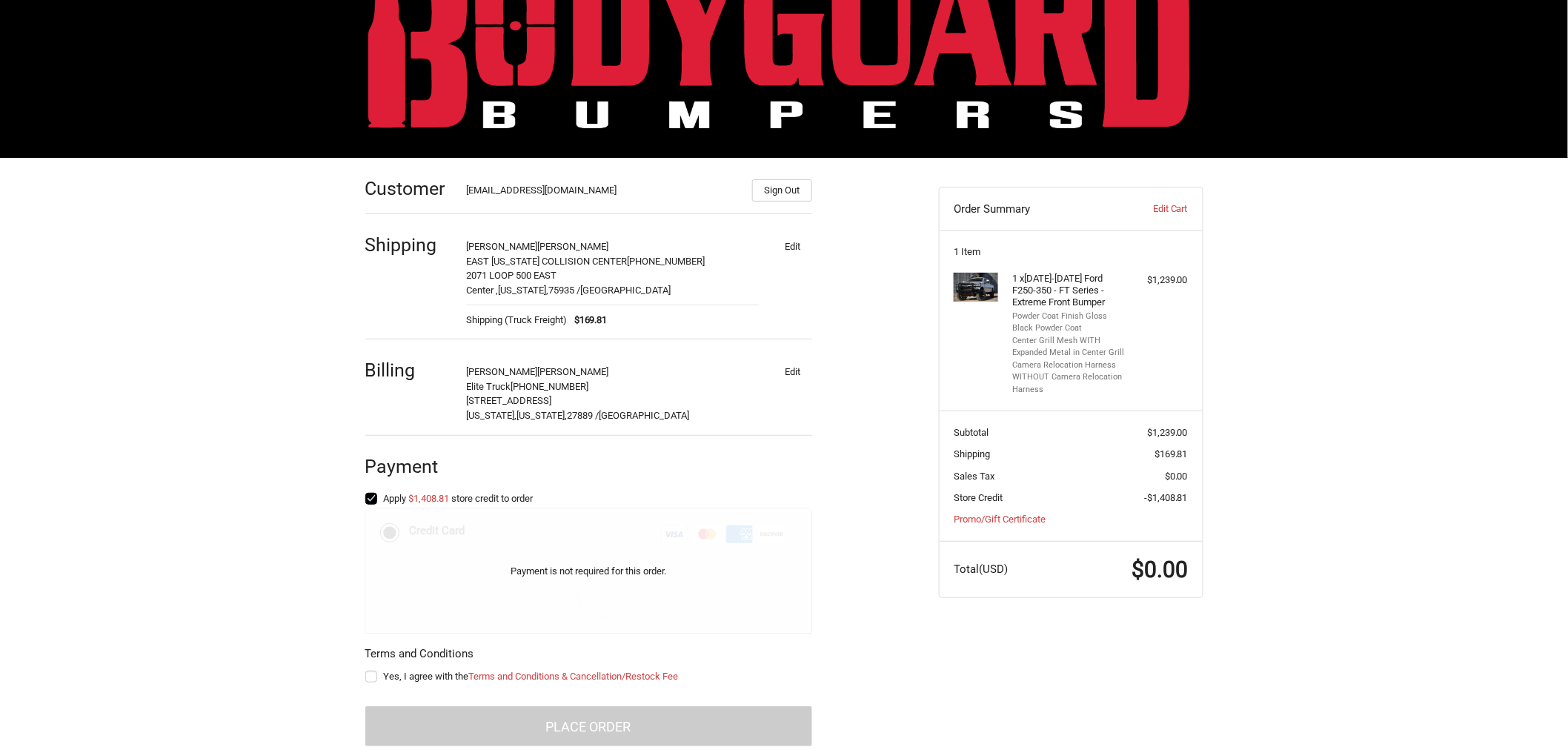
scroll to position [93, 0]
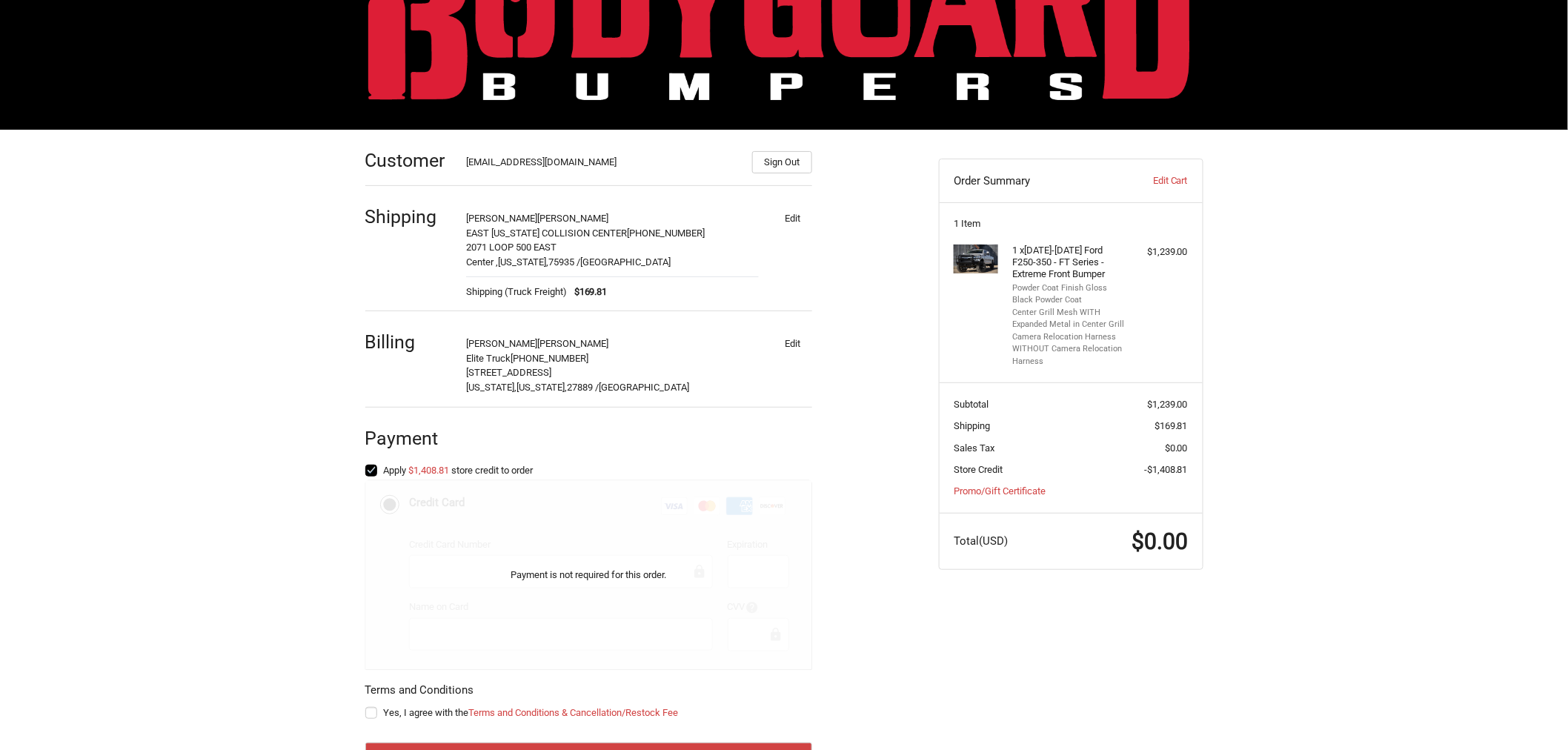
click at [394, 716] on span "Yes, I agree with the Terms and Conditions & Cancellation/Restock Fee" at bounding box center [531, 713] width 295 height 11
click at [366, 707] on input "Yes, I agree with the Terms and Conditions & Cancellation/Restock Fee" at bounding box center [365, 706] width 1 height 1
checkbox input "true"
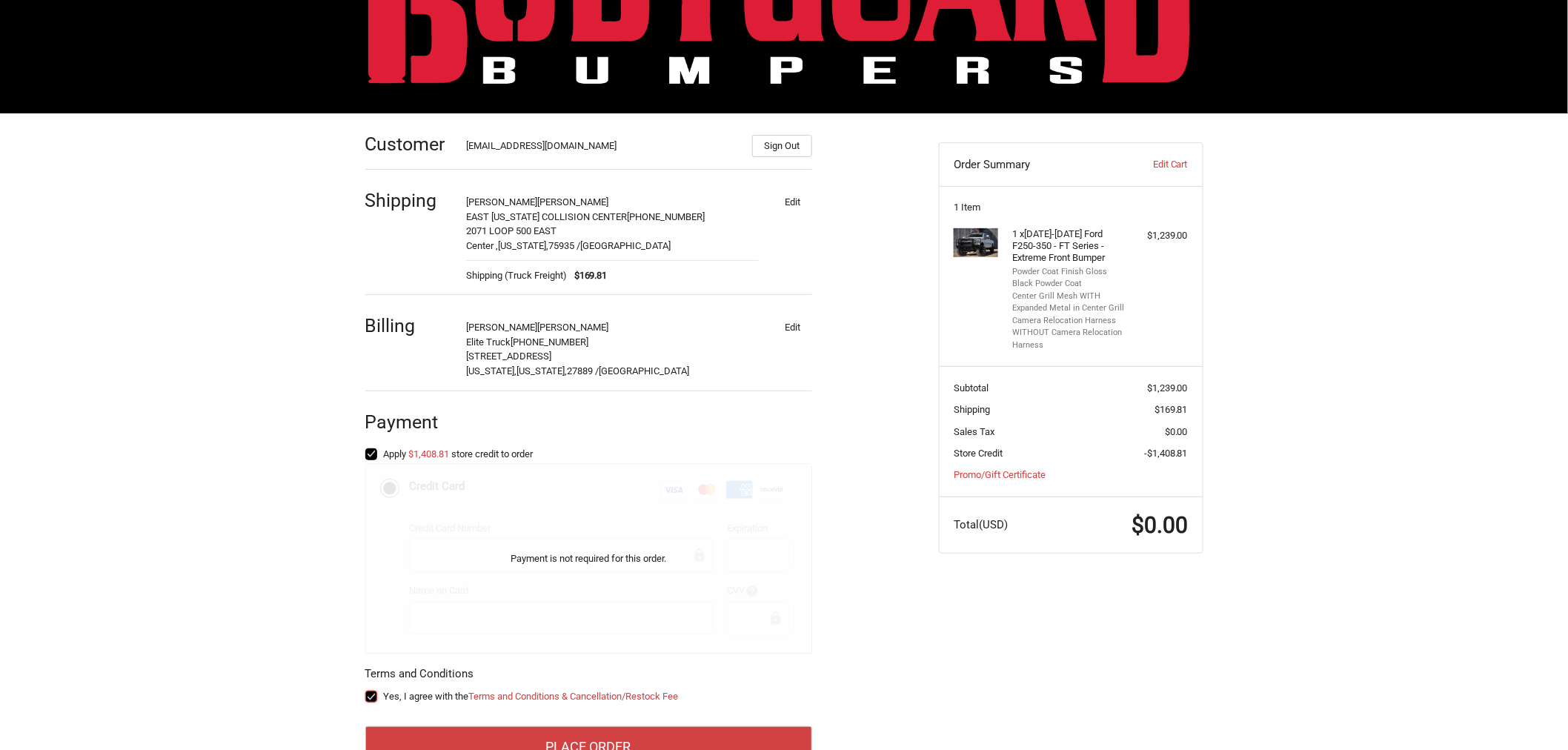
scroll to position [157, 0]
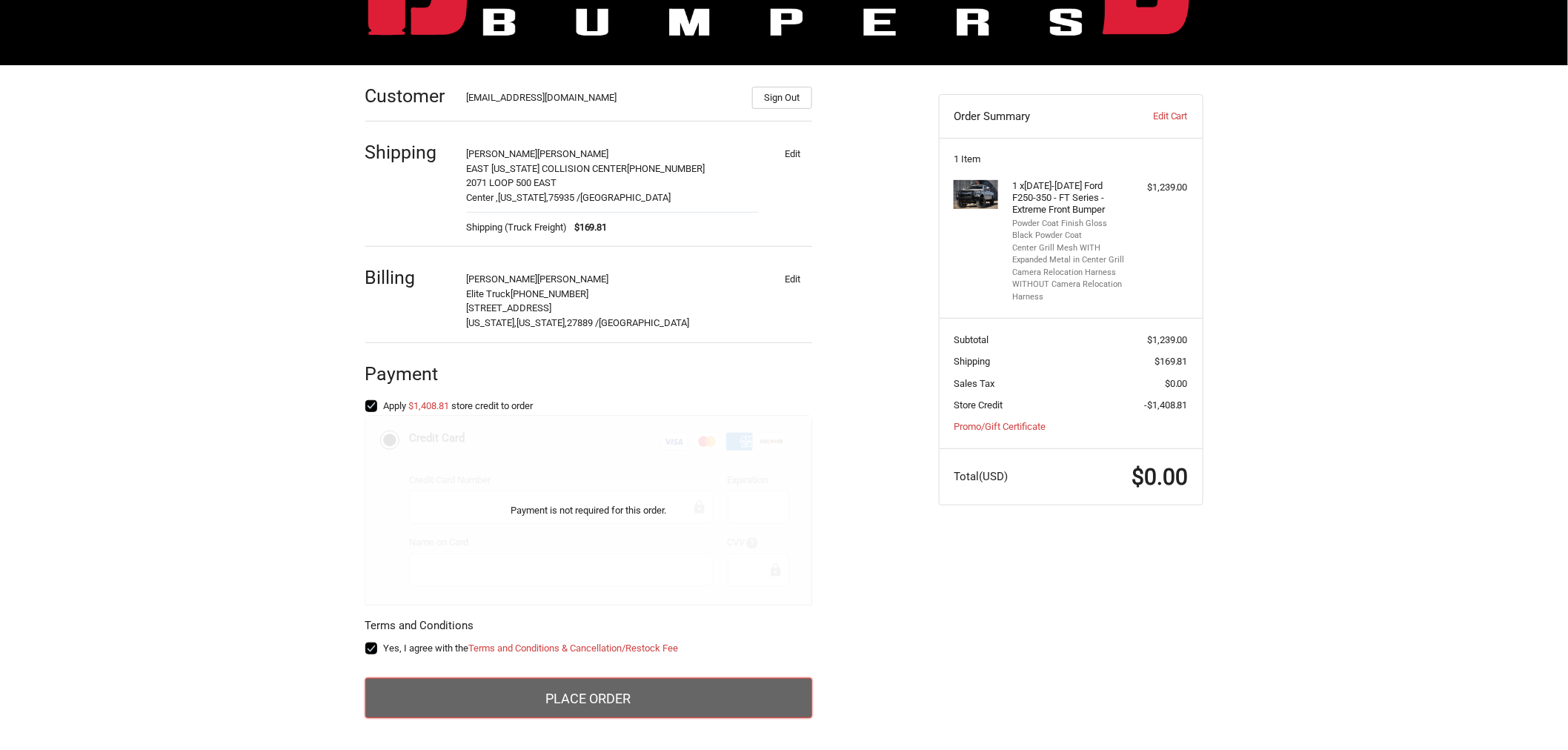
click at [765, 708] on button "Place Order" at bounding box center [588, 698] width 447 height 40
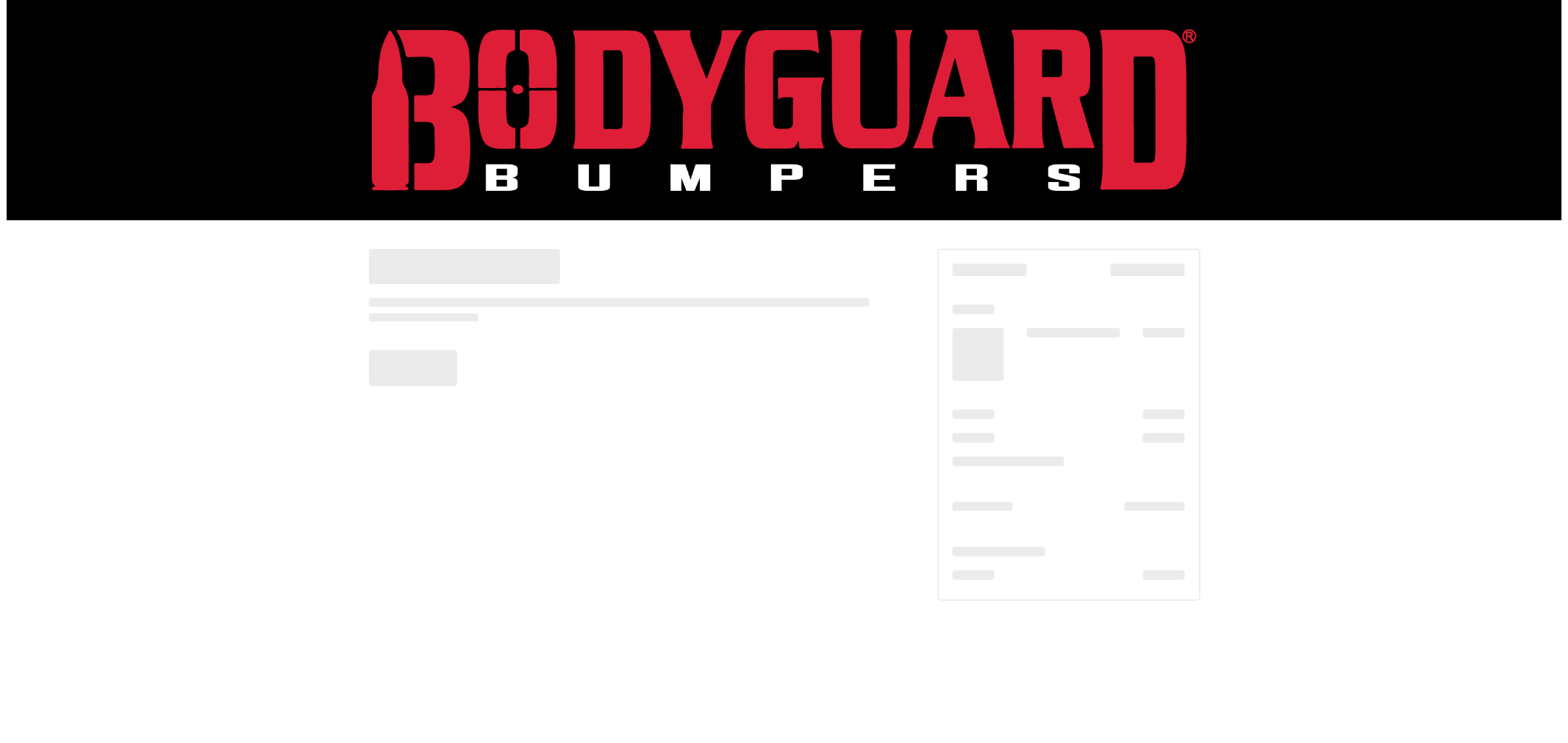
scroll to position [0, 0]
